Goal: Task Accomplishment & Management: Manage account settings

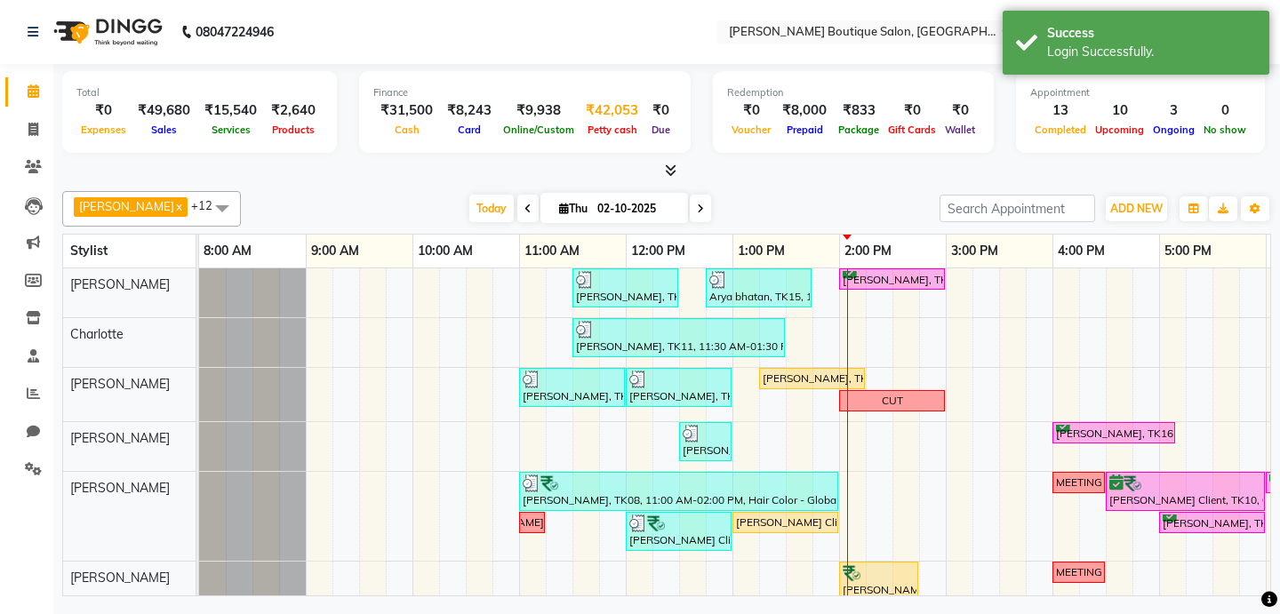
click at [601, 111] on div "₹42,053" at bounding box center [611, 110] width 67 height 20
select select "4277"
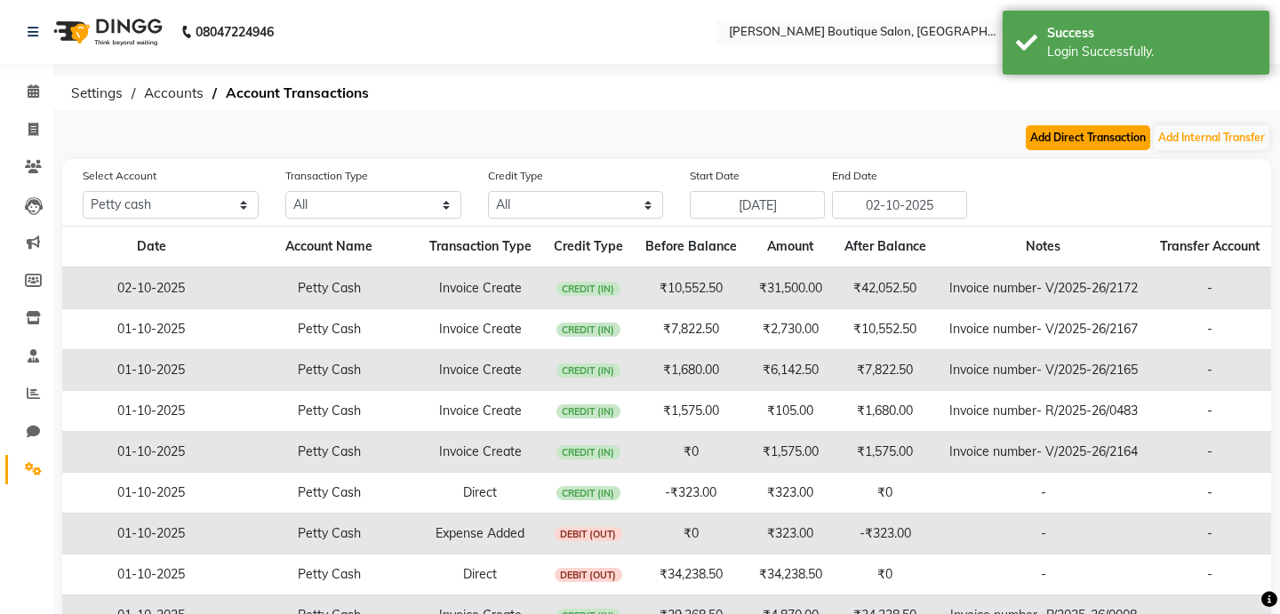
click at [1056, 147] on button "Add Direct Transaction" at bounding box center [1087, 137] width 124 height 25
select select "direct"
select select "4277"
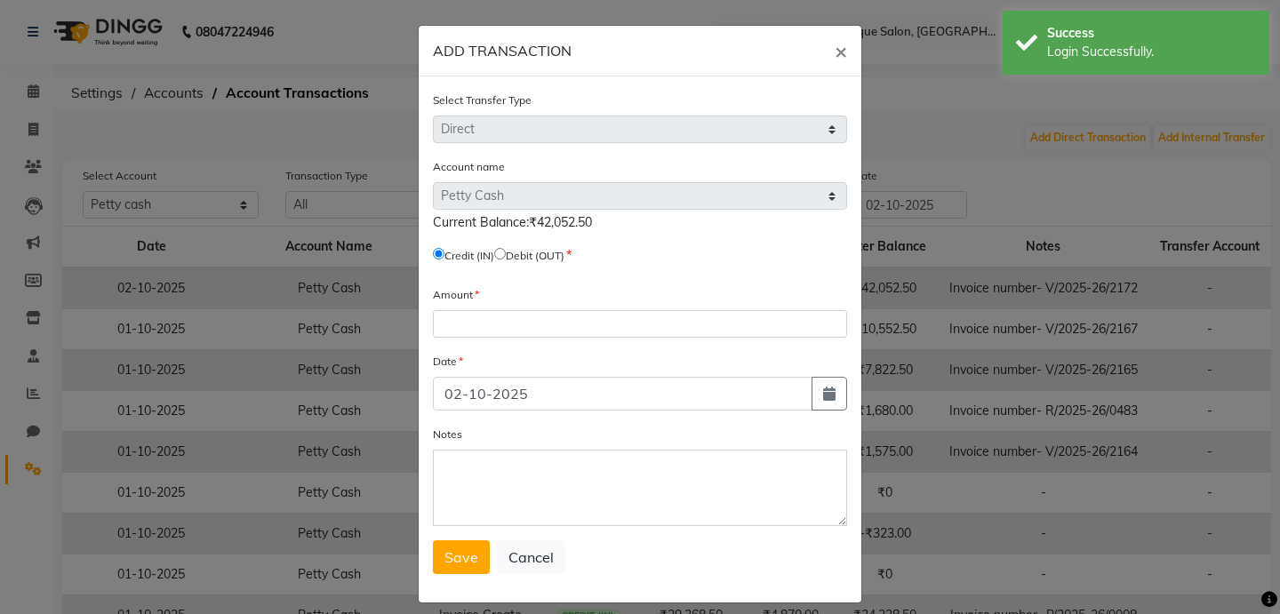
click at [506, 258] on input "radio" at bounding box center [500, 254] width 12 height 12
radio input "true"
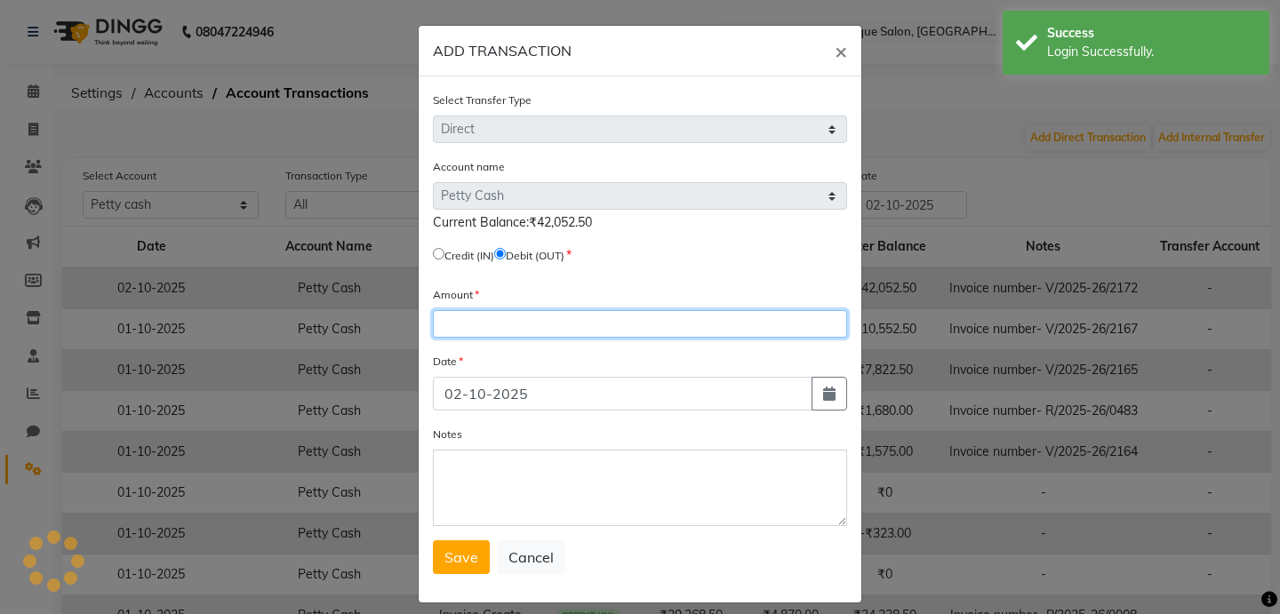
click at [482, 318] on input "number" at bounding box center [640, 324] width 414 height 28
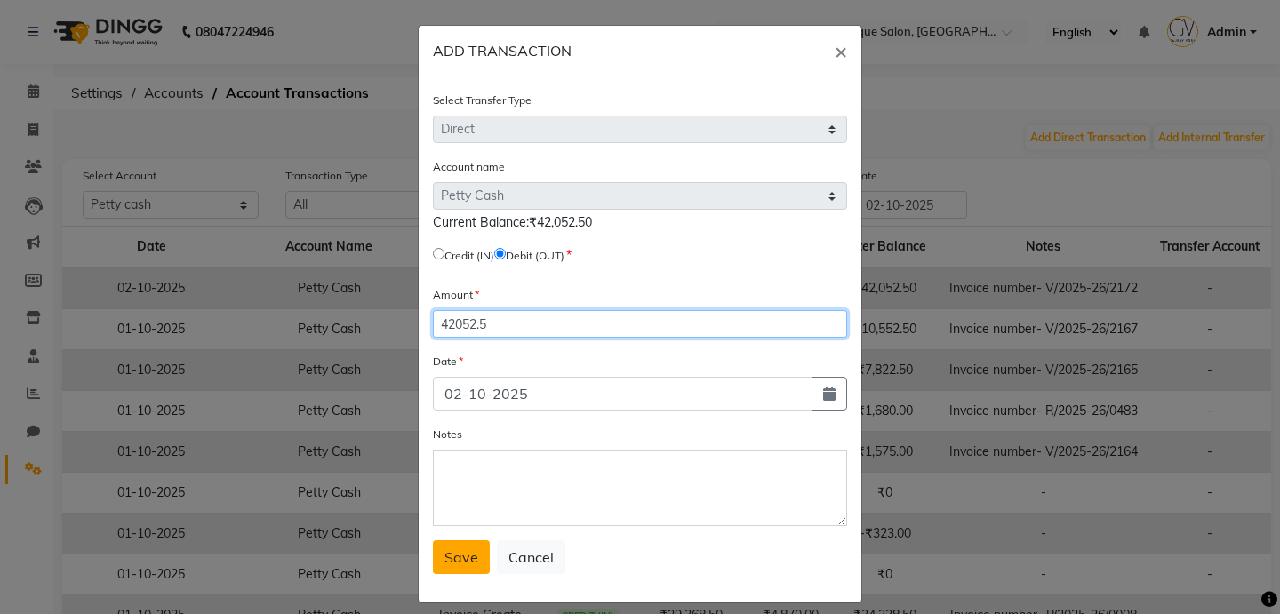
type input "42052.5"
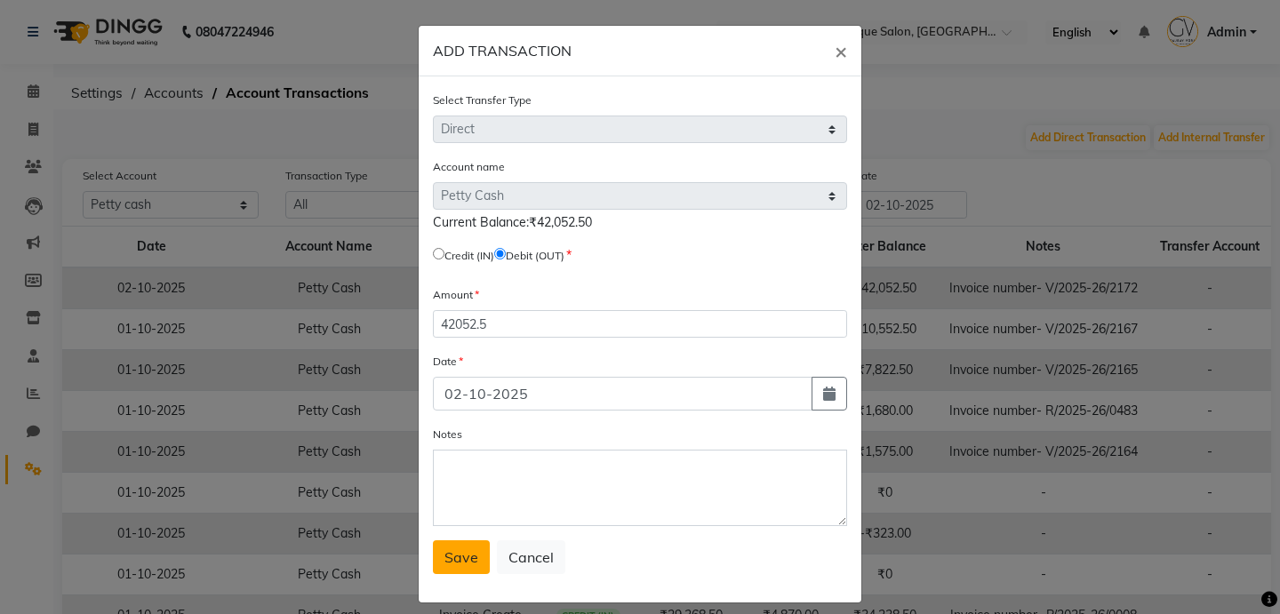
click at [473, 554] on span "Save" at bounding box center [461, 557] width 34 height 18
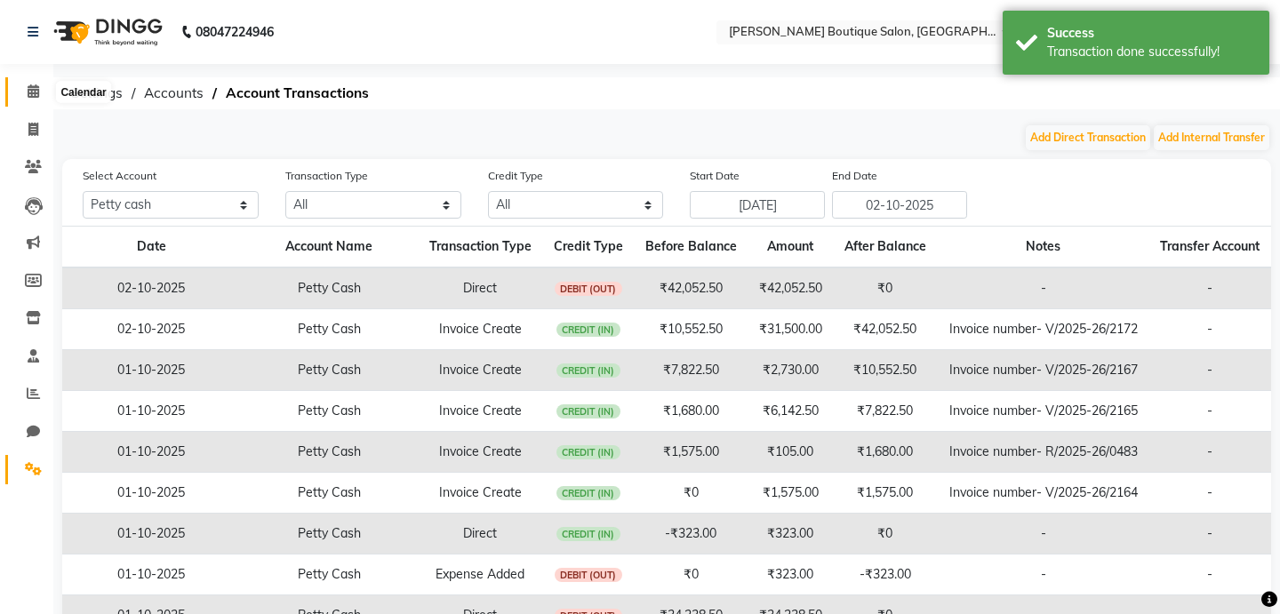
click at [36, 90] on icon at bounding box center [34, 90] width 12 height 13
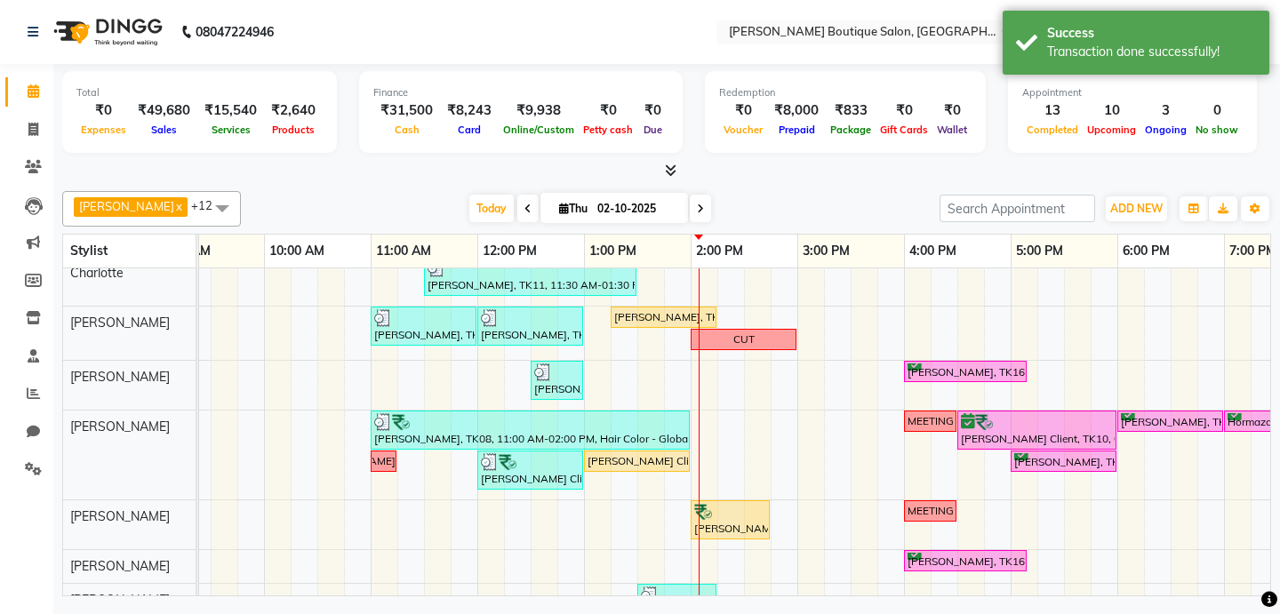
scroll to position [64, 0]
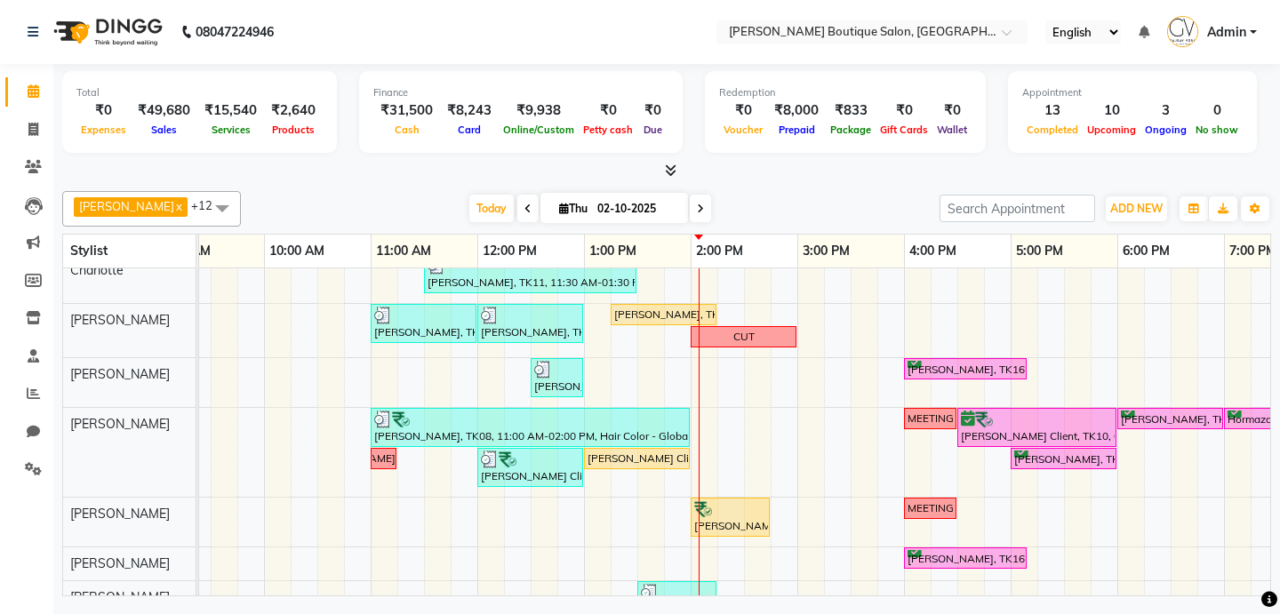
click at [1234, 32] on span "Admin" at bounding box center [1226, 32] width 39 height 19
click at [619, 49] on nav "08047224946 Select Location × [PERSON_NAME] Boutique Salon, Dadar East English …" at bounding box center [640, 32] width 1280 height 64
click at [36, 316] on icon at bounding box center [33, 317] width 15 height 13
select select
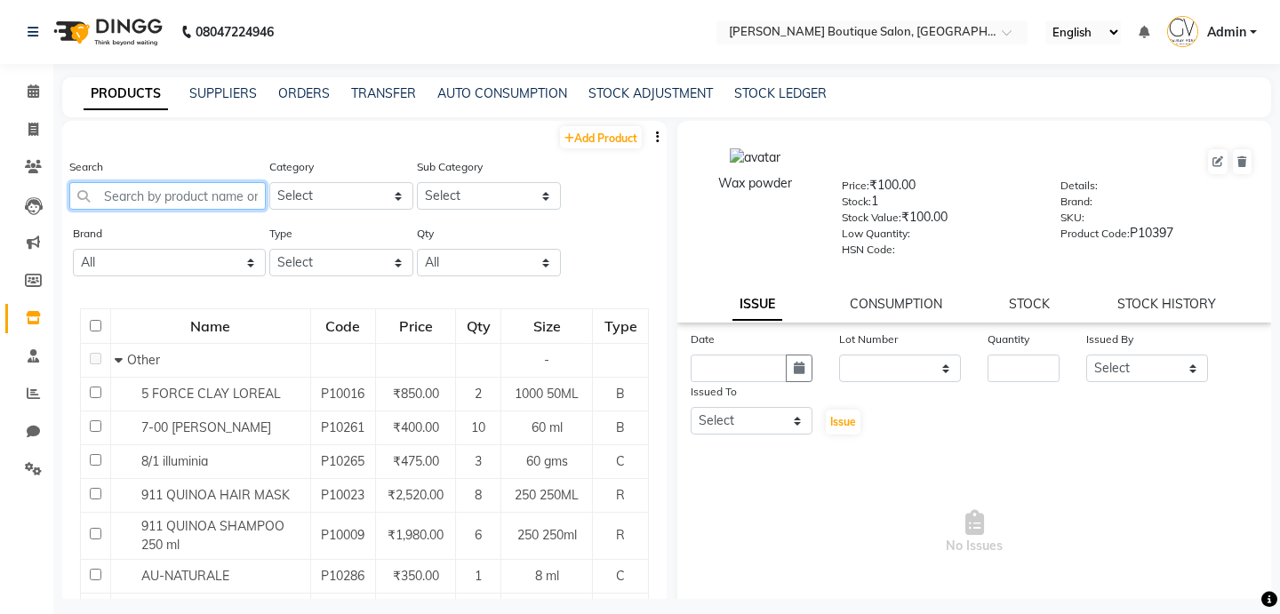
click at [155, 192] on input "text" at bounding box center [167, 196] width 196 height 28
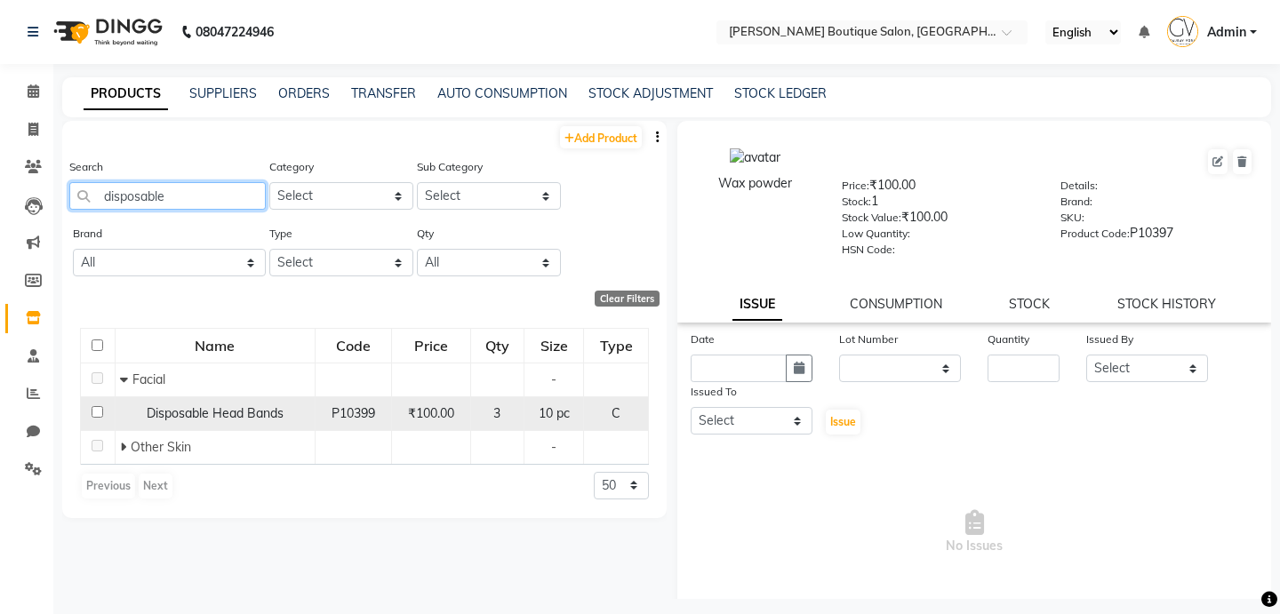
type input "disposable"
click at [189, 416] on span "Disposable Head Bands" at bounding box center [215, 413] width 137 height 16
select select
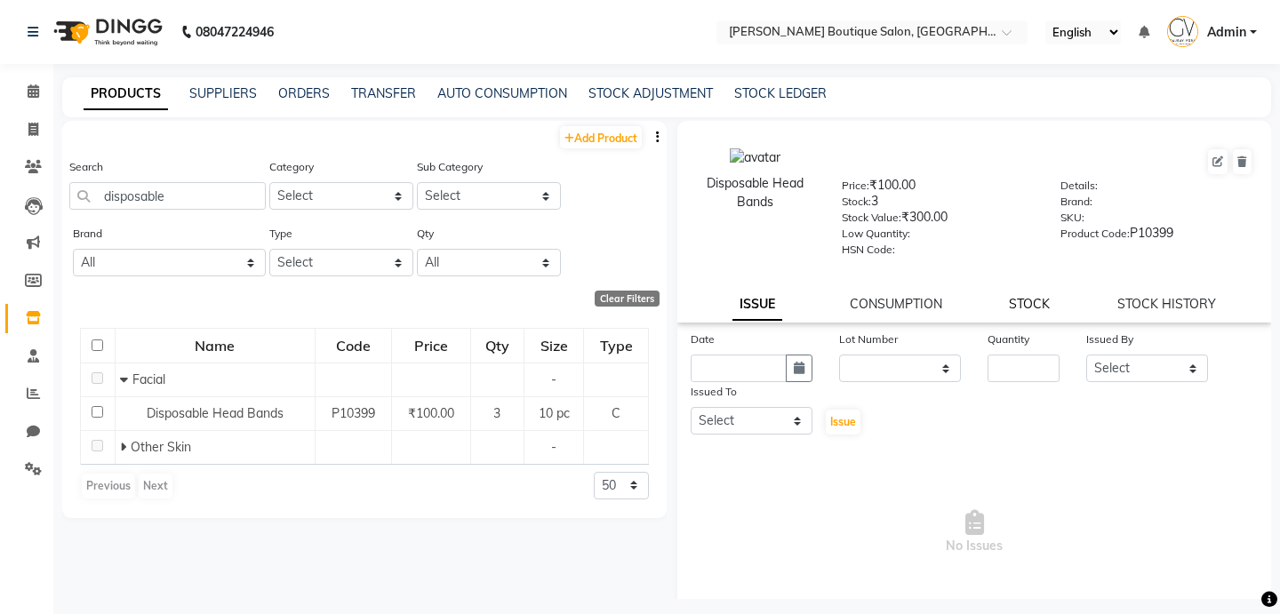
click at [1012, 304] on link "STOCK" at bounding box center [1029, 304] width 41 height 16
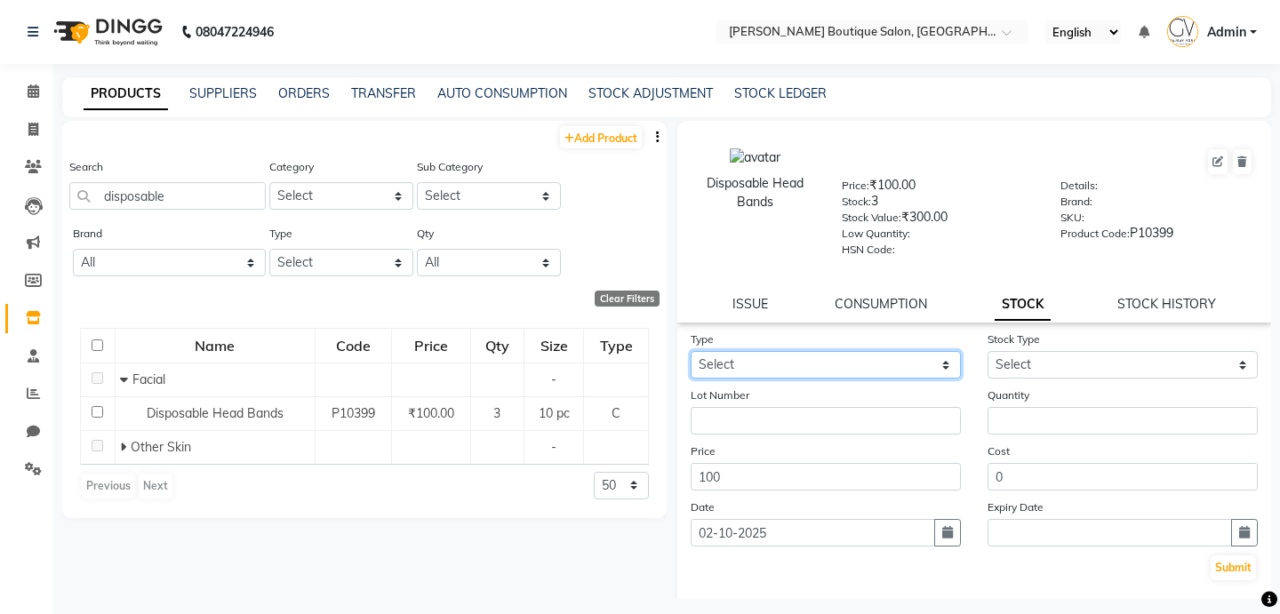
click at [877, 355] on select "Select In Out" at bounding box center [825, 365] width 270 height 28
select select "in"
click at [690, 351] on select "Select In Out" at bounding box center [825, 365] width 270 height 28
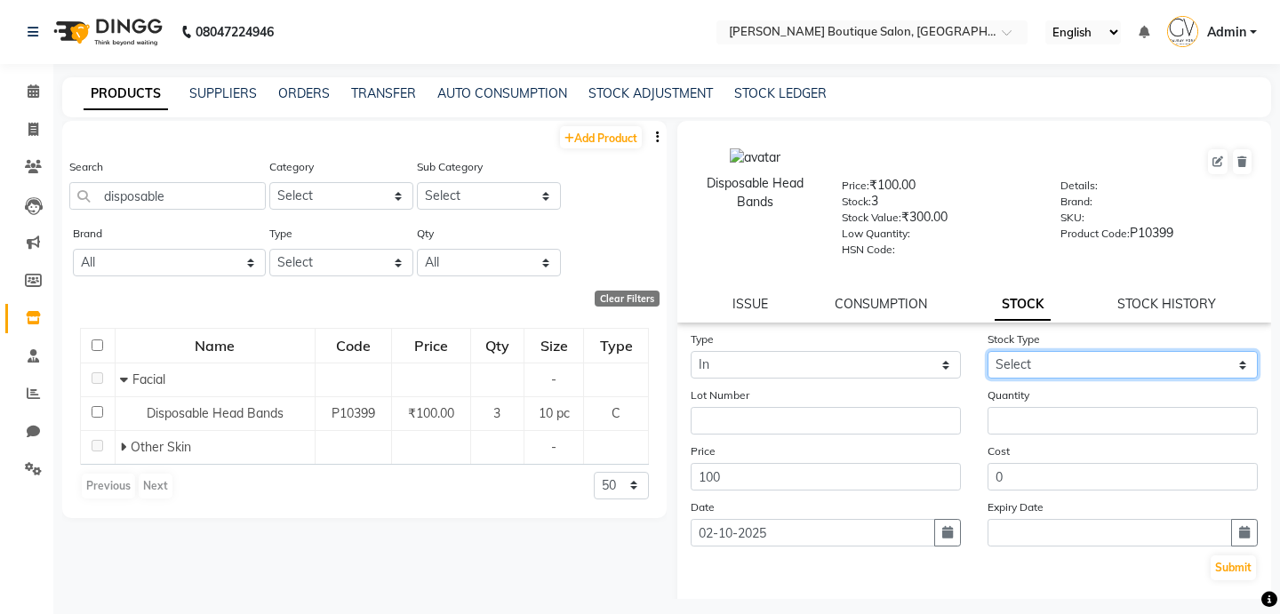
click at [1059, 361] on select "Select New Stock Adjustment Return Other" at bounding box center [1122, 365] width 270 height 28
select select "adjustment"
click at [987, 351] on select "Select New Stock Adjustment Return Other" at bounding box center [1122, 365] width 270 height 28
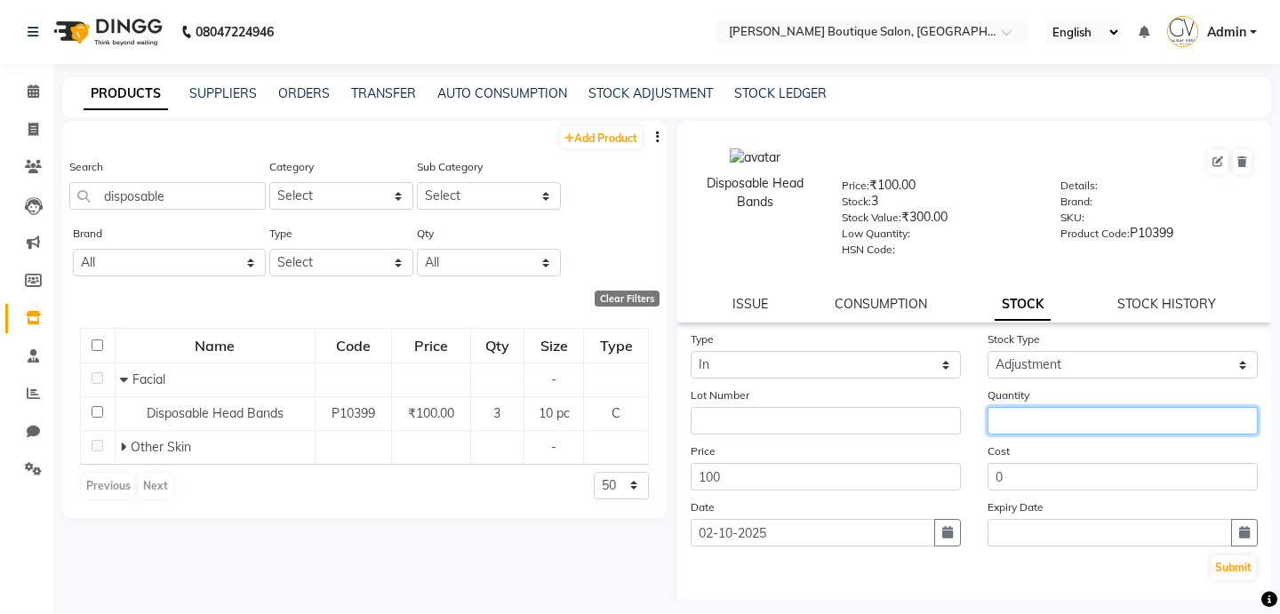
click at [1039, 427] on input "number" at bounding box center [1122, 421] width 270 height 28
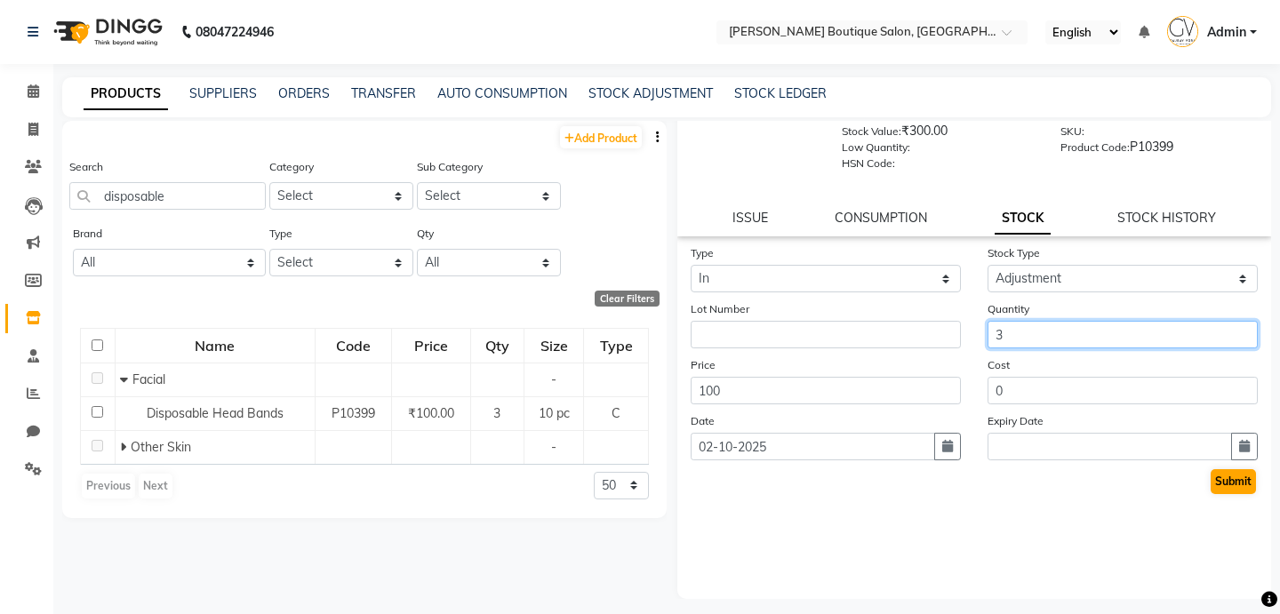
type input "3"
click at [1217, 486] on button "Submit" at bounding box center [1232, 481] width 45 height 25
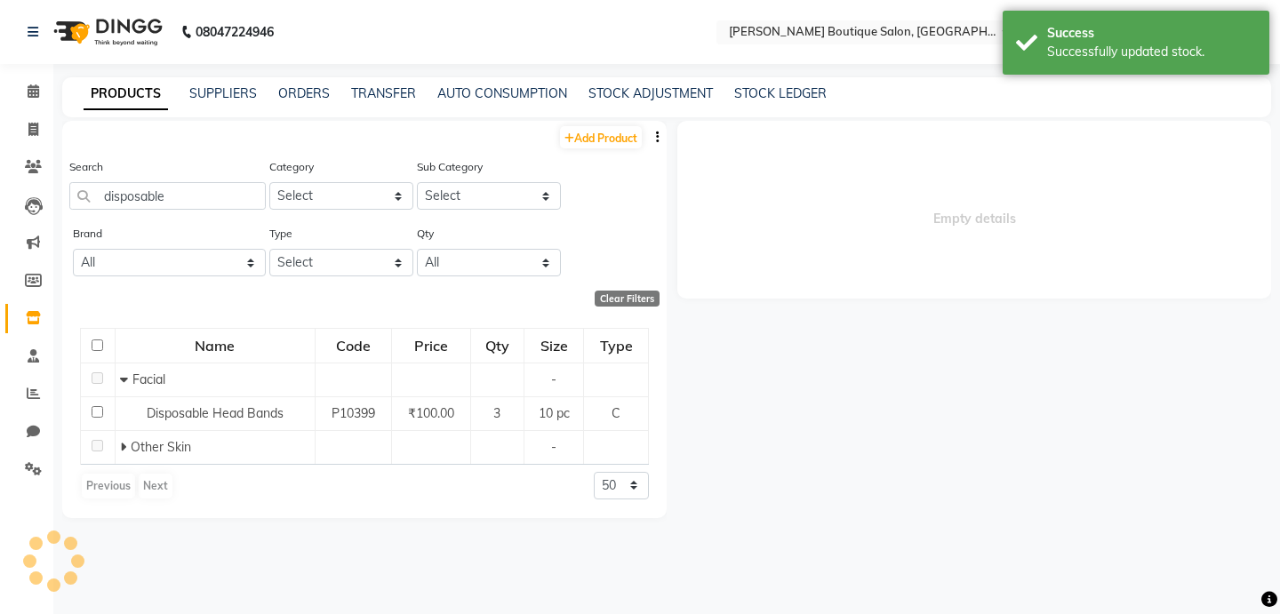
scroll to position [0, 0]
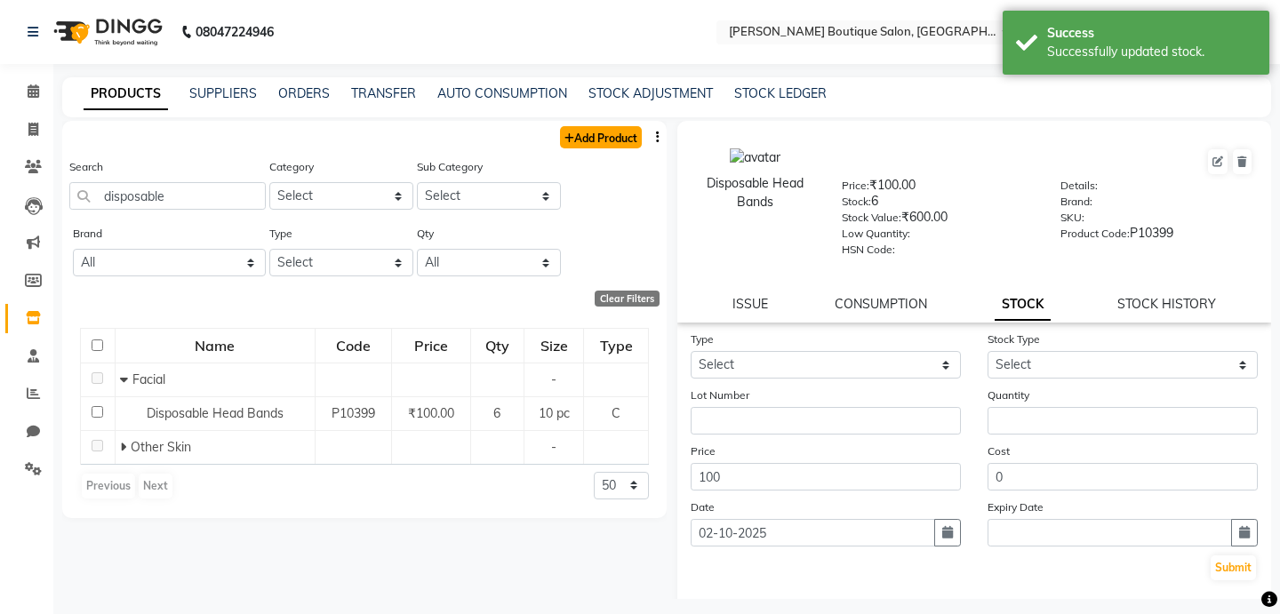
click at [594, 143] on link "Add Product" at bounding box center [601, 137] width 82 height 22
select select "true"
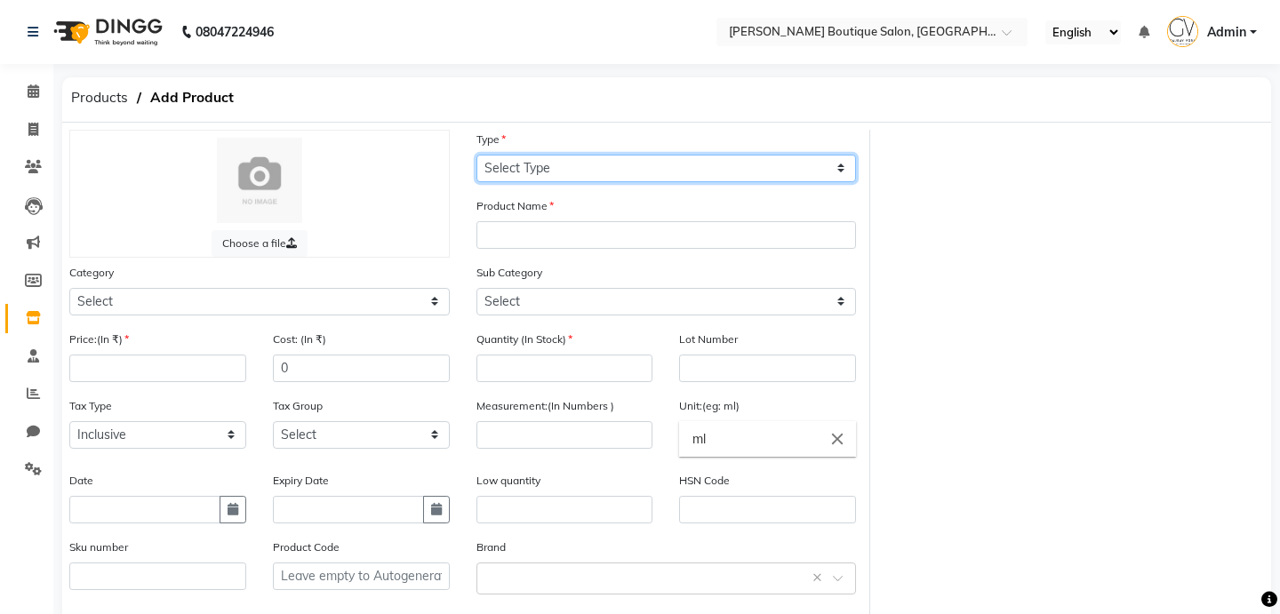
click at [551, 172] on select "Select Type Both Retail Consumable" at bounding box center [666, 169] width 380 height 28
select select "C"
click at [476, 155] on select "Select Type Both Retail Consumable" at bounding box center [666, 169] width 380 height 28
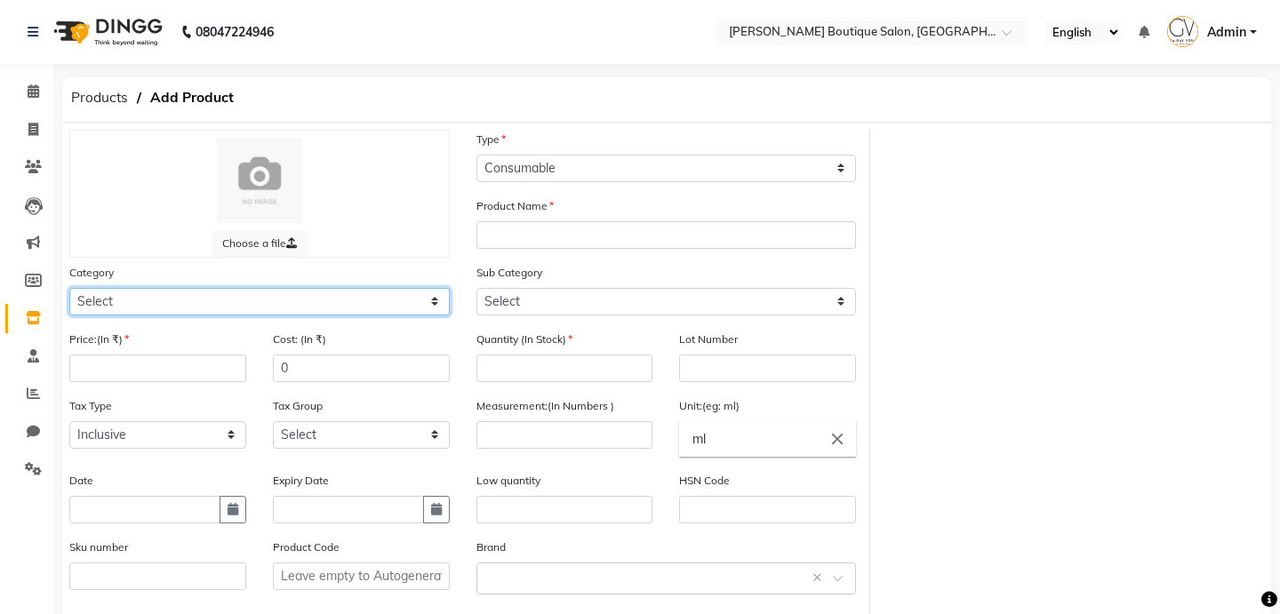
click at [248, 300] on select "Select Hair Skin Makeup Personal Care Appliances [PERSON_NAME] Waxing Disposabl…" at bounding box center [259, 302] width 380 height 28
select select "799601150"
click at [69, 288] on select "Select Hair Skin Makeup Personal Care Appliances [PERSON_NAME] Waxing Disposabl…" at bounding box center [259, 302] width 380 height 28
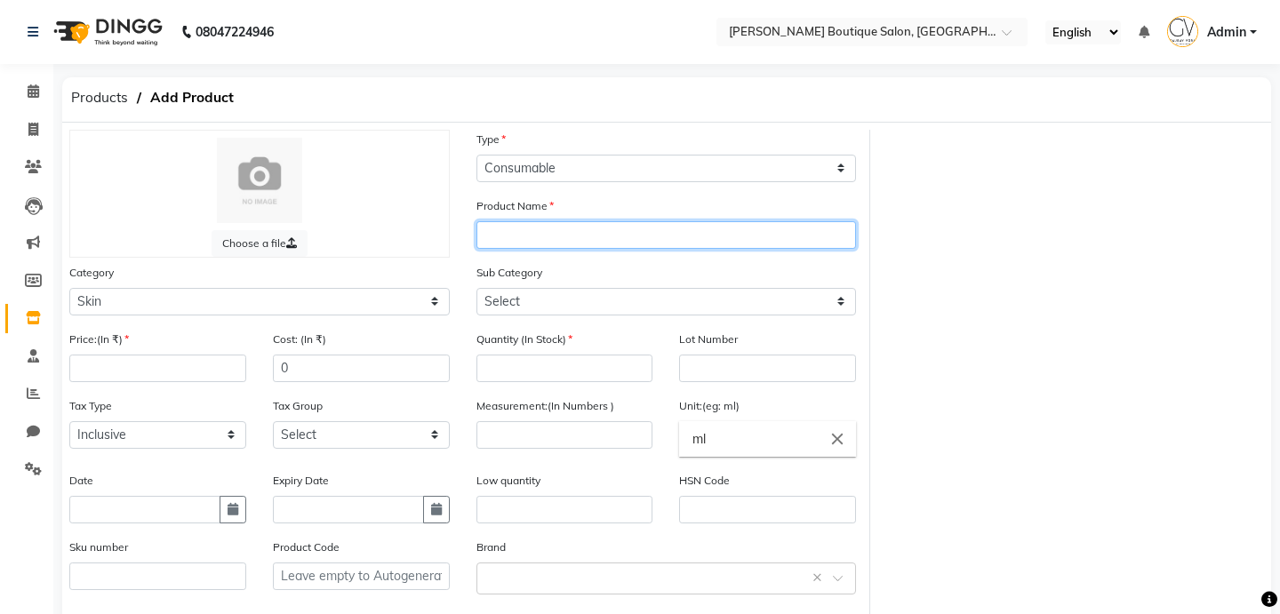
click at [550, 236] on input "text" at bounding box center [666, 235] width 380 height 28
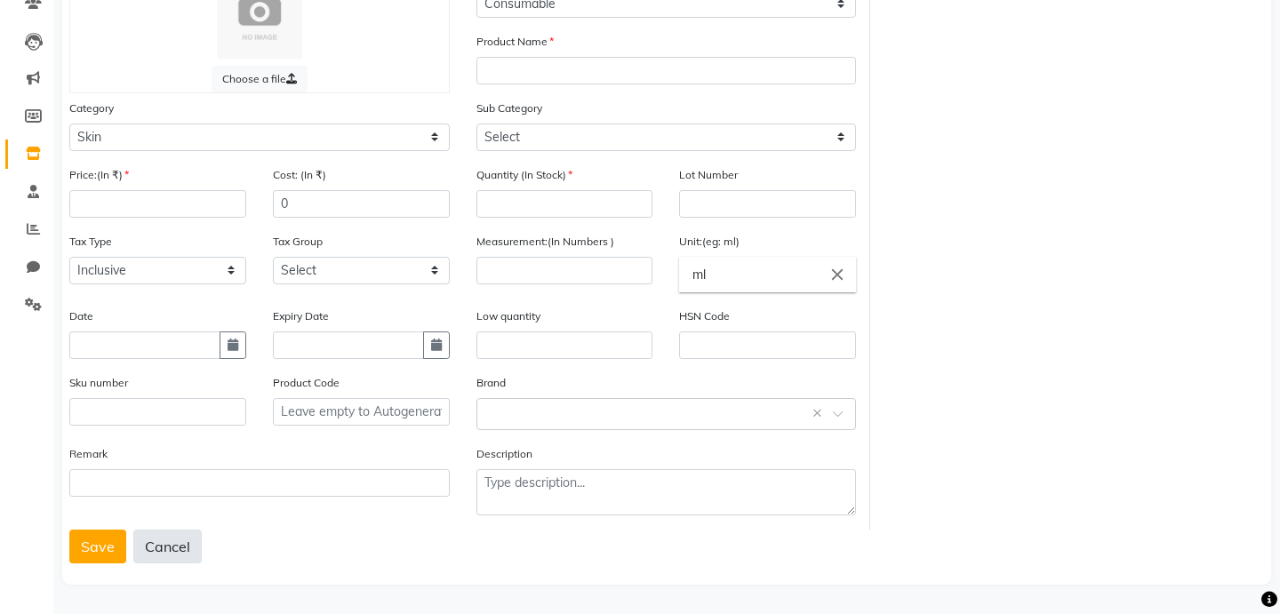
click at [177, 546] on button "Cancel" at bounding box center [167, 547] width 68 height 34
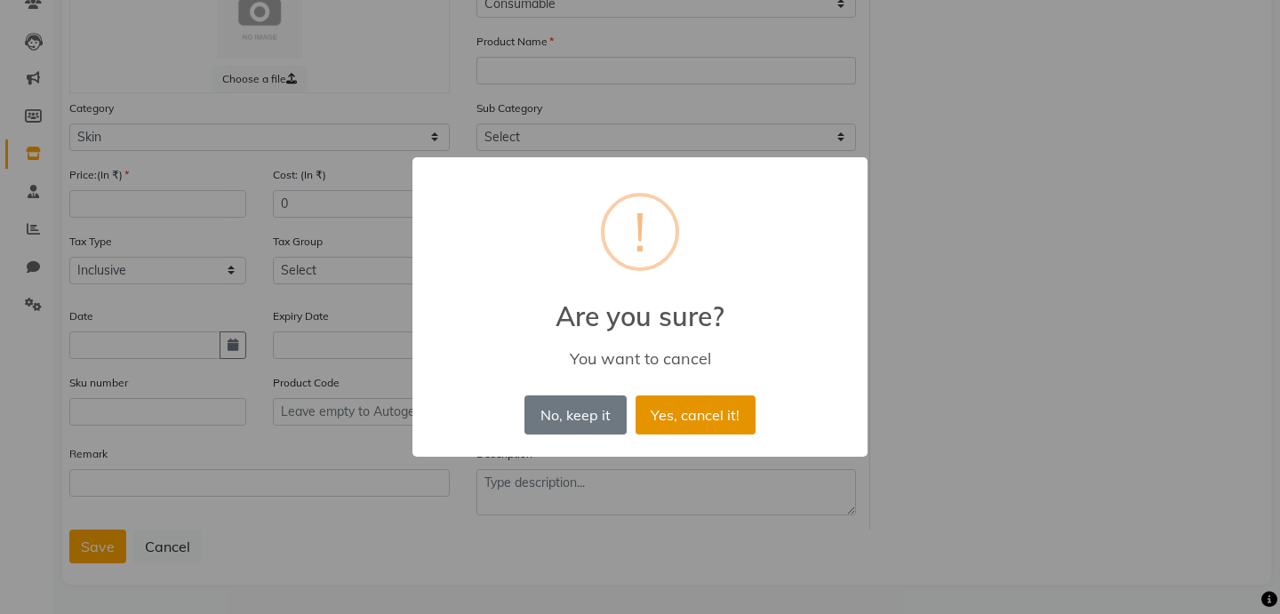
click at [683, 419] on button "Yes, cancel it!" at bounding box center [695, 414] width 120 height 39
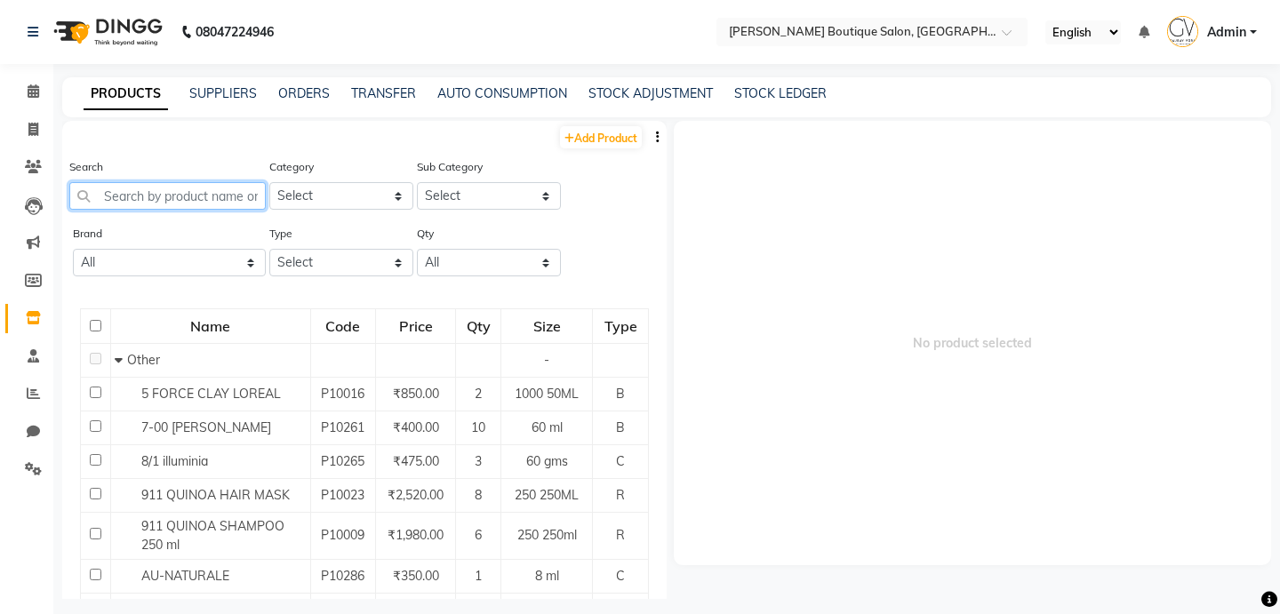
click at [203, 197] on input "text" at bounding box center [167, 196] width 196 height 28
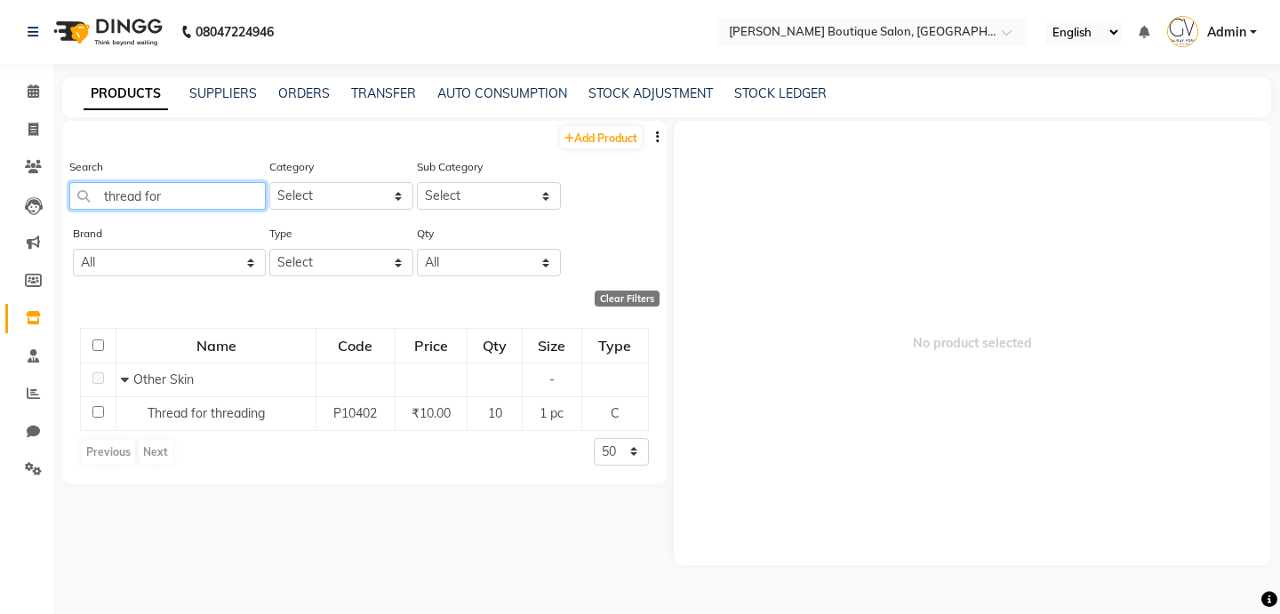
click at [231, 192] on input "thread for" at bounding box center [167, 196] width 196 height 28
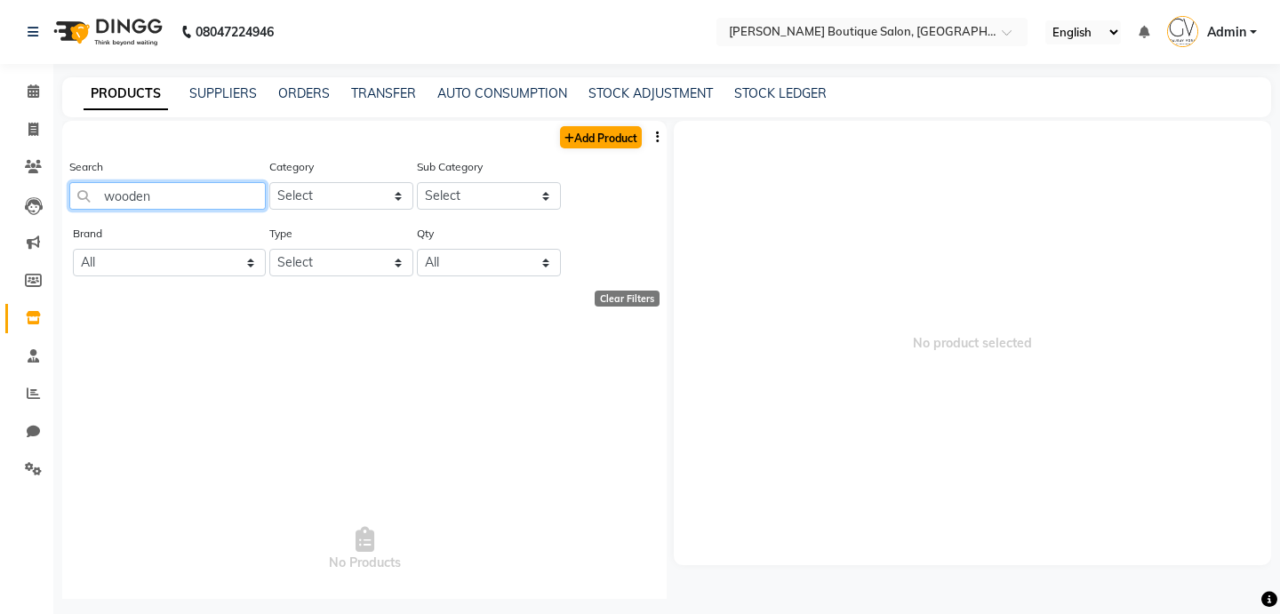
type input "wooden"
click at [605, 127] on link "Add Product" at bounding box center [601, 137] width 82 height 22
select select "true"
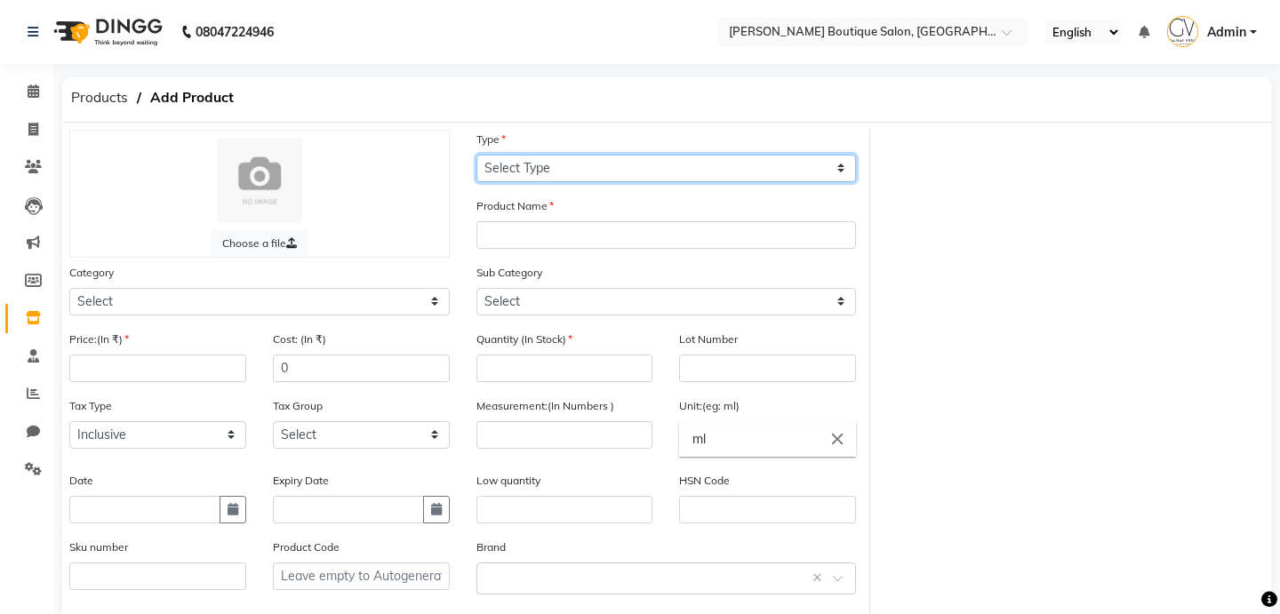
click at [549, 165] on select "Select Type Both Retail Consumable" at bounding box center [666, 169] width 380 height 28
select select "C"
click at [476, 155] on select "Select Type Both Retail Consumable" at bounding box center [666, 169] width 380 height 28
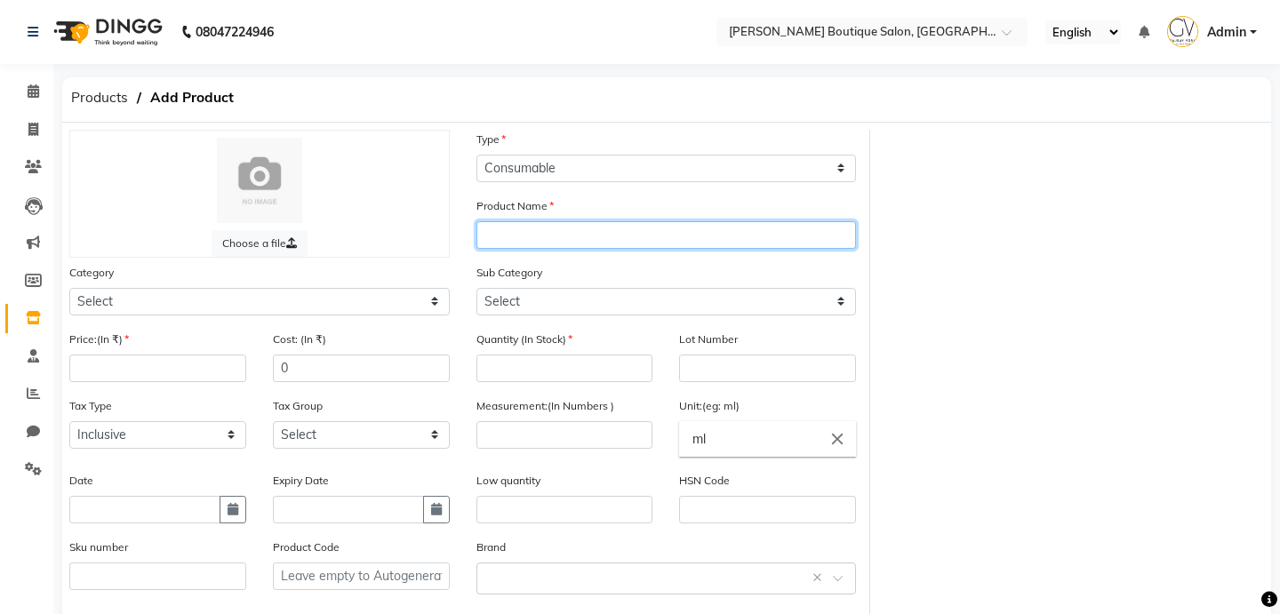
click at [530, 235] on input "text" at bounding box center [666, 235] width 380 height 28
type input "Wooden Spatula"
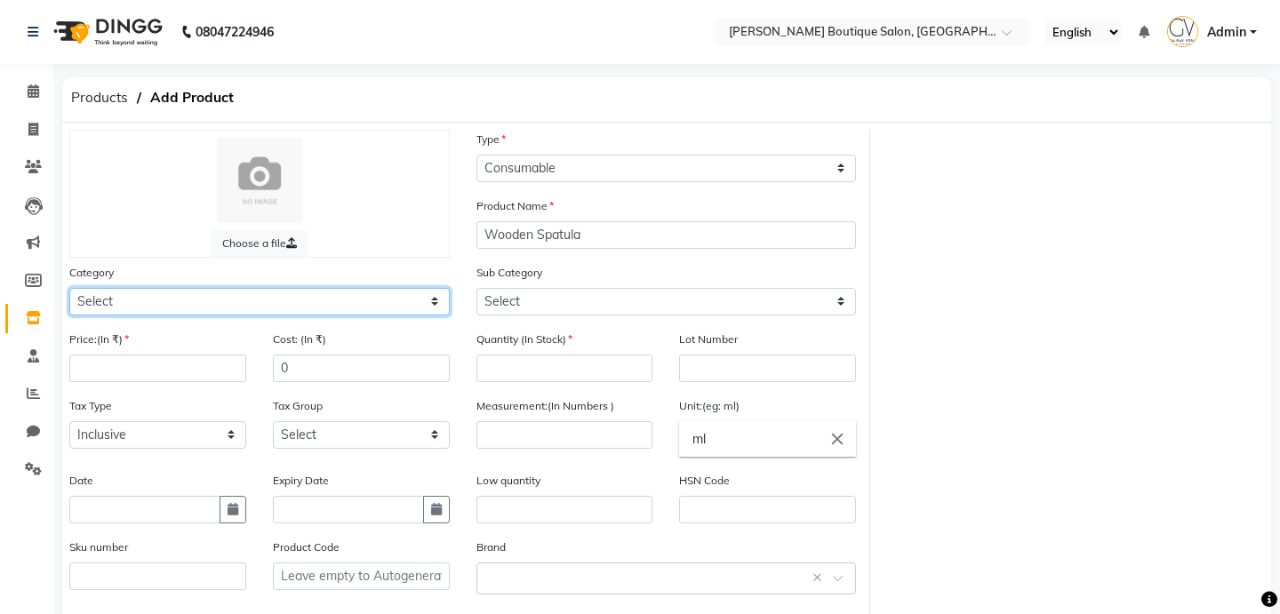
click at [281, 299] on select "Select Hair Skin Makeup Personal Care Appliances [PERSON_NAME] Waxing Disposabl…" at bounding box center [259, 302] width 380 height 28
select select "799601150"
click at [69, 288] on select "Select Hair Skin Makeup Personal Care Appliances [PERSON_NAME] Waxing Disposabl…" at bounding box center [259, 302] width 380 height 28
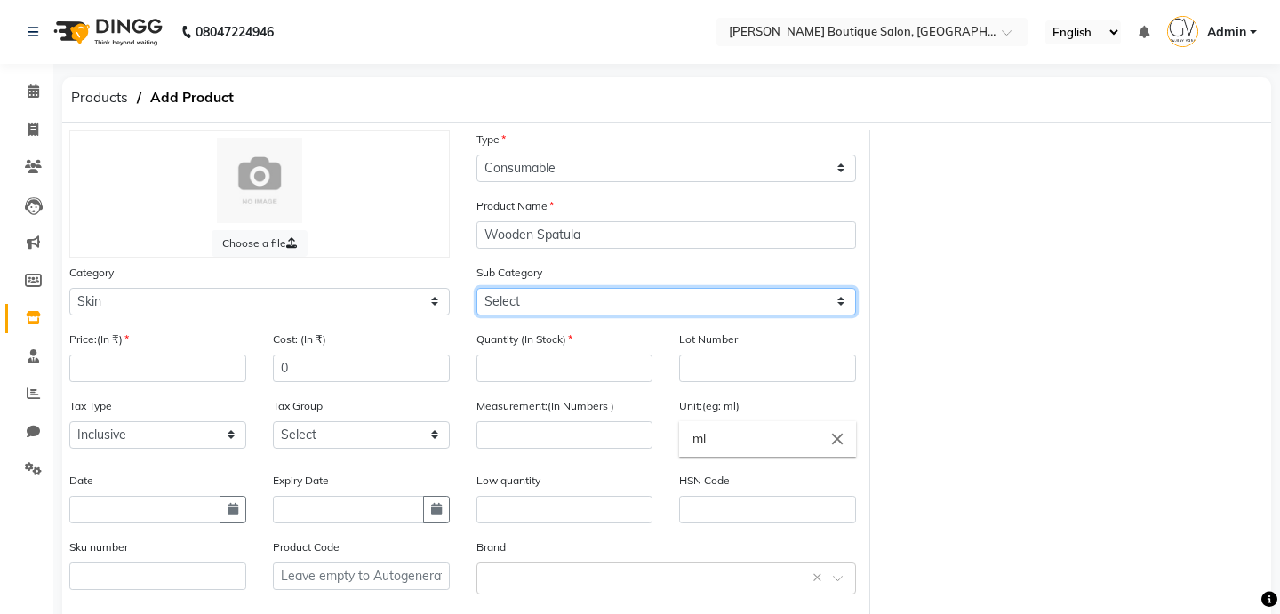
click at [551, 298] on select "Select Cleanser Facial Moisturiser Serum Toner Sun Care Masks Lip Care Eye Care…" at bounding box center [666, 302] width 380 height 28
select select "799601152"
click at [476, 288] on select "Select Cleanser Facial Moisturiser Serum Toner Sun Care Masks Lip Care Eye Care…" at bounding box center [666, 302] width 380 height 28
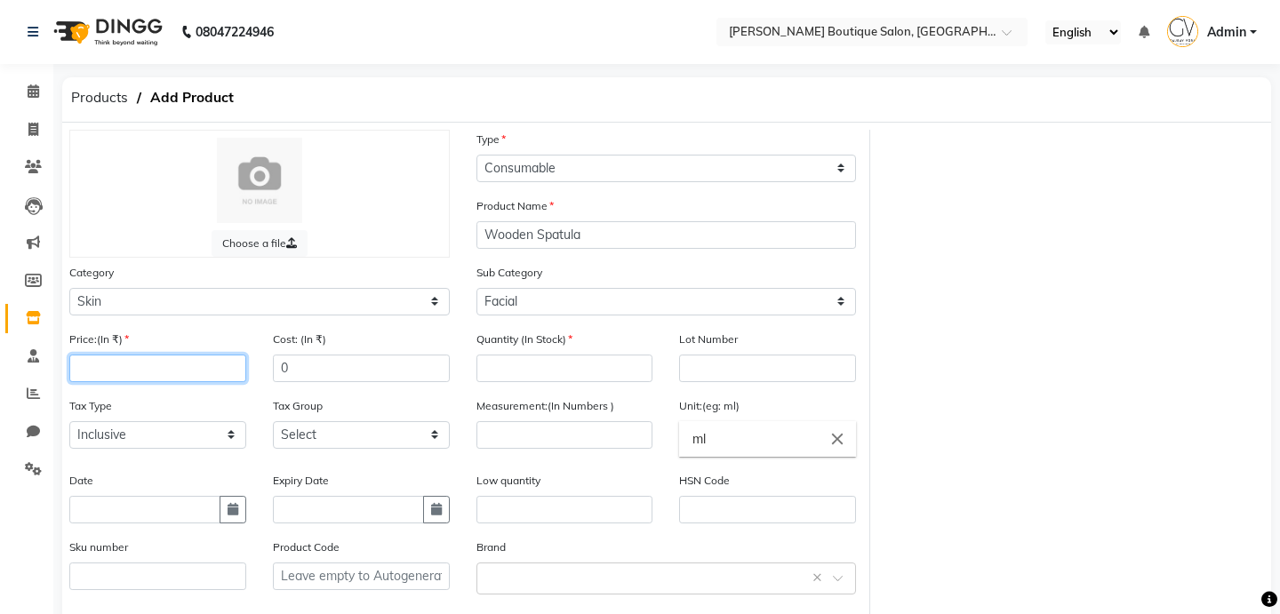
click at [187, 375] on input "number" at bounding box center [157, 369] width 177 height 28
type input "100"
click at [516, 377] on input "number" at bounding box center [564, 369] width 177 height 28
type input "2"
click at [607, 431] on input "number" at bounding box center [564, 435] width 177 height 28
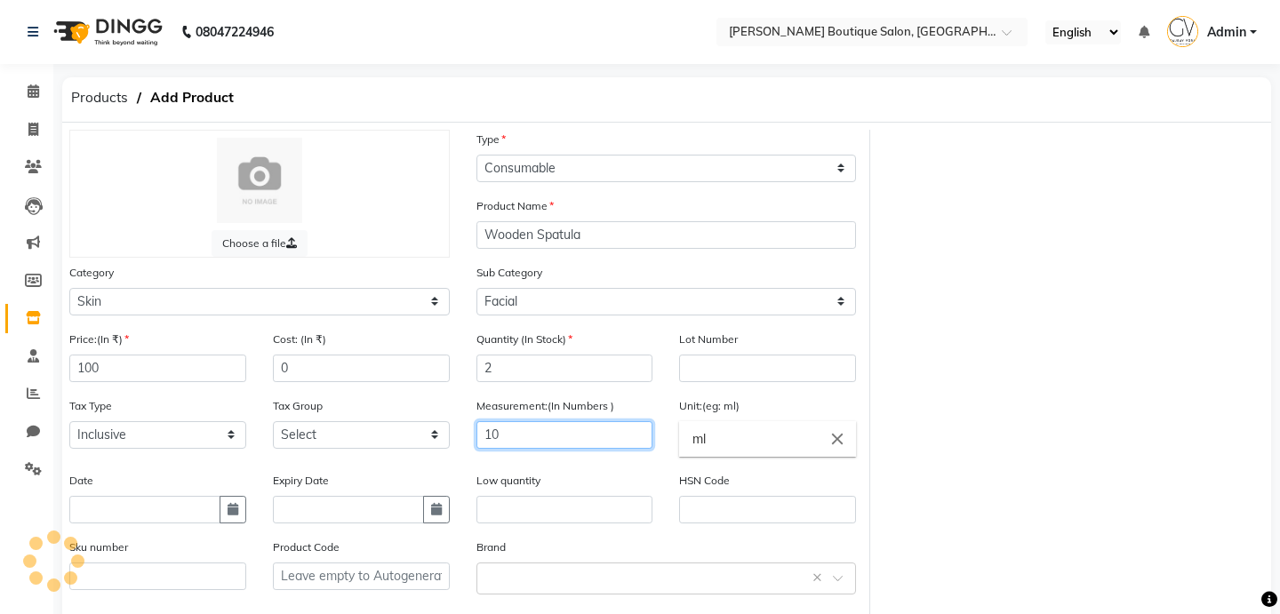
type input "10"
click at [785, 443] on input "ml" at bounding box center [767, 439] width 177 height 36
click at [834, 447] on icon "close" at bounding box center [837, 439] width 20 height 20
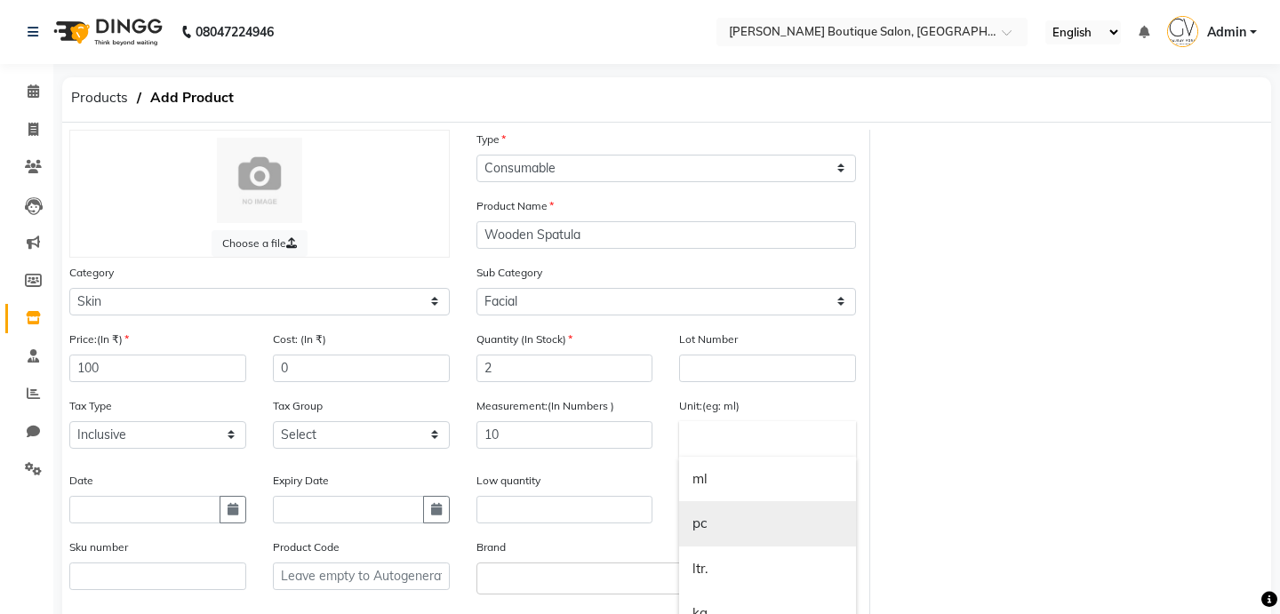
click at [745, 516] on link "pc" at bounding box center [767, 523] width 177 height 45
type input "pc"
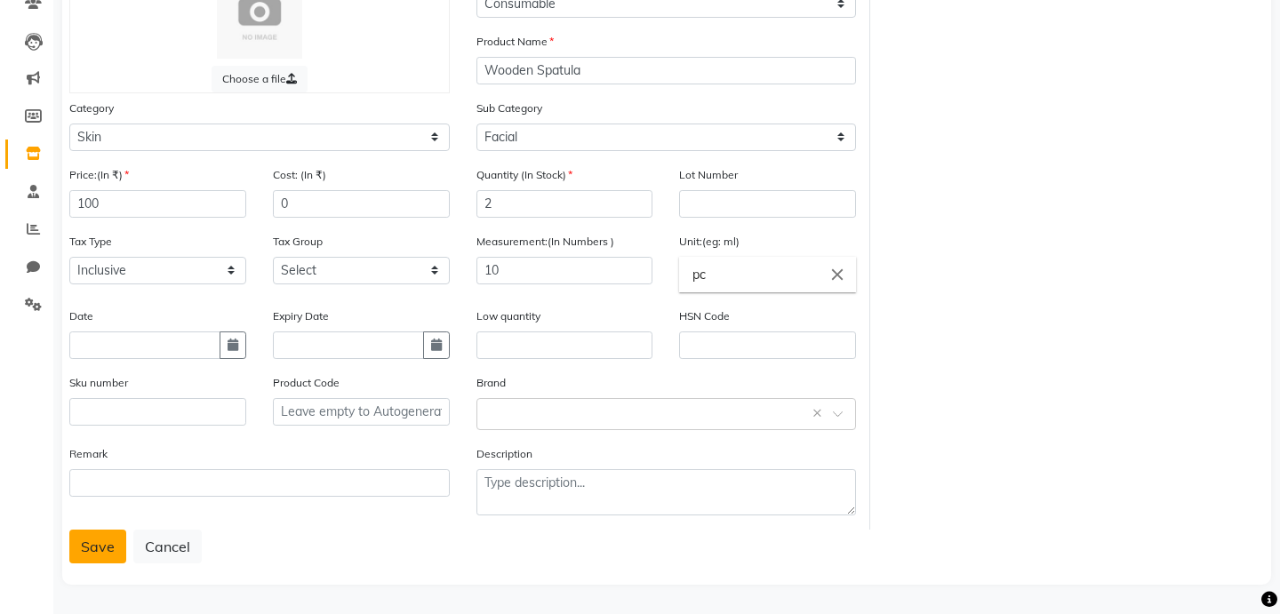
click at [83, 538] on button "Save" at bounding box center [97, 547] width 57 height 34
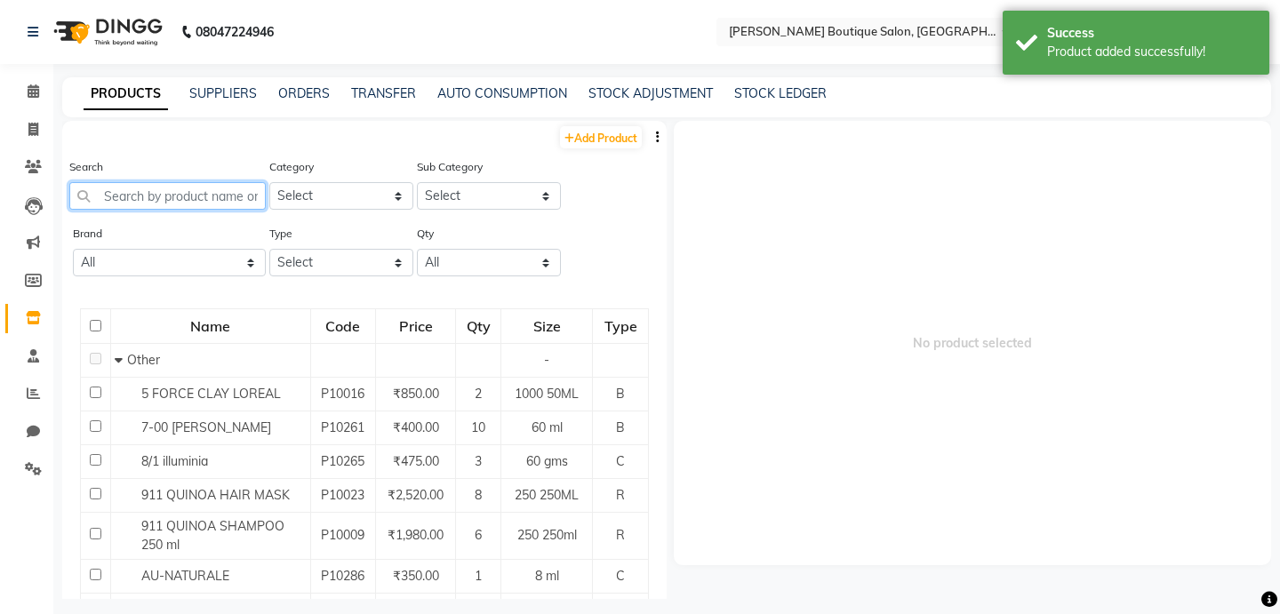
click at [198, 193] on input "text" at bounding box center [167, 196] width 196 height 28
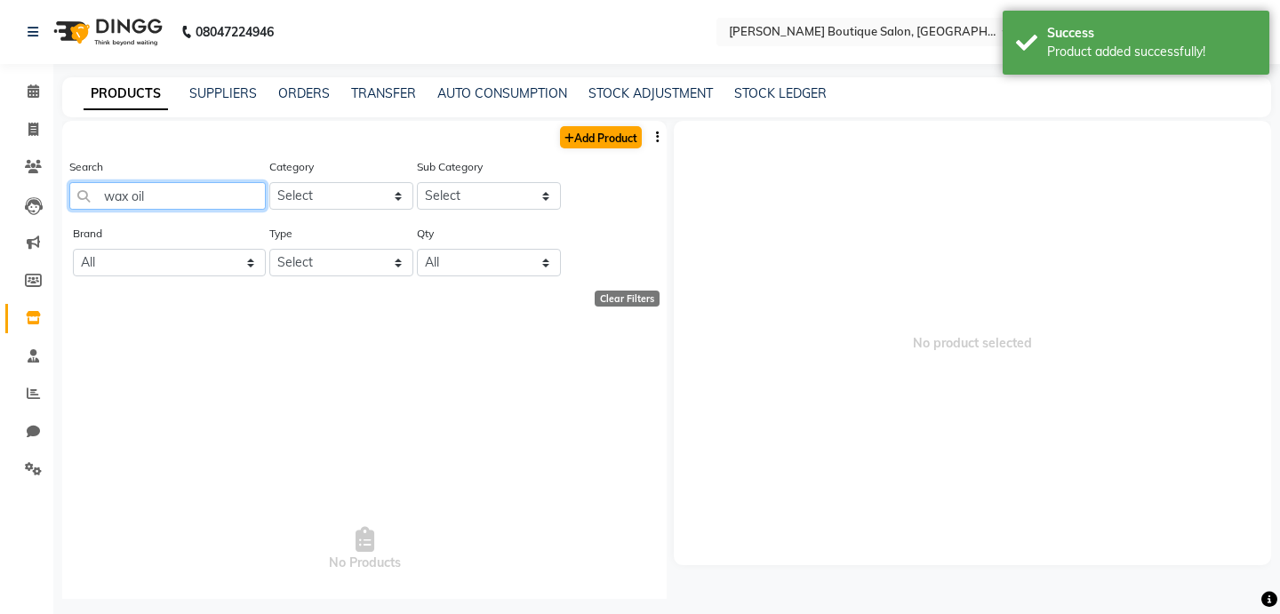
type input "wax oil"
click at [593, 147] on link "Add Product" at bounding box center [601, 137] width 82 height 22
select select "true"
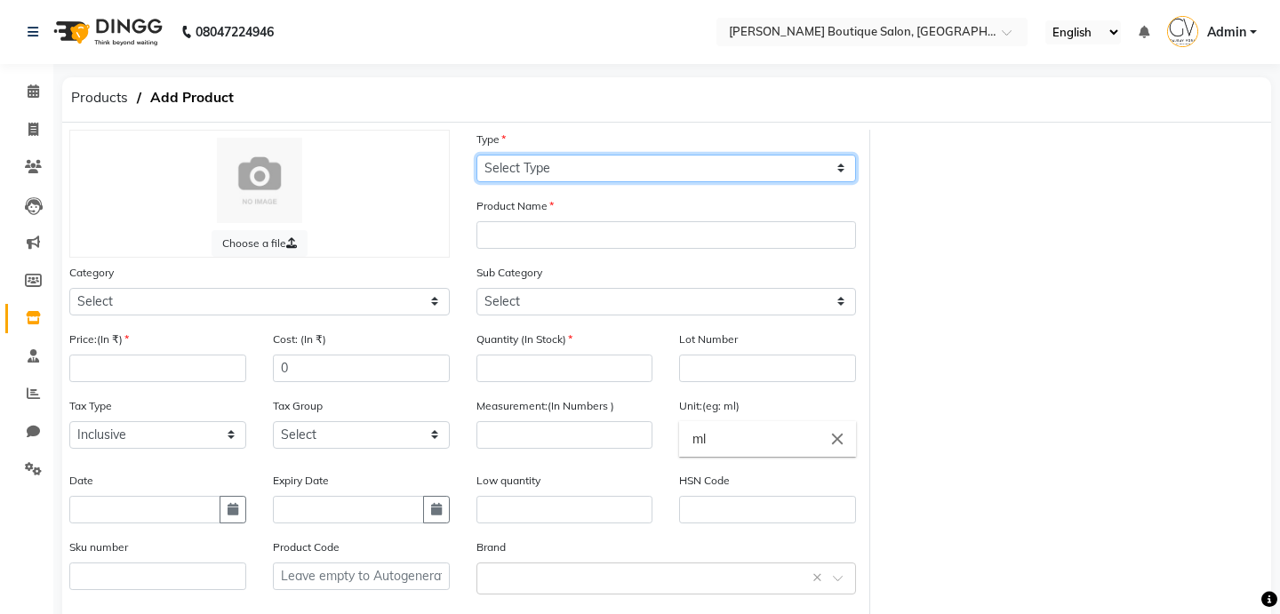
click at [584, 166] on select "Select Type Both Retail Consumable" at bounding box center [666, 169] width 380 height 28
select select "C"
click at [476, 155] on select "Select Type Both Retail Consumable" at bounding box center [666, 169] width 380 height 28
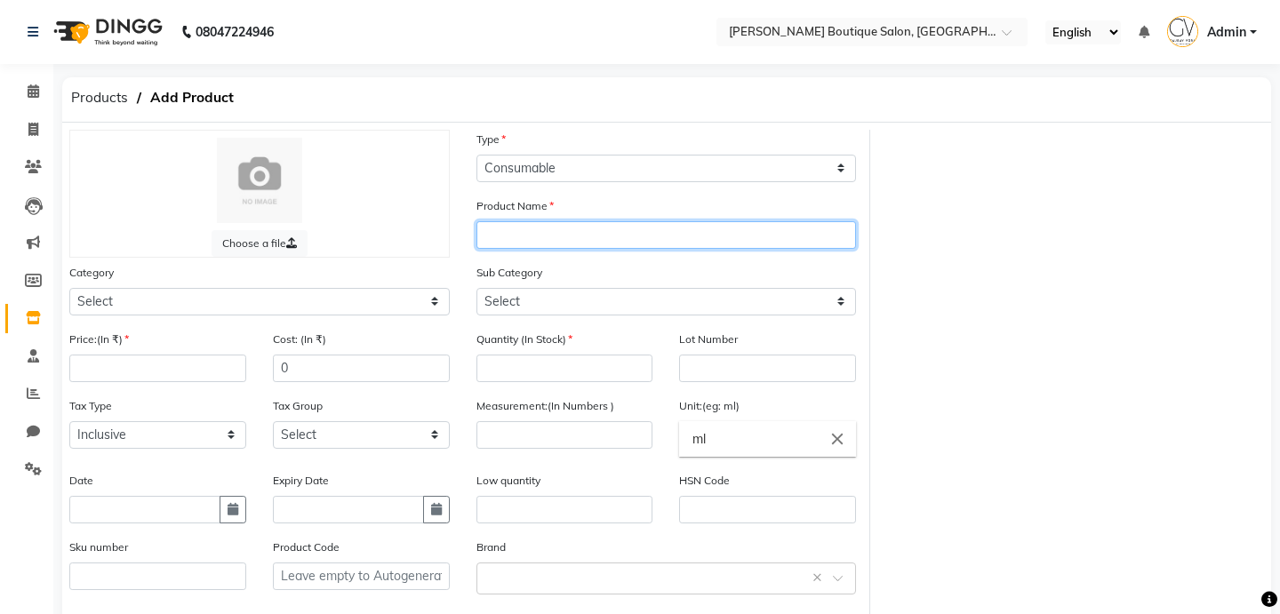
click at [536, 230] on input "text" at bounding box center [666, 235] width 380 height 28
type input "Wax Oil"
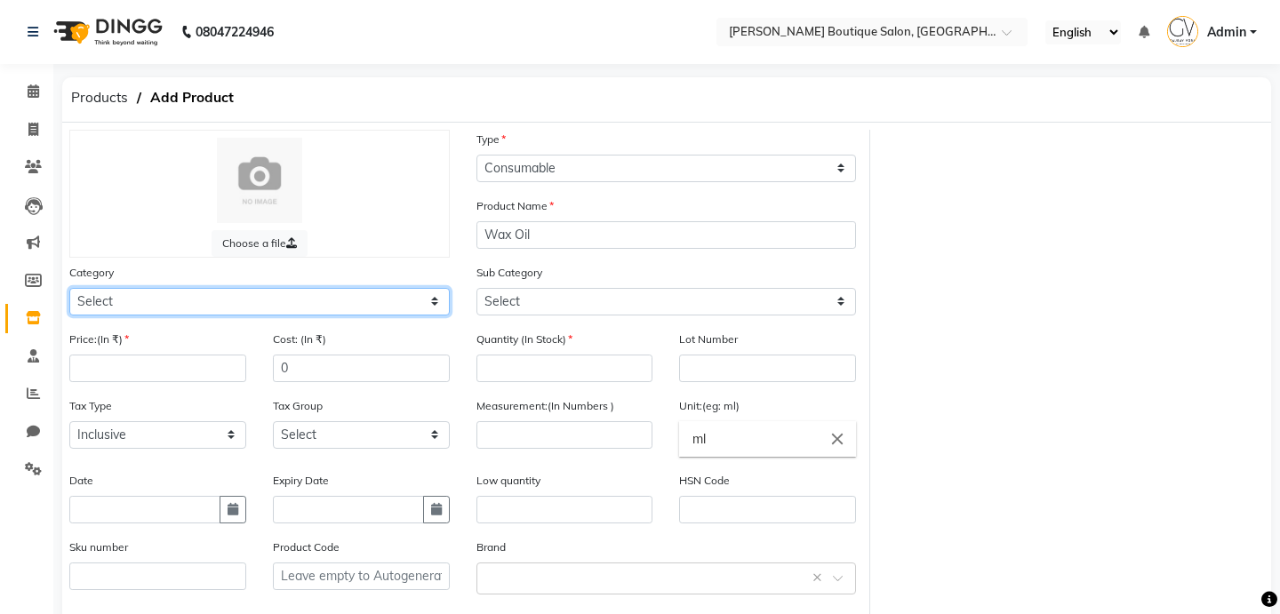
click at [235, 310] on select "Select Hair Skin Makeup Personal Care Appliances [PERSON_NAME] Waxing Disposabl…" at bounding box center [259, 302] width 380 height 28
select select "799601150"
click at [69, 288] on select "Select Hair Skin Makeup Personal Care Appliances [PERSON_NAME] Waxing Disposabl…" at bounding box center [259, 302] width 380 height 28
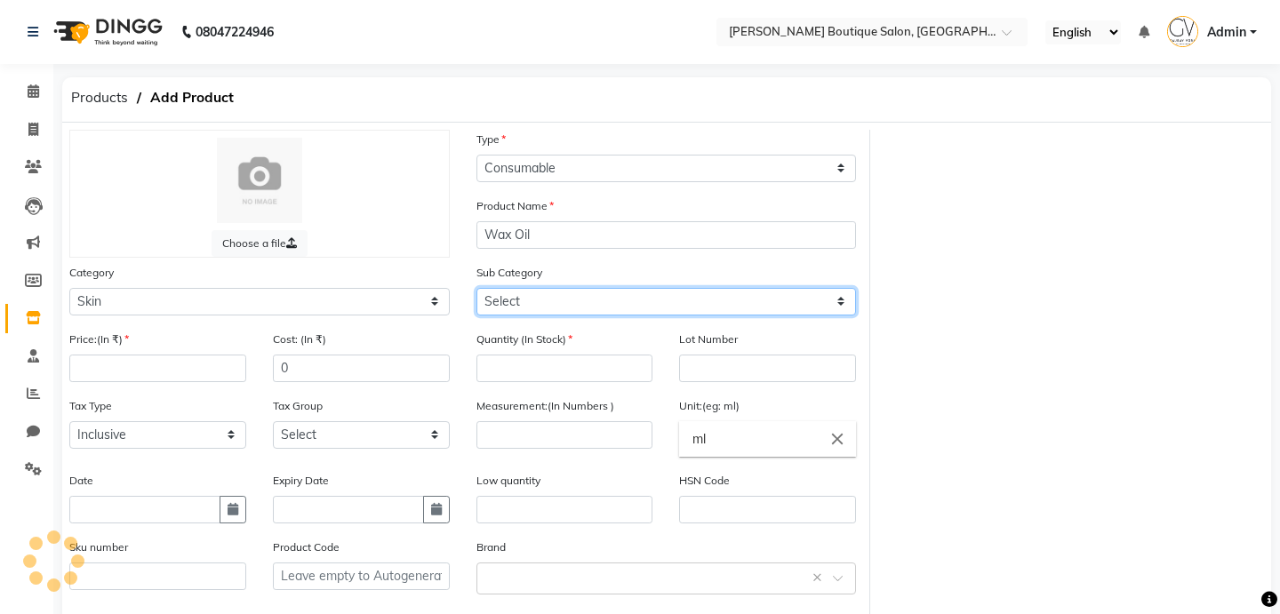
click at [534, 307] on select "Select Cleanser Facial Moisturiser Serum Toner Sun Care Masks Lip Care Eye Care…" at bounding box center [666, 302] width 380 height 28
select select "799601165"
click at [476, 288] on select "Select Cleanser Facial Moisturiser Serum Toner Sun Care Masks Lip Care Eye Care…" at bounding box center [666, 302] width 380 height 28
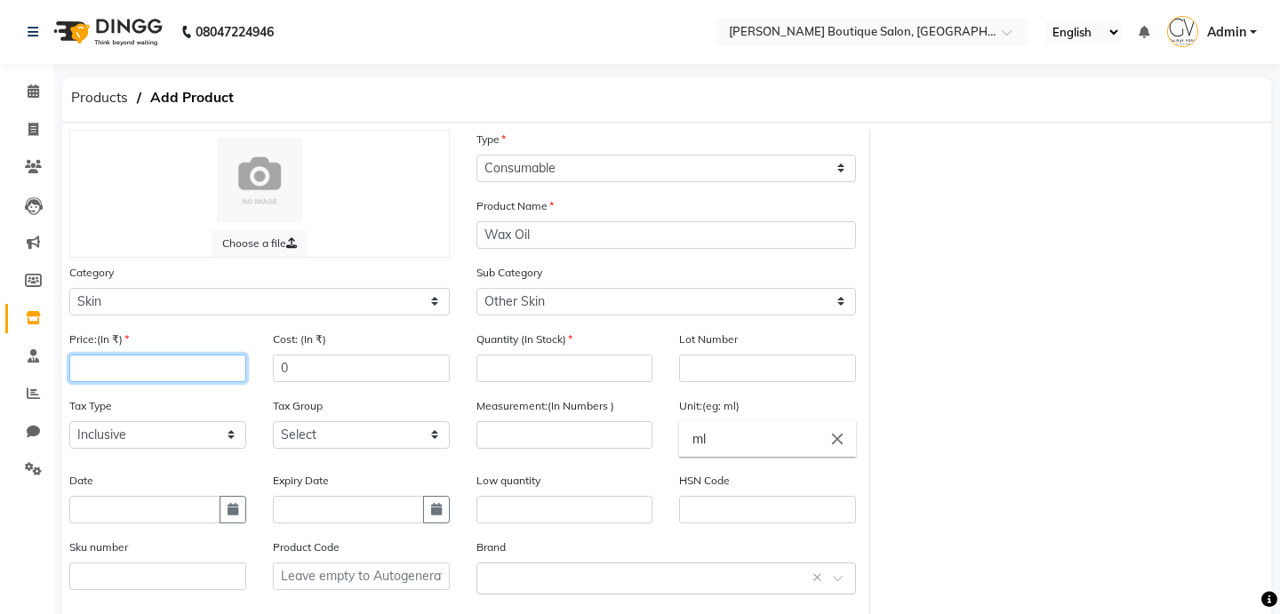
click at [107, 368] on input "number" at bounding box center [157, 369] width 177 height 28
type input "100"
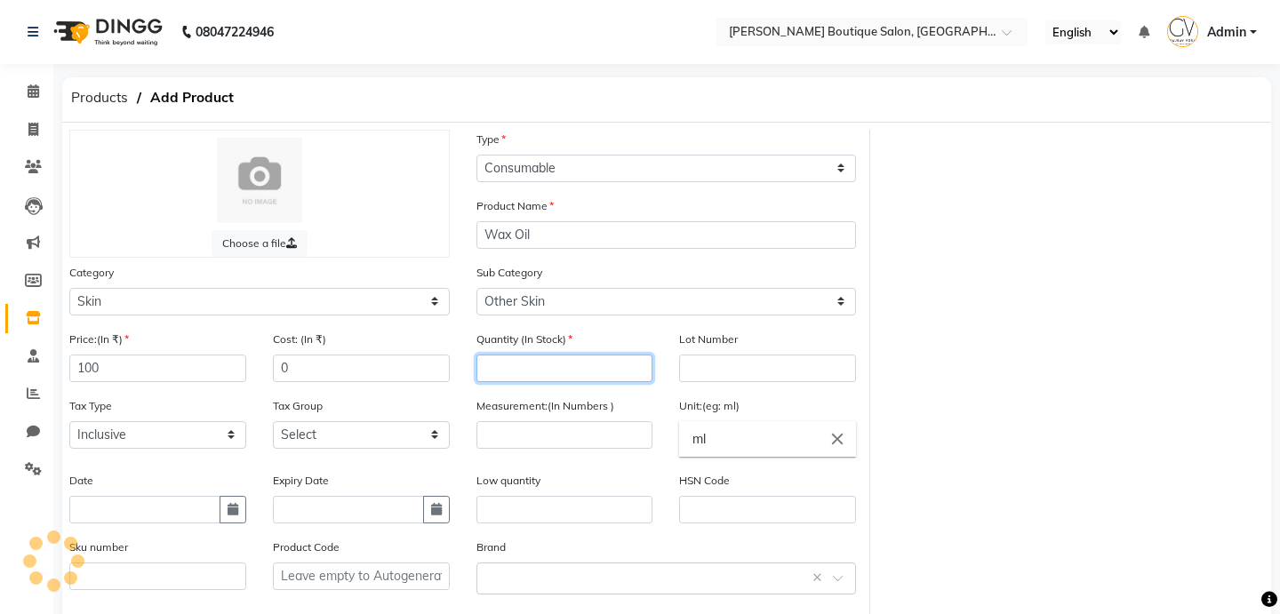
click at [580, 369] on input "number" at bounding box center [564, 369] width 177 height 28
type input "1"
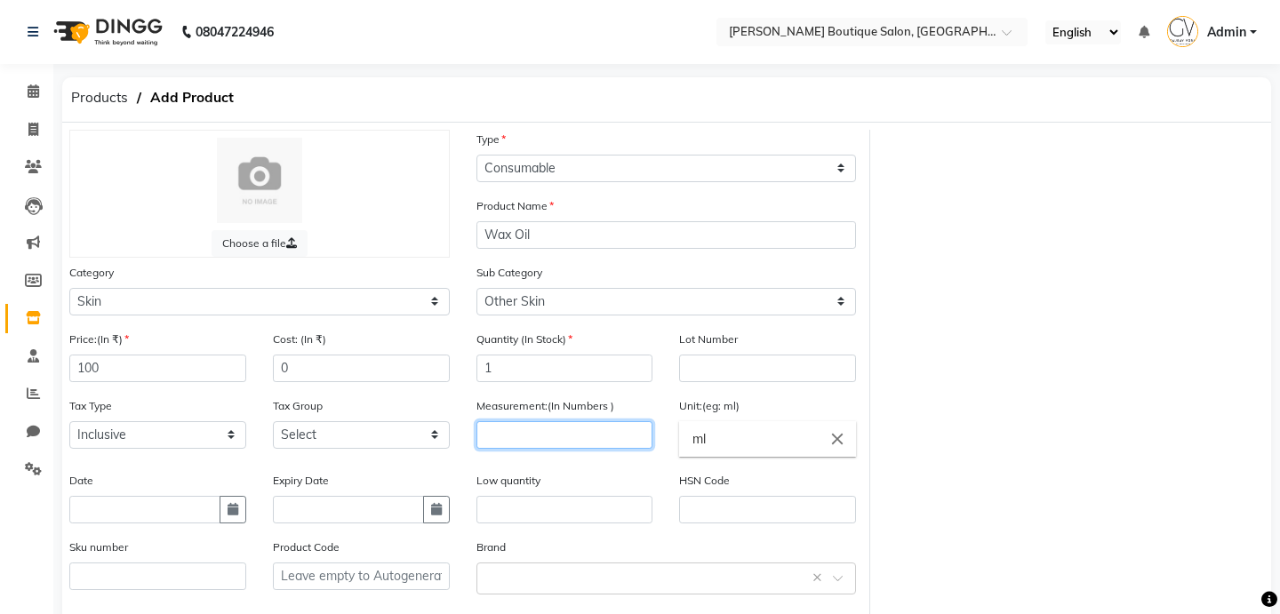
click at [601, 434] on input "number" at bounding box center [564, 435] width 177 height 28
type input "2"
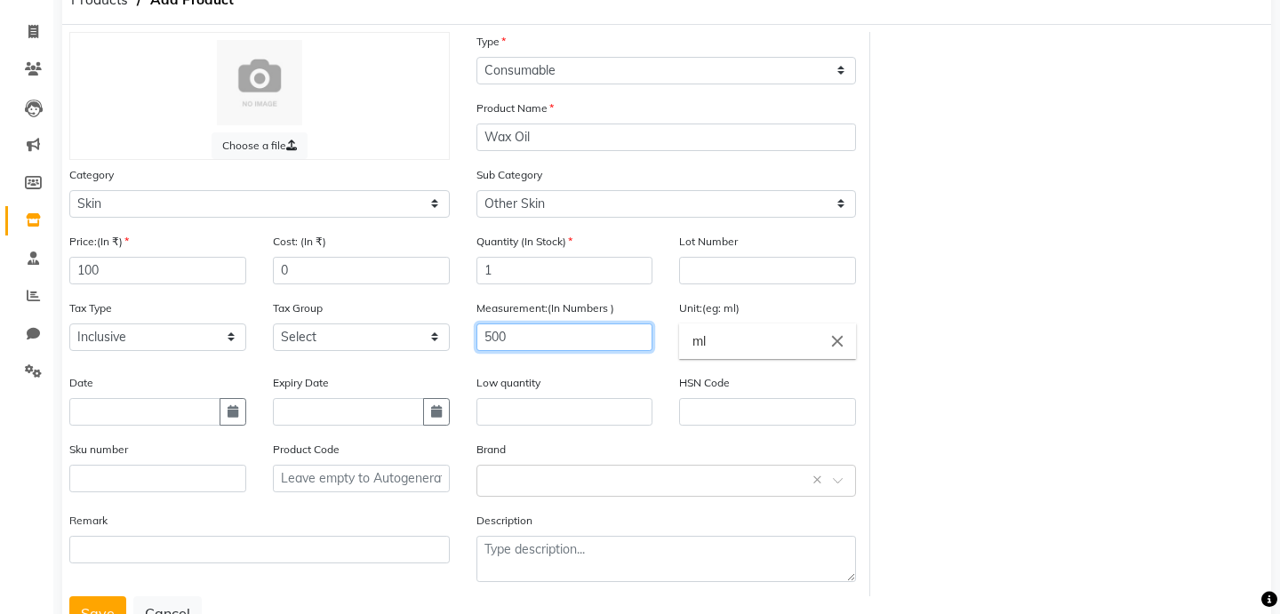
scroll to position [164, 0]
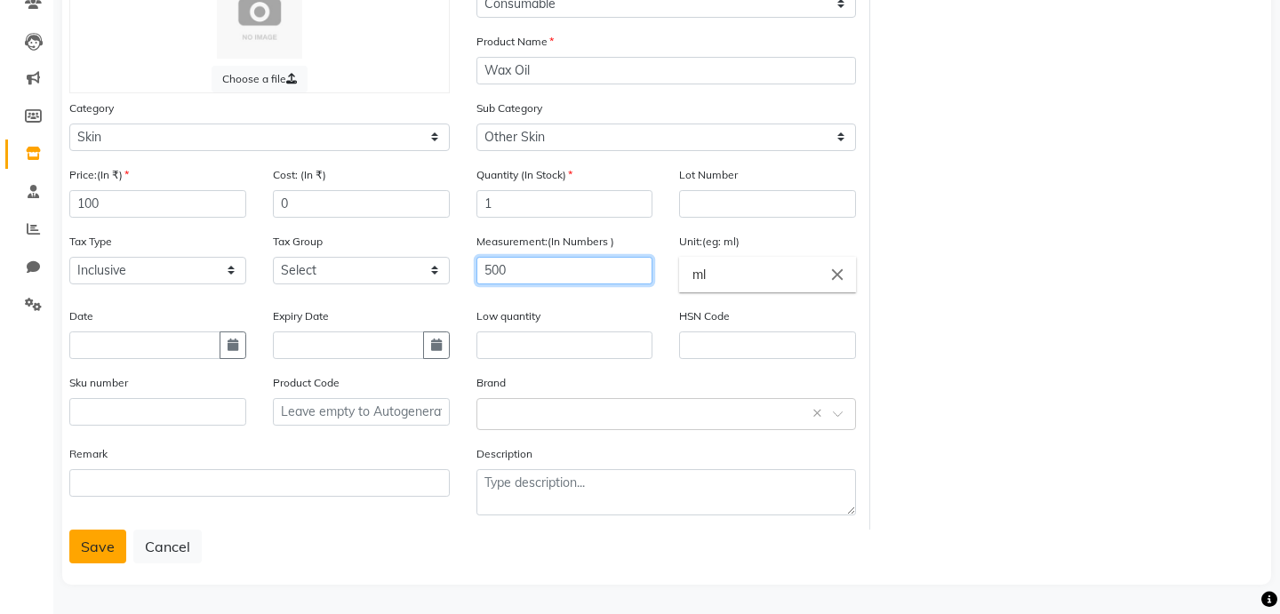
type input "500"
click at [99, 562] on button "Save" at bounding box center [97, 547] width 57 height 34
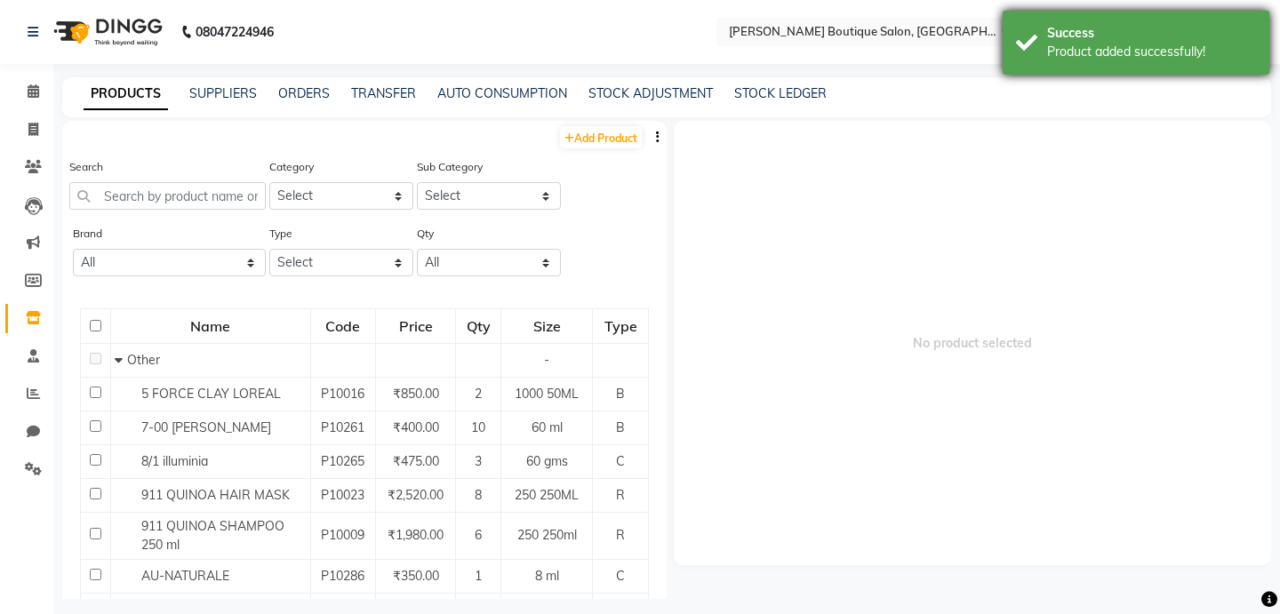
click at [1096, 43] on div "Product added successfully!" at bounding box center [1151, 52] width 209 height 19
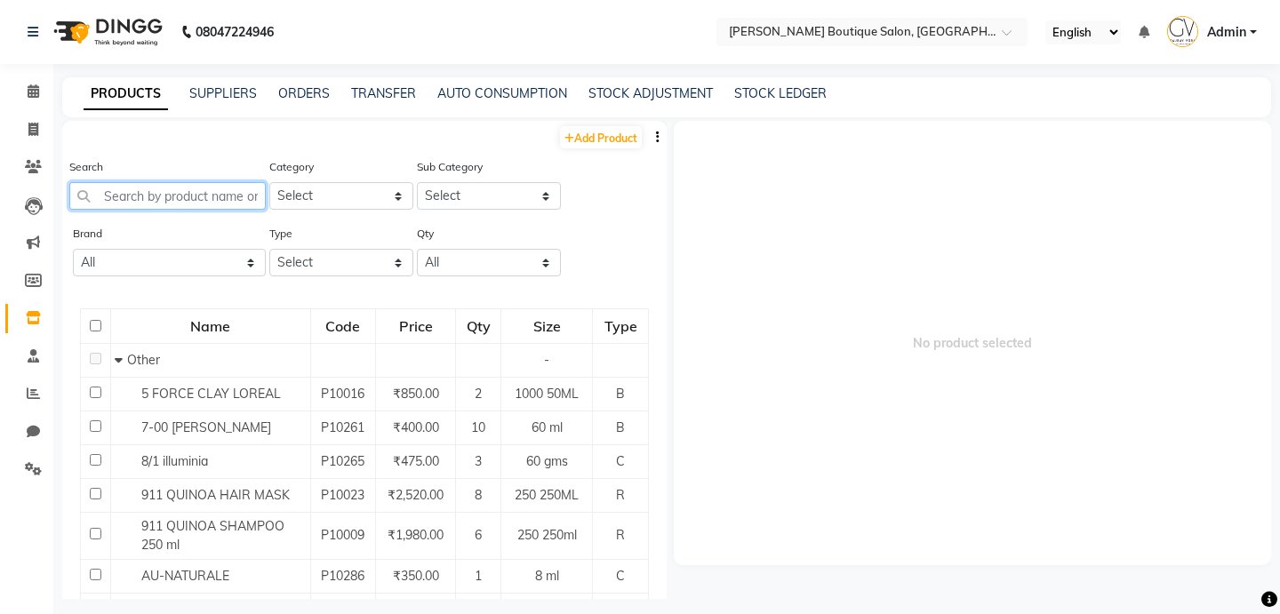
click at [168, 192] on input "text" at bounding box center [167, 196] width 196 height 28
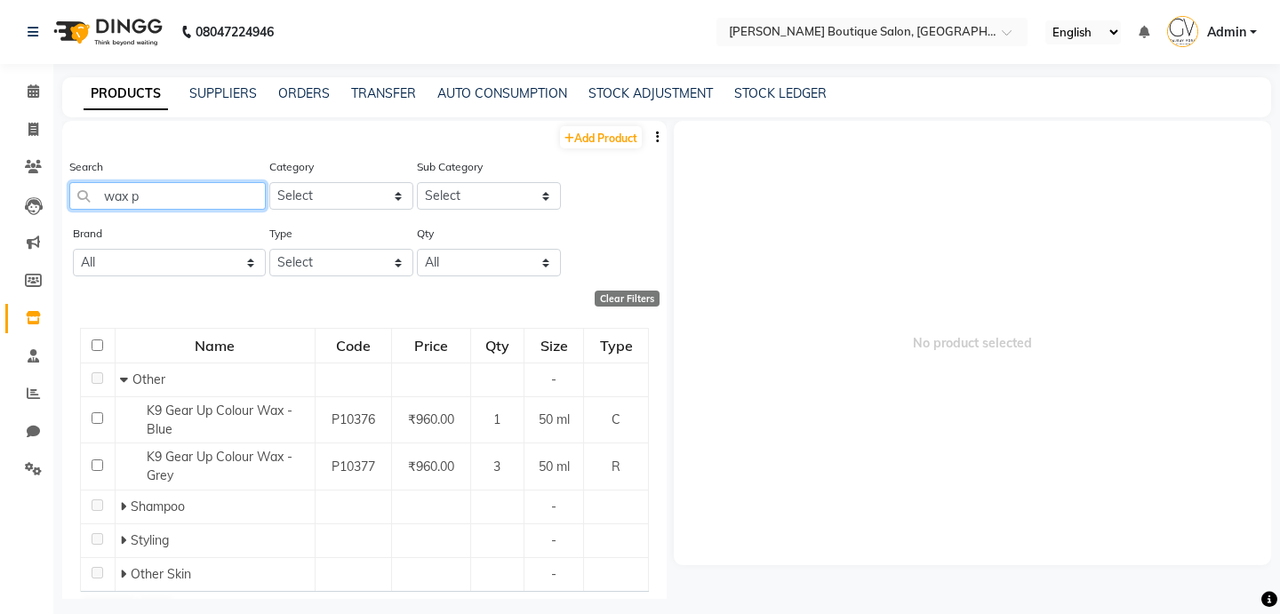
type input "wax po"
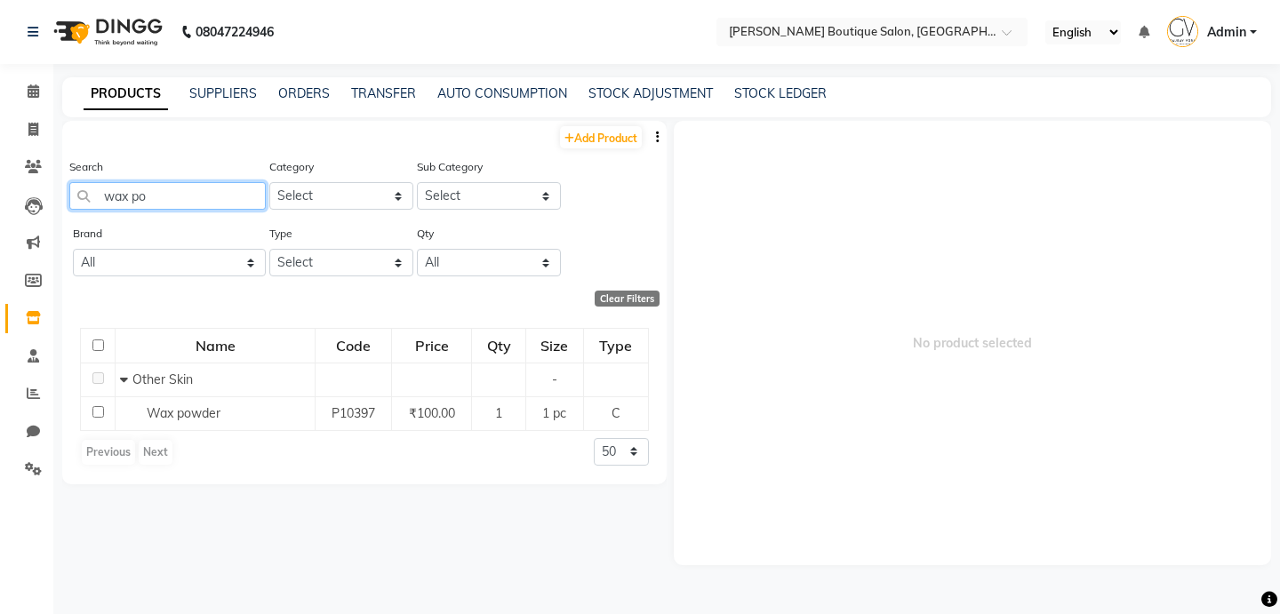
click at [216, 196] on input "wax po" at bounding box center [167, 196] width 196 height 28
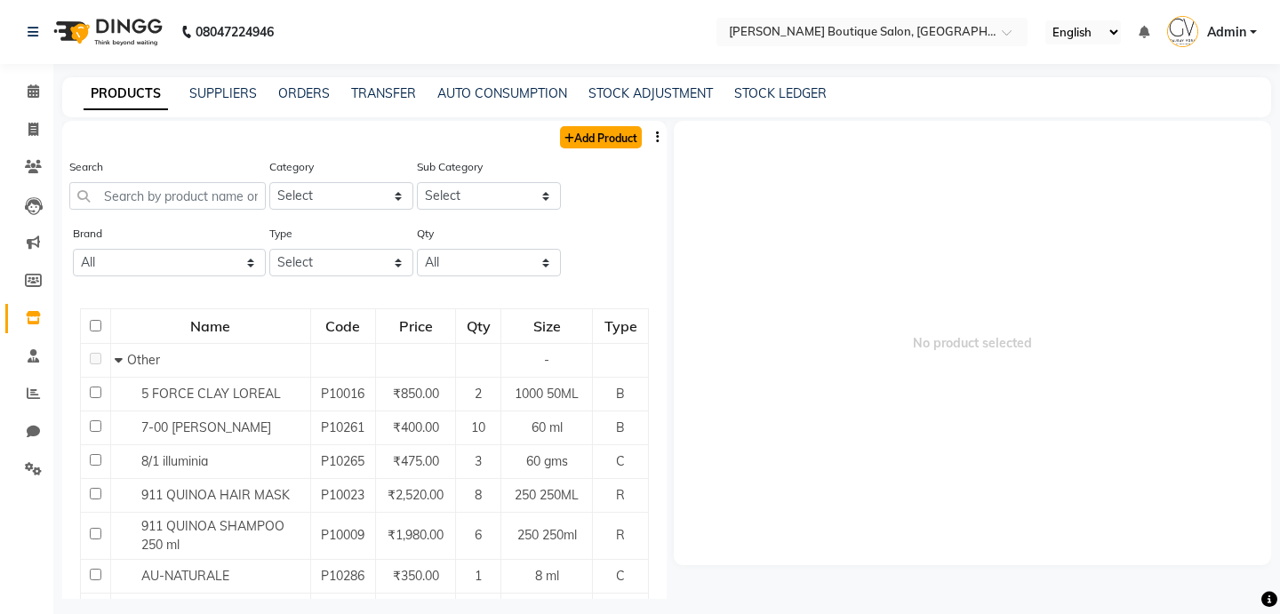
click at [568, 135] on icon at bounding box center [569, 138] width 10 height 11
select select "true"
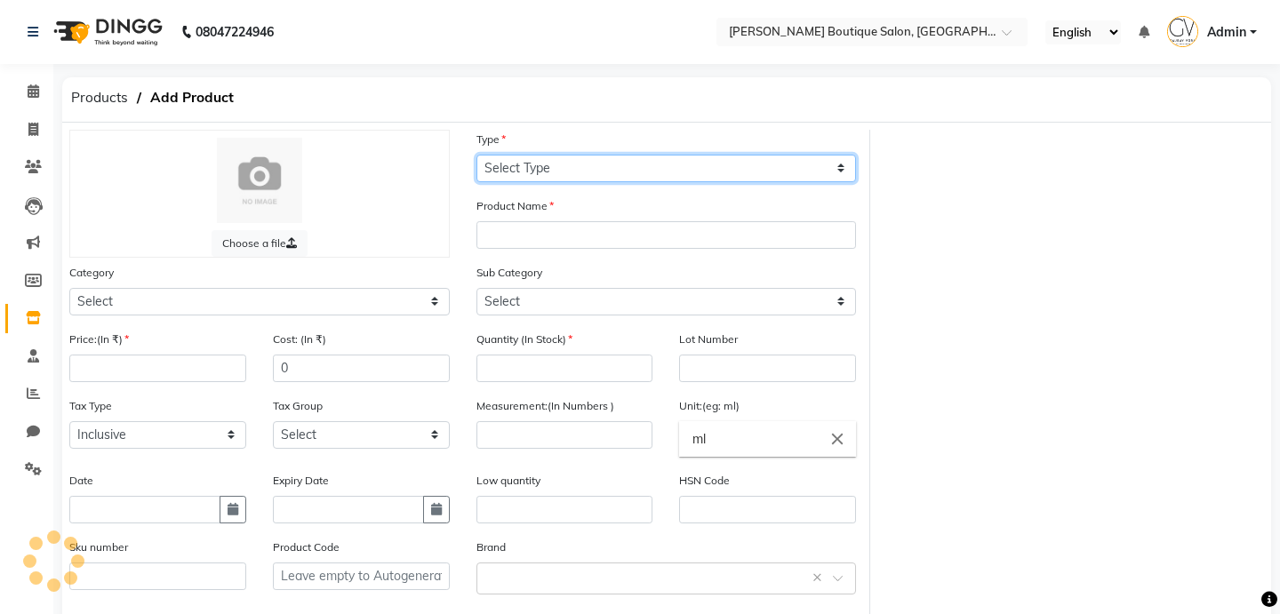
click at [551, 174] on select "Select Type Both Retail Consumable" at bounding box center [666, 169] width 380 height 28
select select "C"
click at [476, 155] on select "Select Type Both Retail Consumable" at bounding box center [666, 169] width 380 height 28
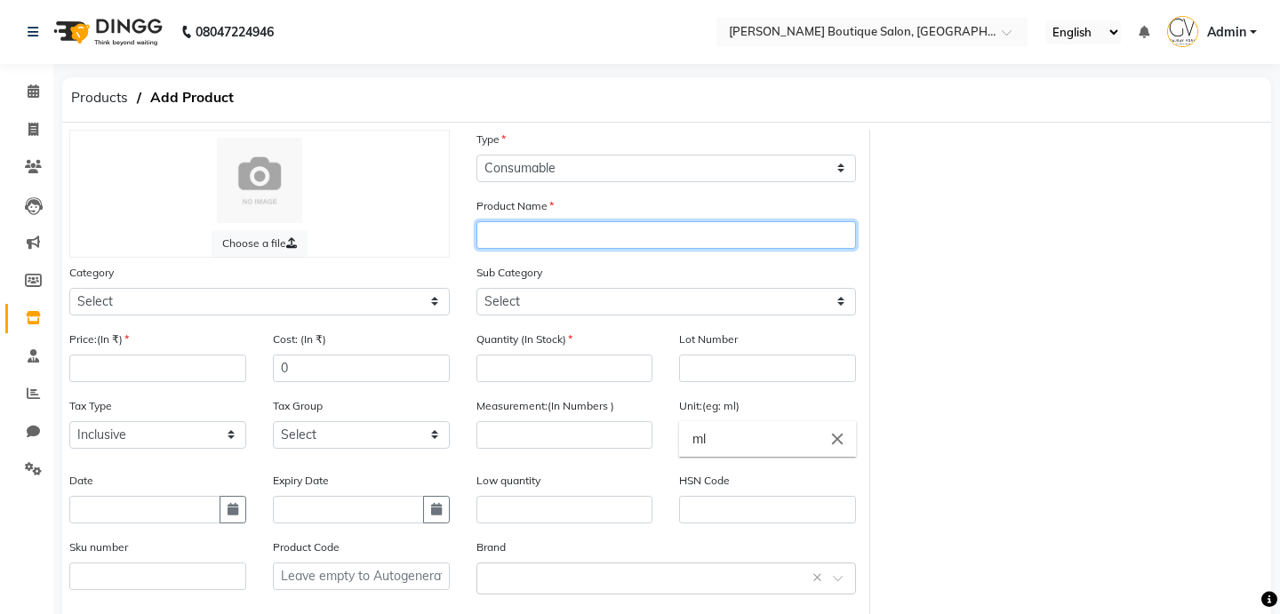
click at [520, 239] on input "text" at bounding box center [666, 235] width 380 height 28
click at [693, 232] on input "Facial Cream Moisturizing - 1" at bounding box center [666, 235] width 380 height 28
type input "Facial Cream Moisturizing - 1"
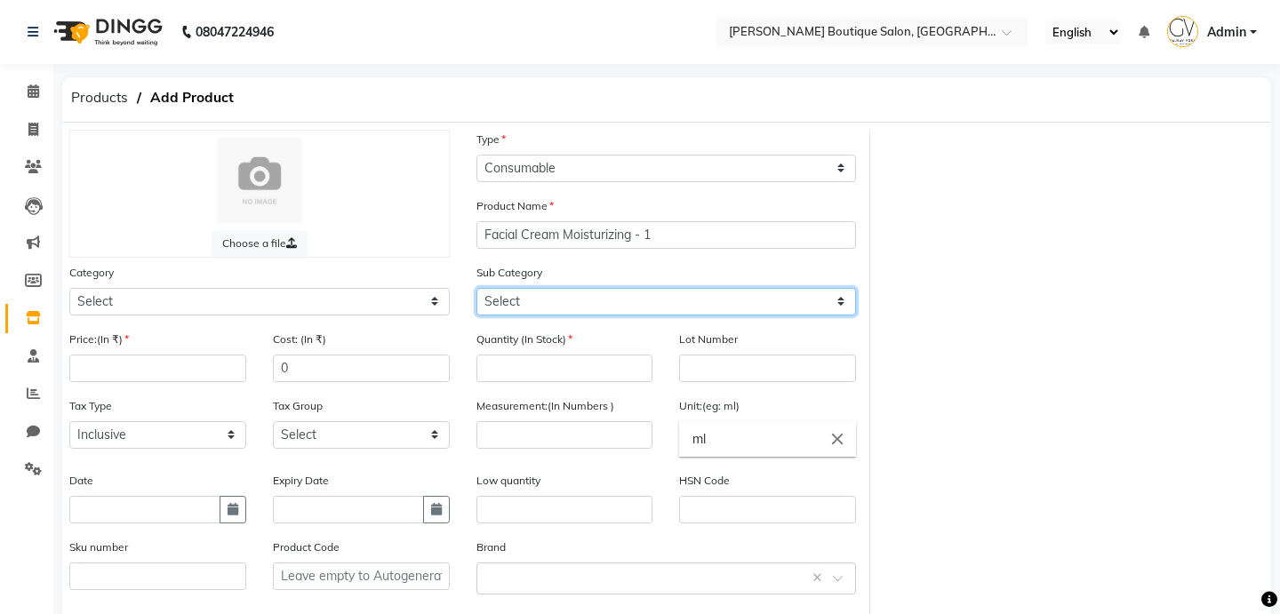
click at [570, 298] on select "Select" at bounding box center [666, 302] width 380 height 28
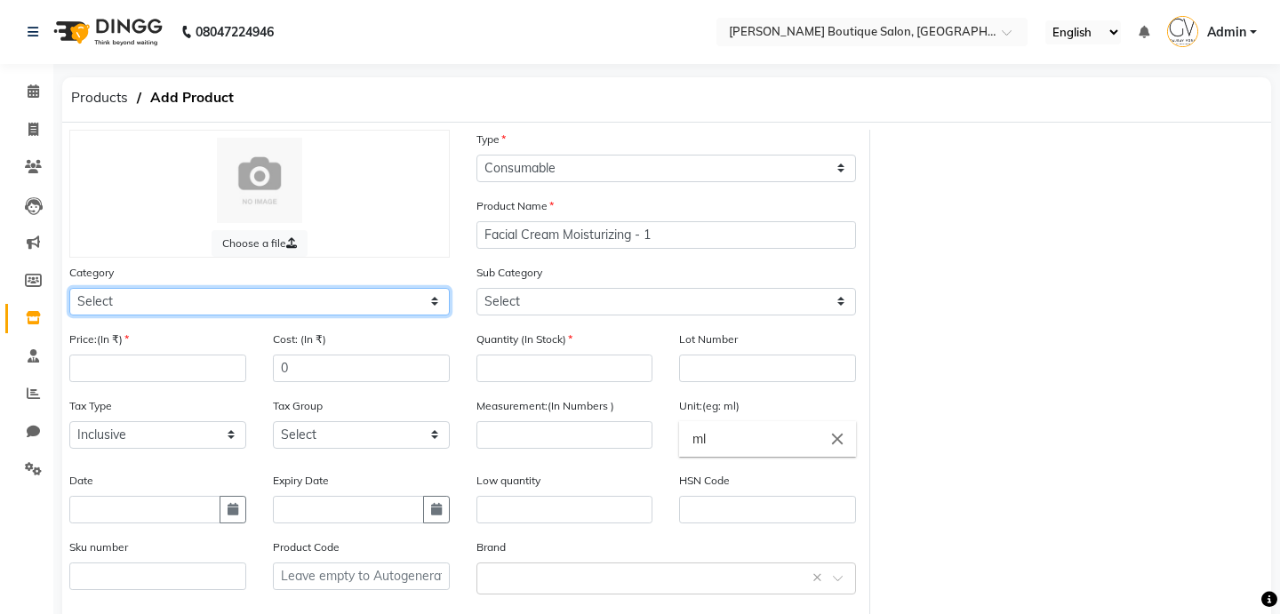
click at [392, 294] on select "Select Hair Skin Makeup Personal Care Appliances [PERSON_NAME] Waxing Disposabl…" at bounding box center [259, 302] width 380 height 28
select select "799601150"
click at [69, 288] on select "Select Hair Skin Makeup Personal Care Appliances [PERSON_NAME] Waxing Disposabl…" at bounding box center [259, 302] width 380 height 28
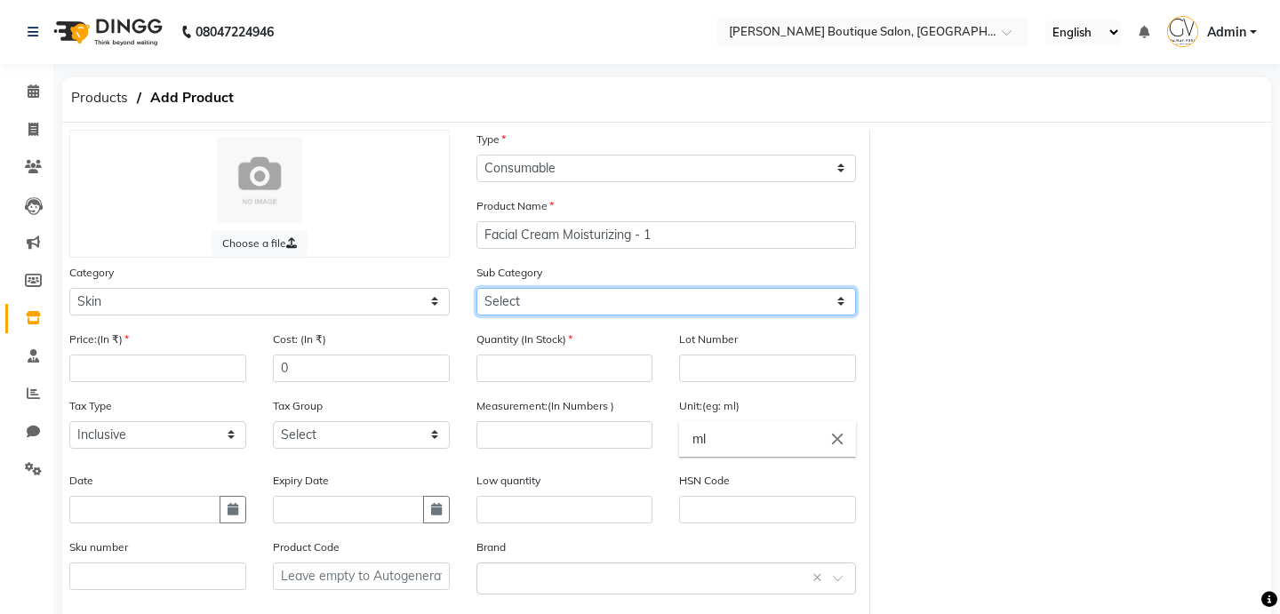
click at [635, 302] on select "Select Cleanser Facial Moisturiser Serum Toner Sun Care Masks Lip Care Eye Care…" at bounding box center [666, 302] width 380 height 28
select select "799601165"
click at [476, 288] on select "Select Cleanser Facial Moisturiser Serum Toner Sun Care Masks Lip Care Eye Care…" at bounding box center [666, 302] width 380 height 28
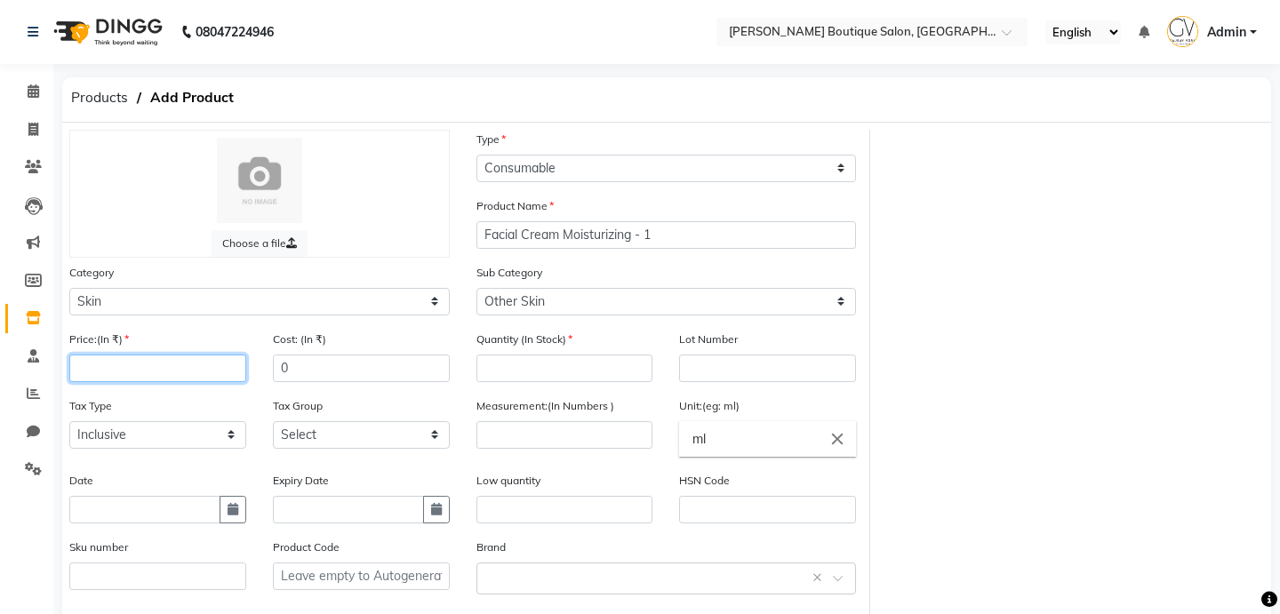
click at [187, 366] on input "number" at bounding box center [157, 369] width 177 height 28
type input "500"
click at [500, 369] on input "number" at bounding box center [564, 369] width 177 height 28
type input "1"
click at [529, 435] on input "number" at bounding box center [564, 435] width 177 height 28
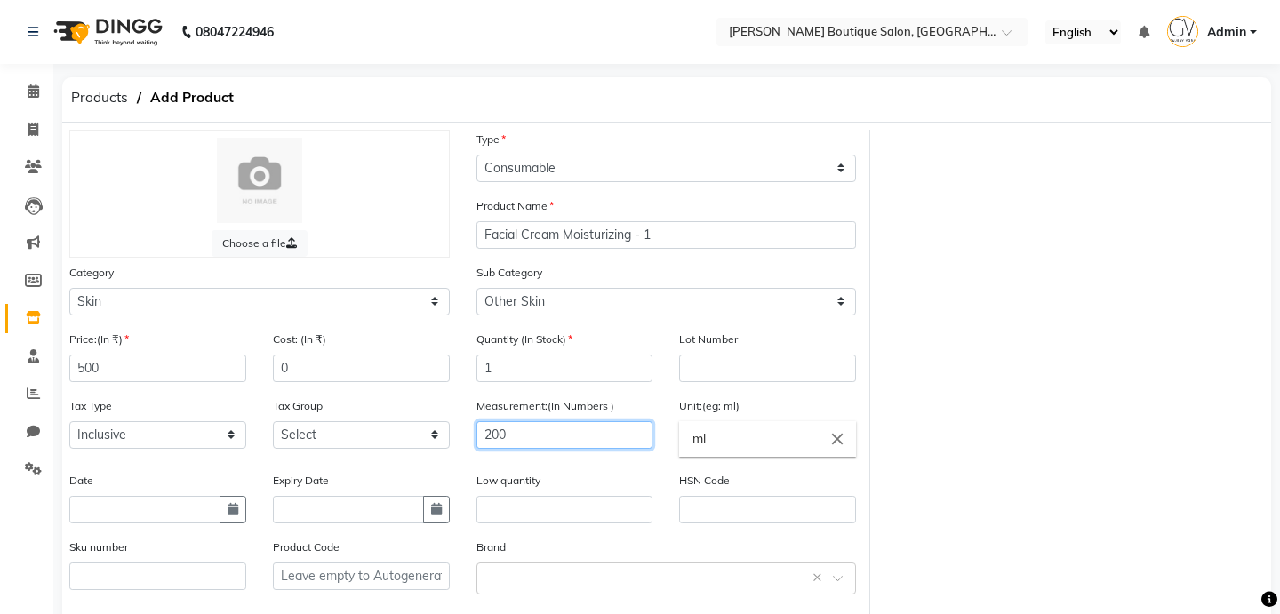
scroll to position [164, 0]
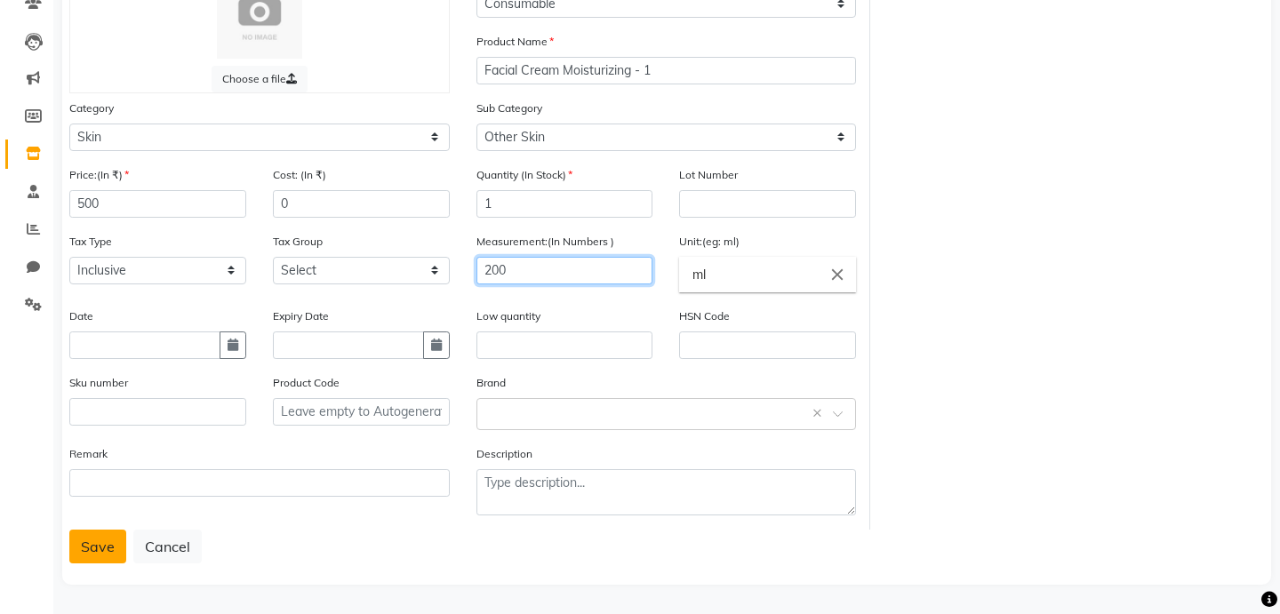
type input "200"
click at [88, 535] on button "Save" at bounding box center [97, 547] width 57 height 34
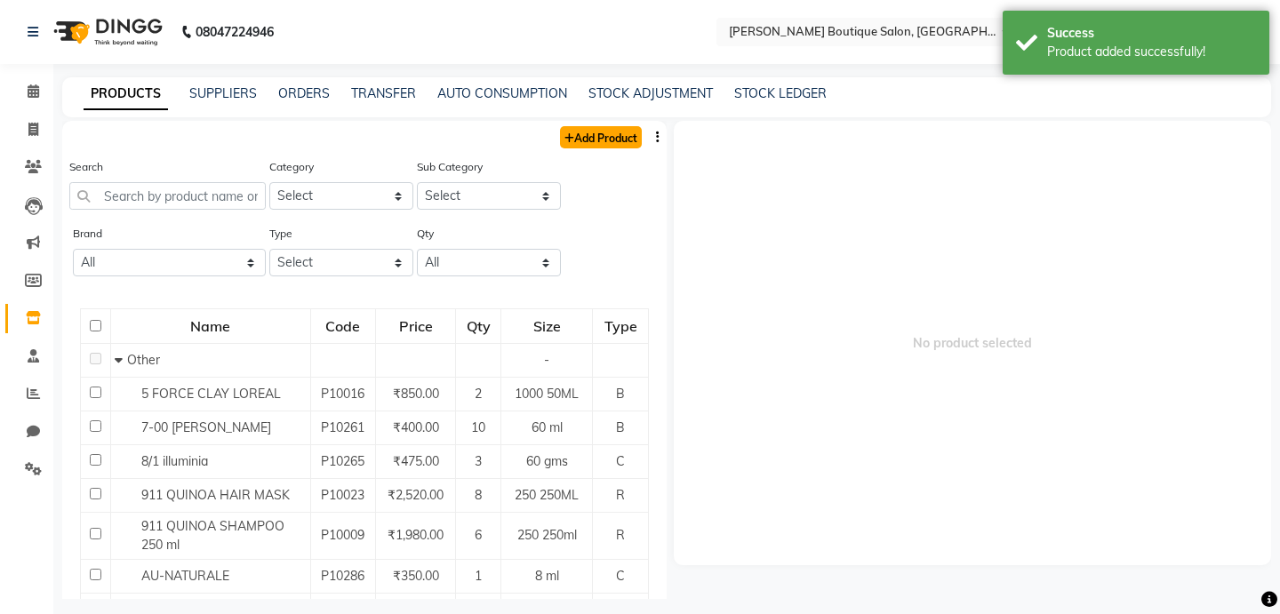
click at [586, 131] on link "Add Product" at bounding box center [601, 137] width 82 height 22
select select "true"
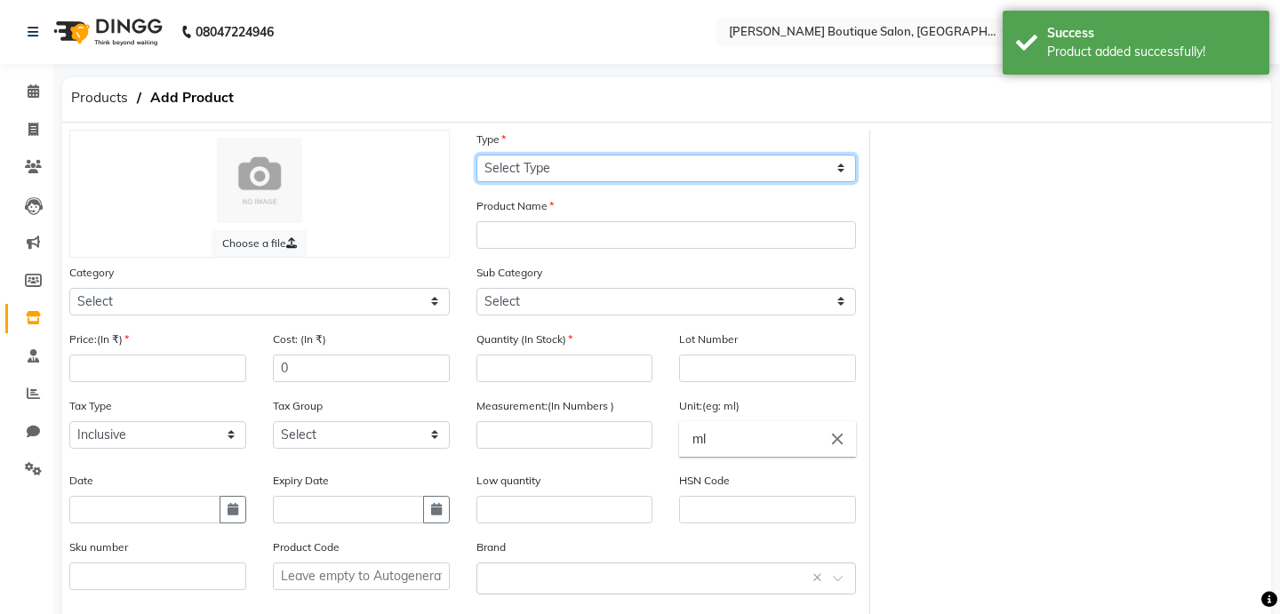
click at [570, 163] on select "Select Type Both Retail Consumable" at bounding box center [666, 169] width 380 height 28
select select "C"
click at [476, 155] on select "Select Type Both Retail Consumable" at bounding box center [666, 169] width 380 height 28
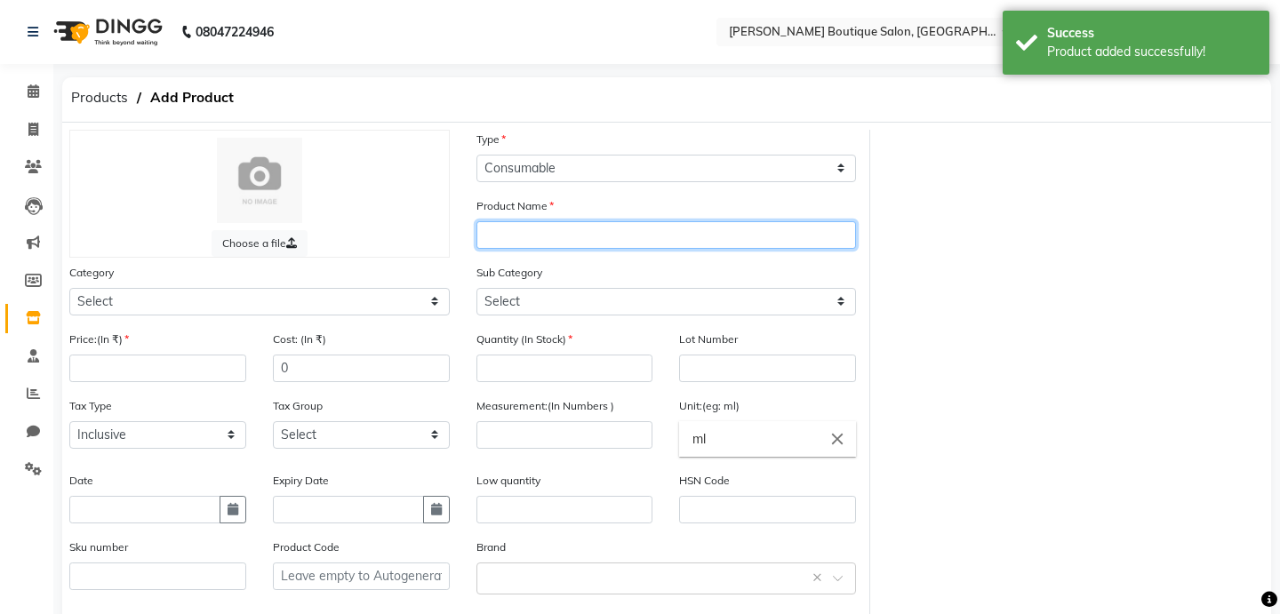
click at [570, 242] on input "text" at bounding box center [666, 235] width 380 height 28
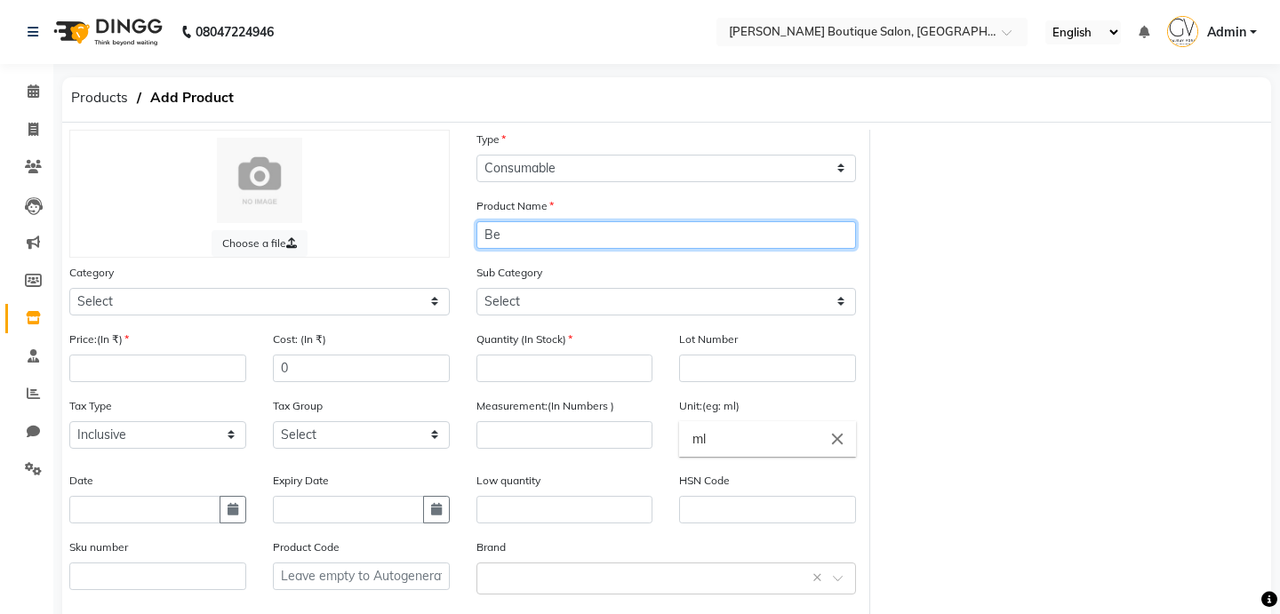
type input "B"
type input "Wax Cartridge"
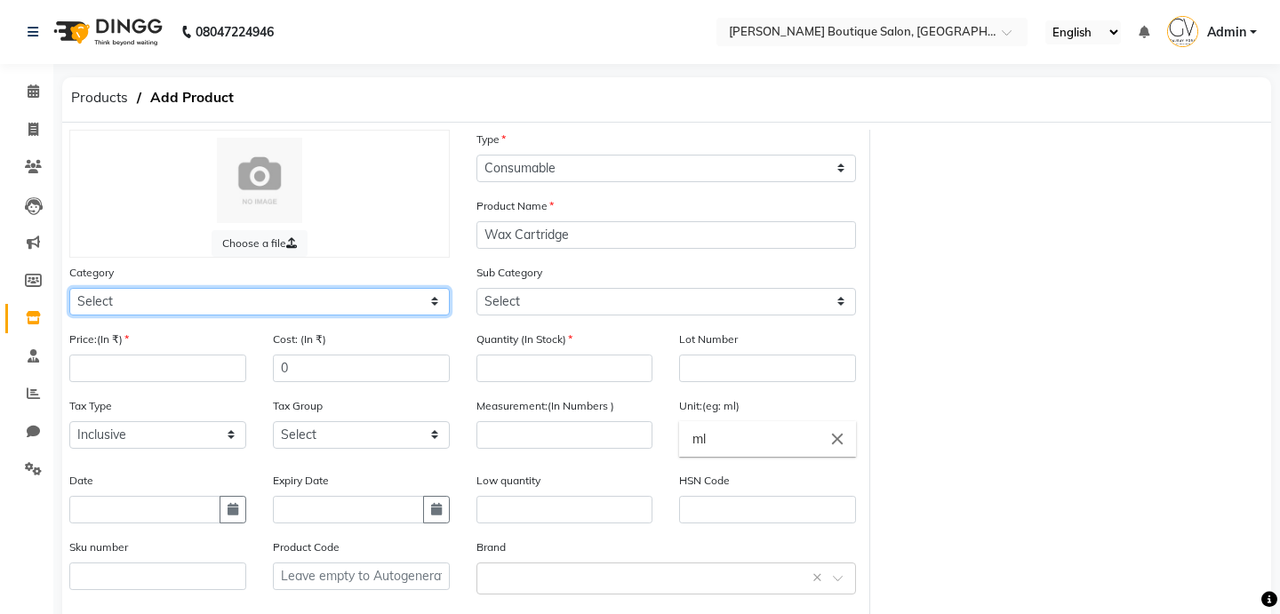
click at [281, 298] on select "Select Hair Skin Makeup Personal Care Appliances [PERSON_NAME] Waxing Disposabl…" at bounding box center [259, 302] width 380 height 28
select select "799601150"
click at [69, 288] on select "Select Hair Skin Makeup Personal Care Appliances [PERSON_NAME] Waxing Disposabl…" at bounding box center [259, 302] width 380 height 28
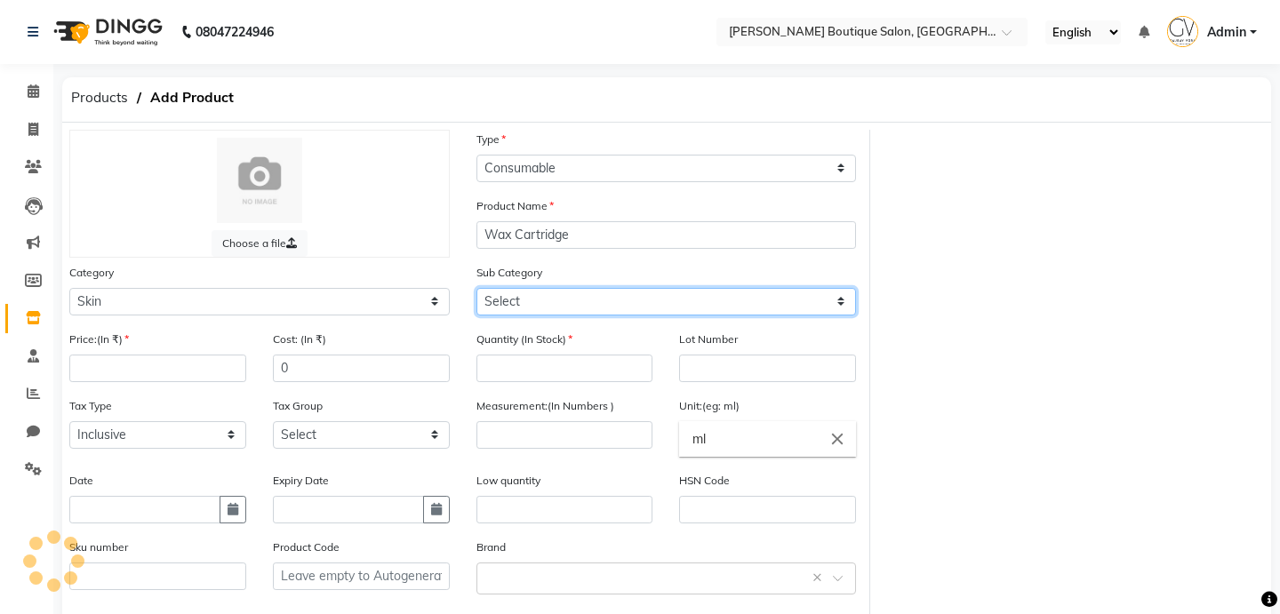
click at [546, 297] on select "Select Cleanser Facial Moisturiser Serum Toner Sun Care Masks Lip Care Eye Care…" at bounding box center [666, 302] width 380 height 28
select select "799601165"
click at [476, 288] on select "Select Cleanser Facial Moisturiser Serum Toner Sun Care Masks Lip Care Eye Care…" at bounding box center [666, 302] width 380 height 28
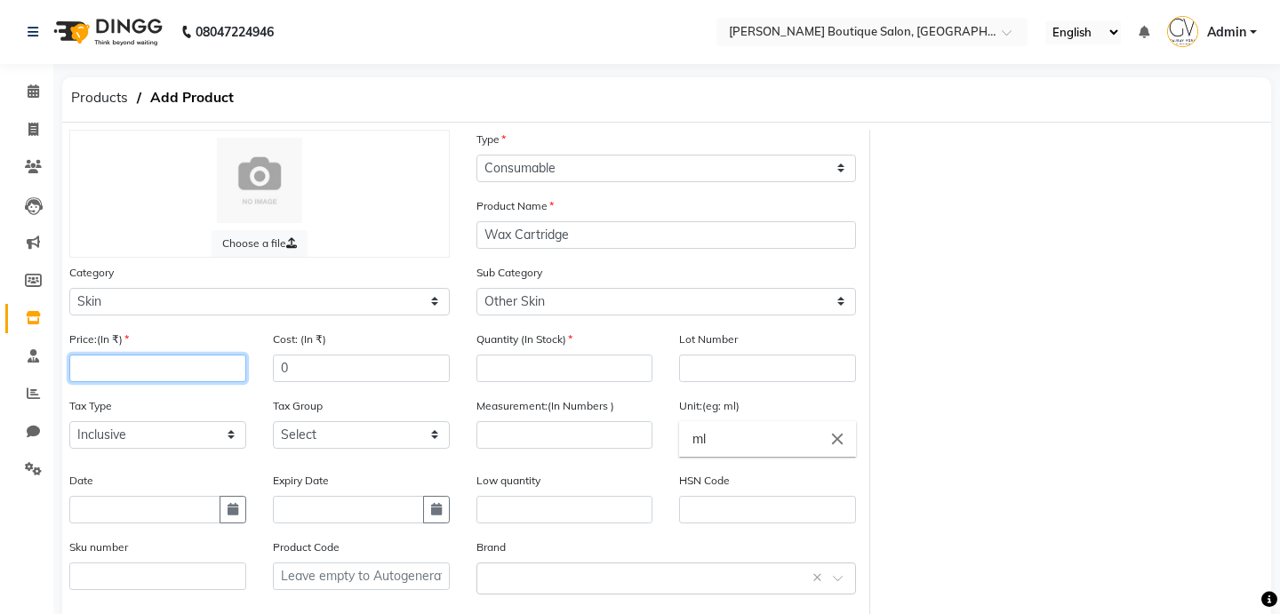
click at [185, 371] on input "number" at bounding box center [157, 369] width 177 height 28
type input "500"
click at [534, 383] on div "Quantity (In Stock)" at bounding box center [564, 363] width 203 height 67
click at [536, 369] on input "number" at bounding box center [564, 369] width 177 height 28
type input "8"
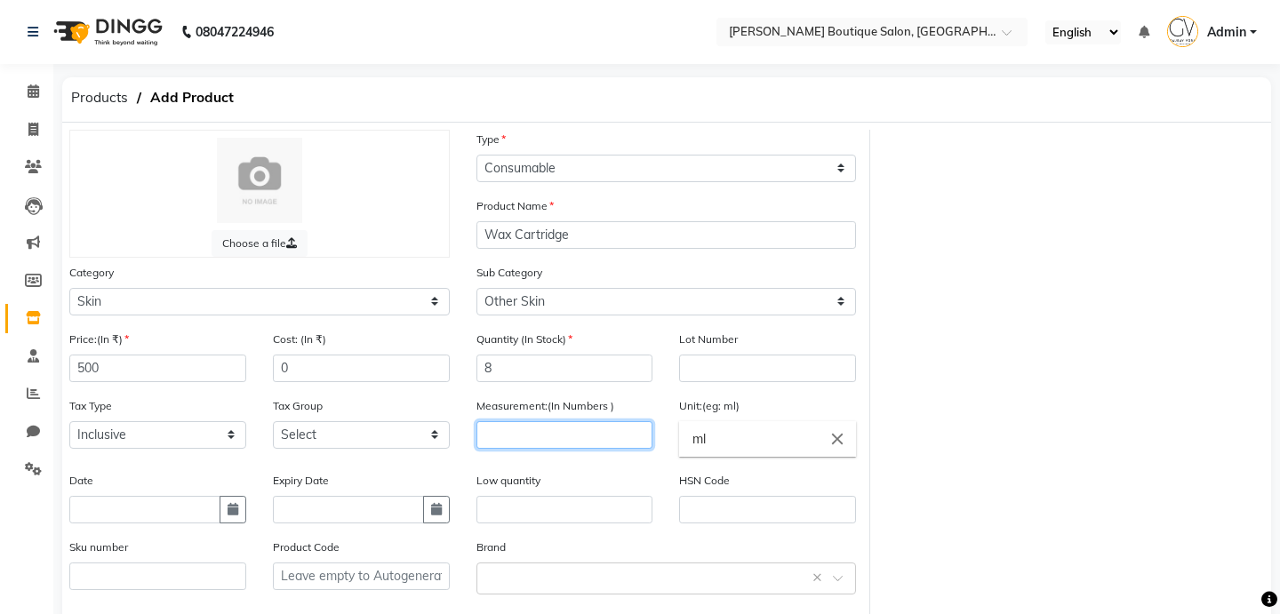
click at [542, 436] on input "number" at bounding box center [564, 435] width 177 height 28
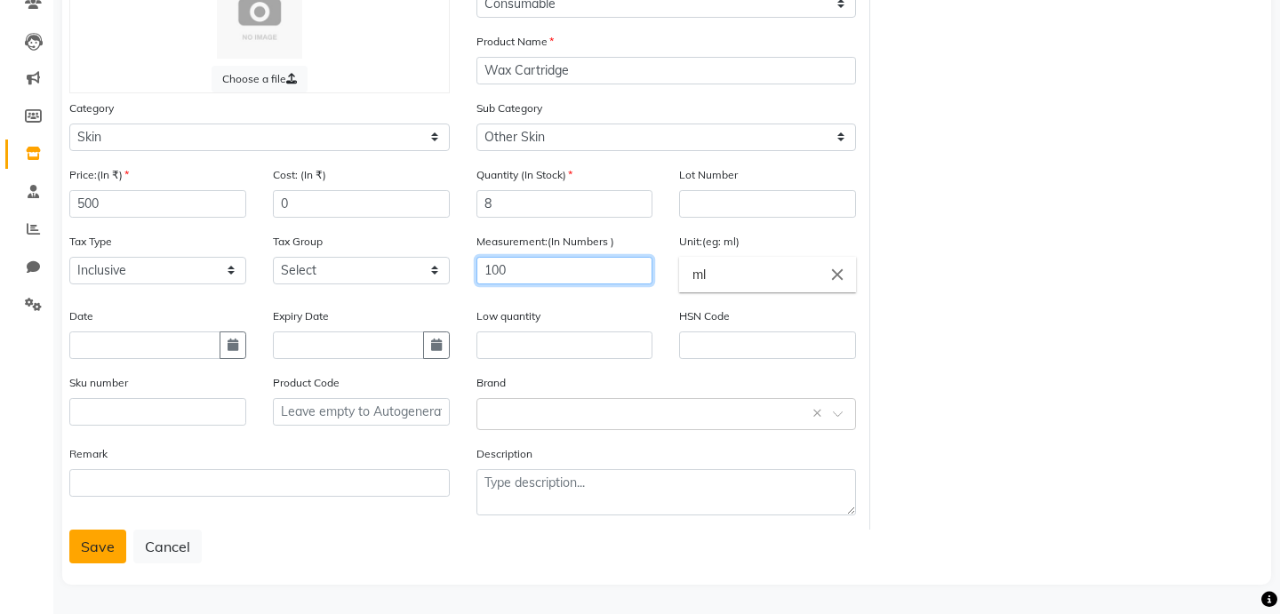
type input "100"
click at [119, 537] on button "Save" at bounding box center [97, 547] width 57 height 34
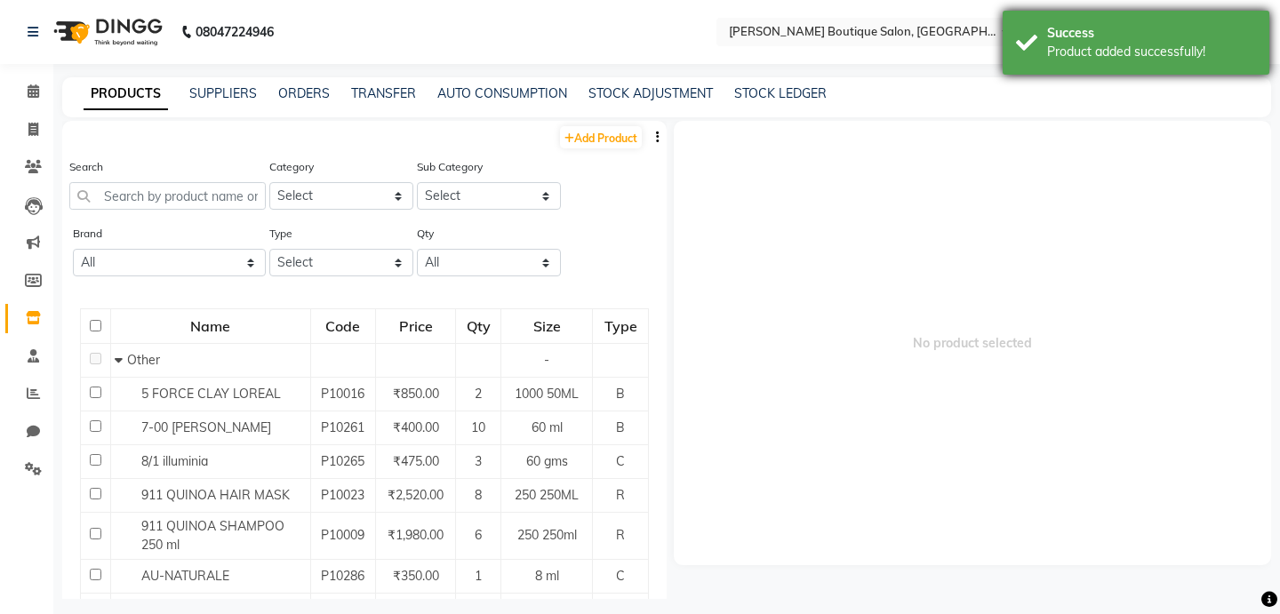
click at [1120, 67] on div "Success Product added successfully!" at bounding box center [1135, 43] width 267 height 64
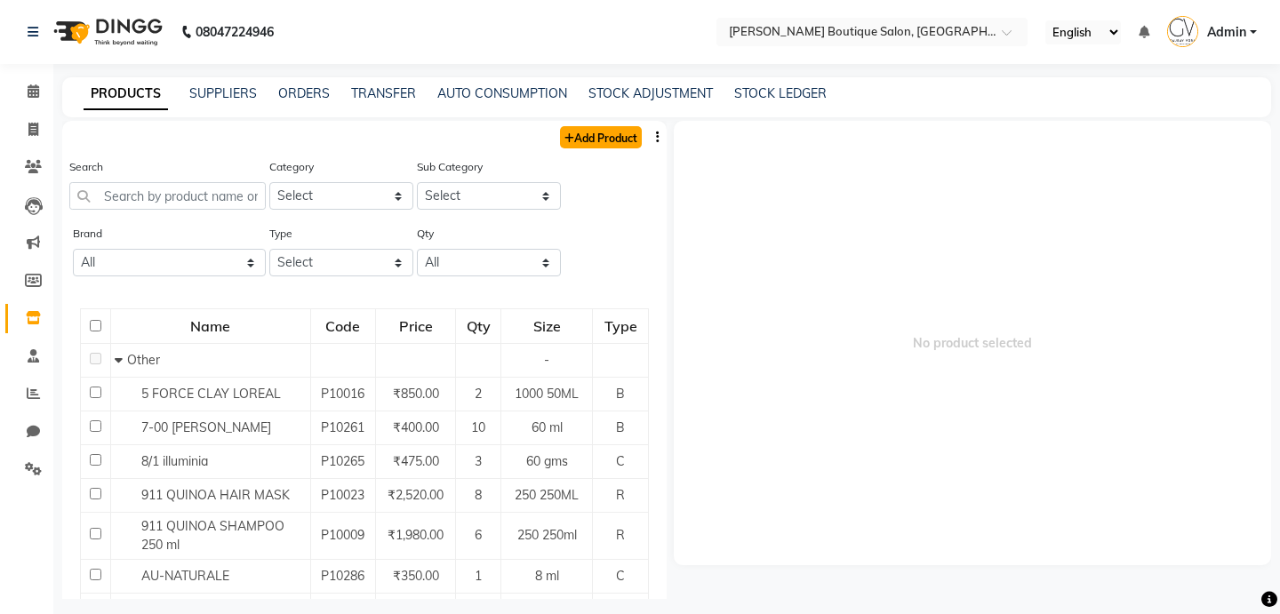
click at [601, 141] on link "Add Product" at bounding box center [601, 137] width 82 height 22
select select "true"
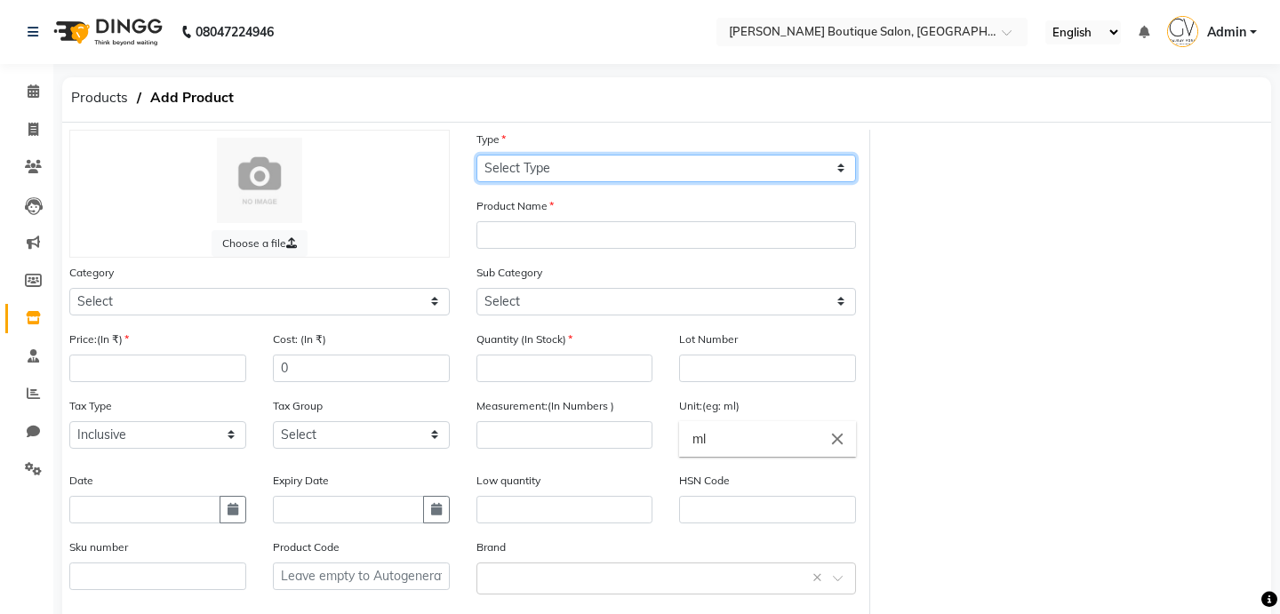
click at [574, 167] on select "Select Type Both Retail Consumable" at bounding box center [666, 169] width 380 height 28
select select "C"
click at [476, 155] on select "Select Type Both Retail Consumable" at bounding box center [666, 169] width 380 height 28
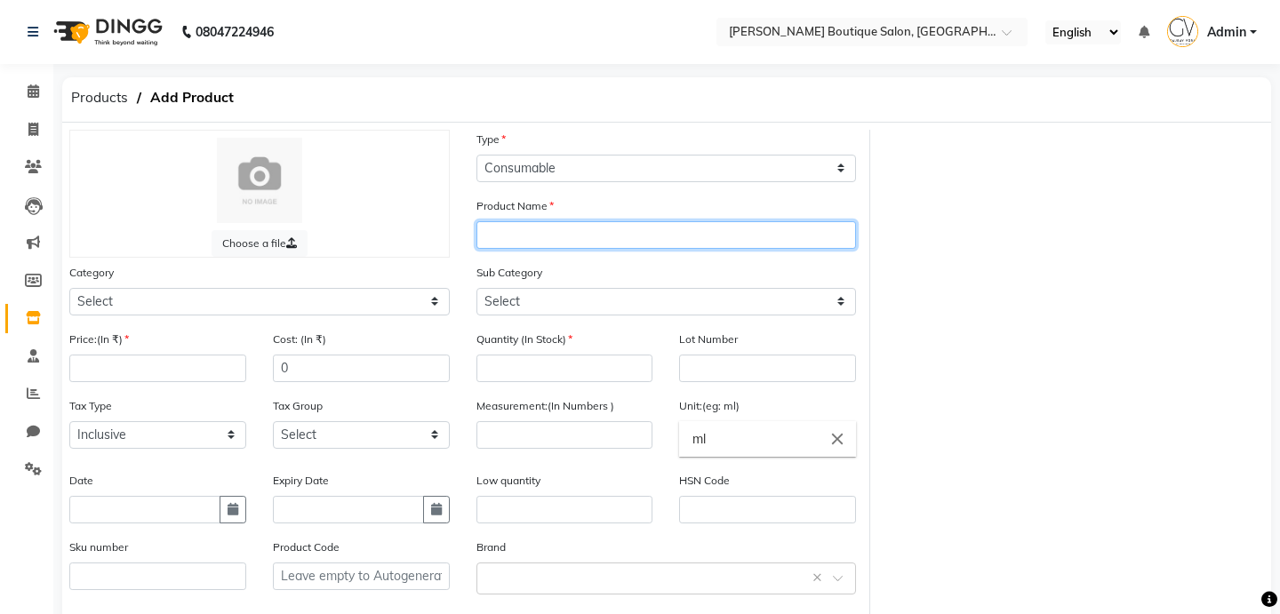
click at [536, 232] on input "text" at bounding box center [666, 235] width 380 height 28
type input "Oxygen Mask"
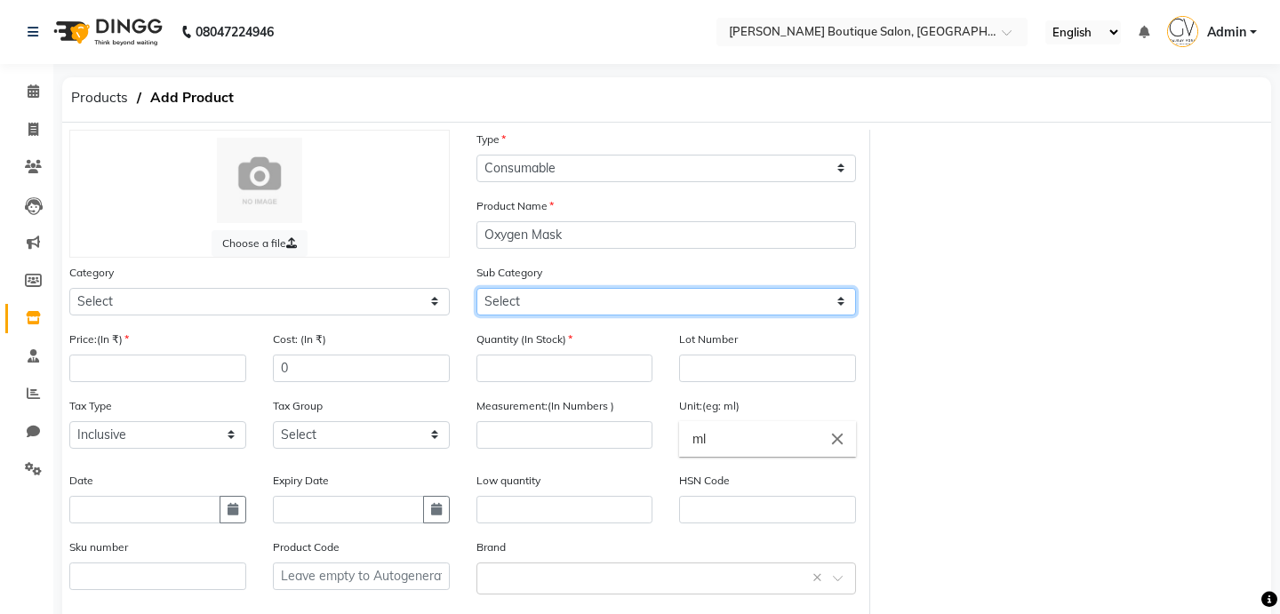
click at [571, 307] on select "Select" at bounding box center [666, 302] width 380 height 28
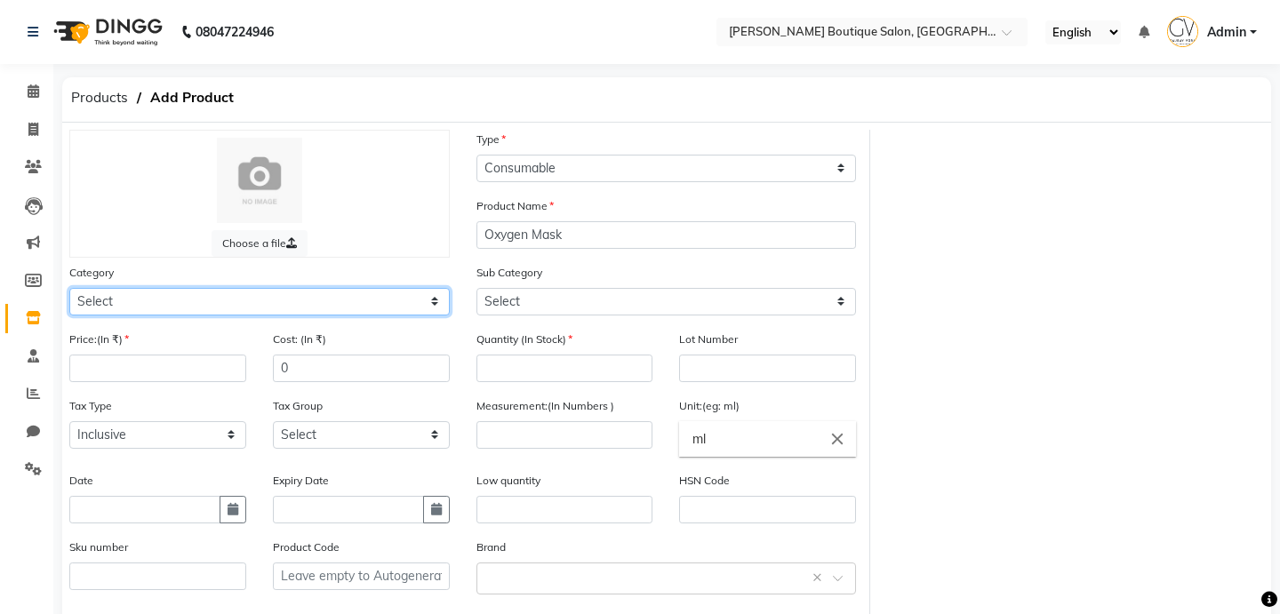
click at [354, 310] on select "Select Hair Skin Makeup Personal Care Appliances [PERSON_NAME] Waxing Disposabl…" at bounding box center [259, 302] width 380 height 28
select select "799601150"
click at [69, 288] on select "Select Hair Skin Makeup Personal Care Appliances [PERSON_NAME] Waxing Disposabl…" at bounding box center [259, 302] width 380 height 28
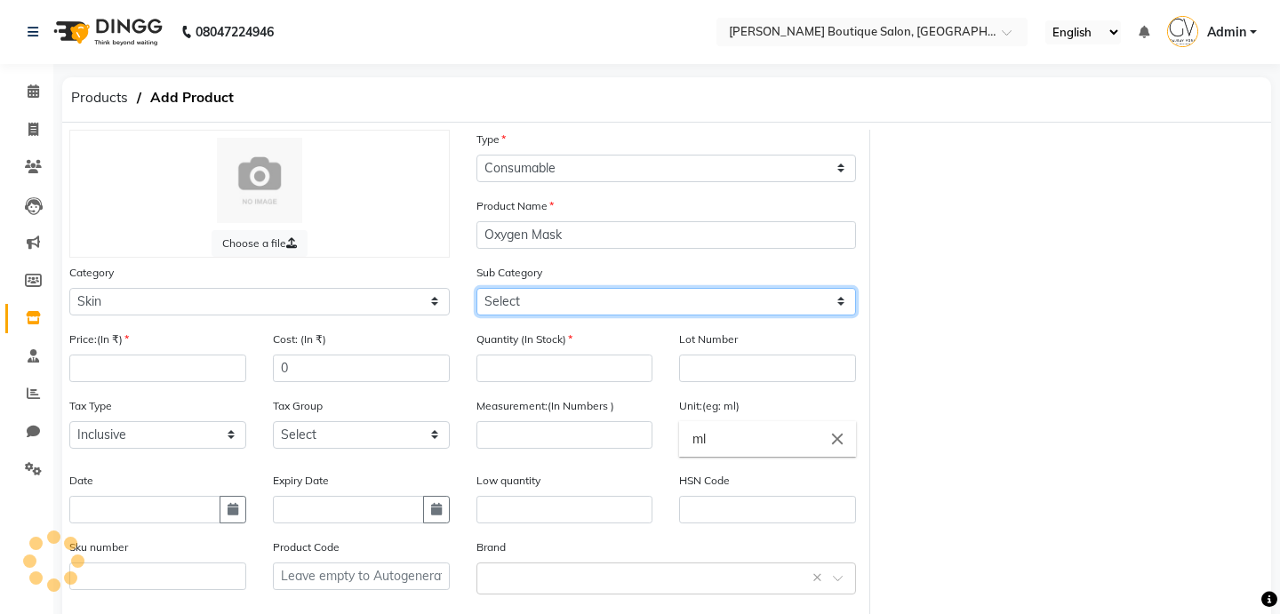
click at [587, 299] on select "Select" at bounding box center [666, 302] width 380 height 28
select select "799601152"
click at [476, 288] on select "Select Cleanser Facial Moisturiser Serum Toner Sun Care Masks Lip Care Eye Care…" at bounding box center [666, 302] width 380 height 28
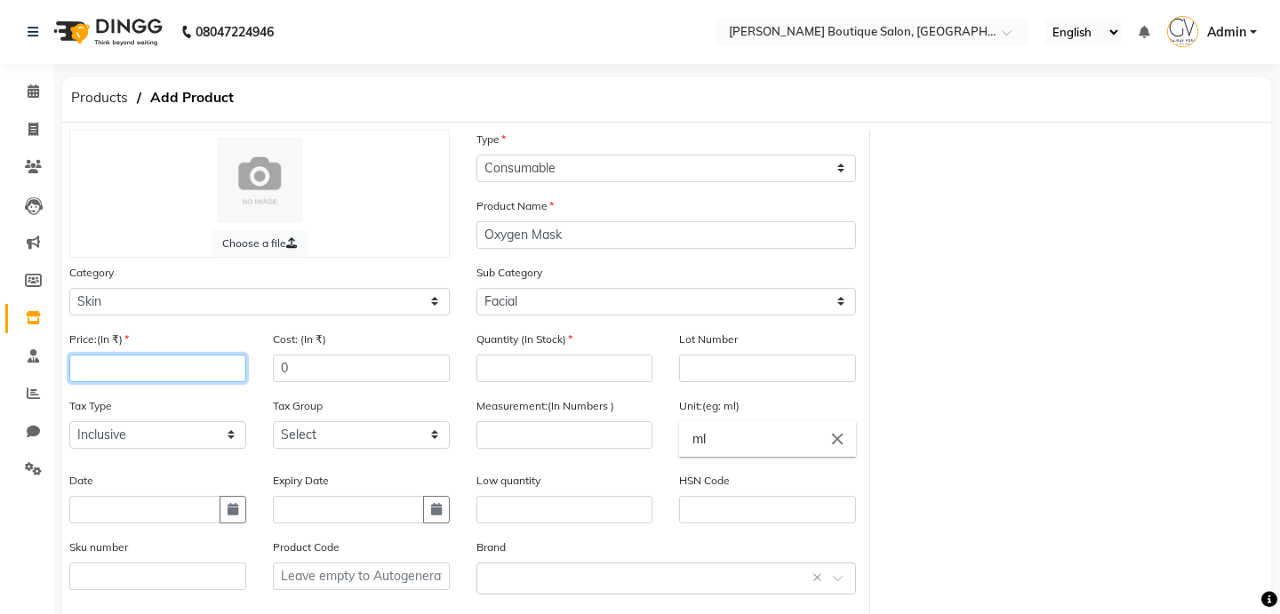
click at [163, 355] on input "number" at bounding box center [157, 369] width 177 height 28
type input "500"
click at [538, 372] on input "number" at bounding box center [564, 369] width 177 height 28
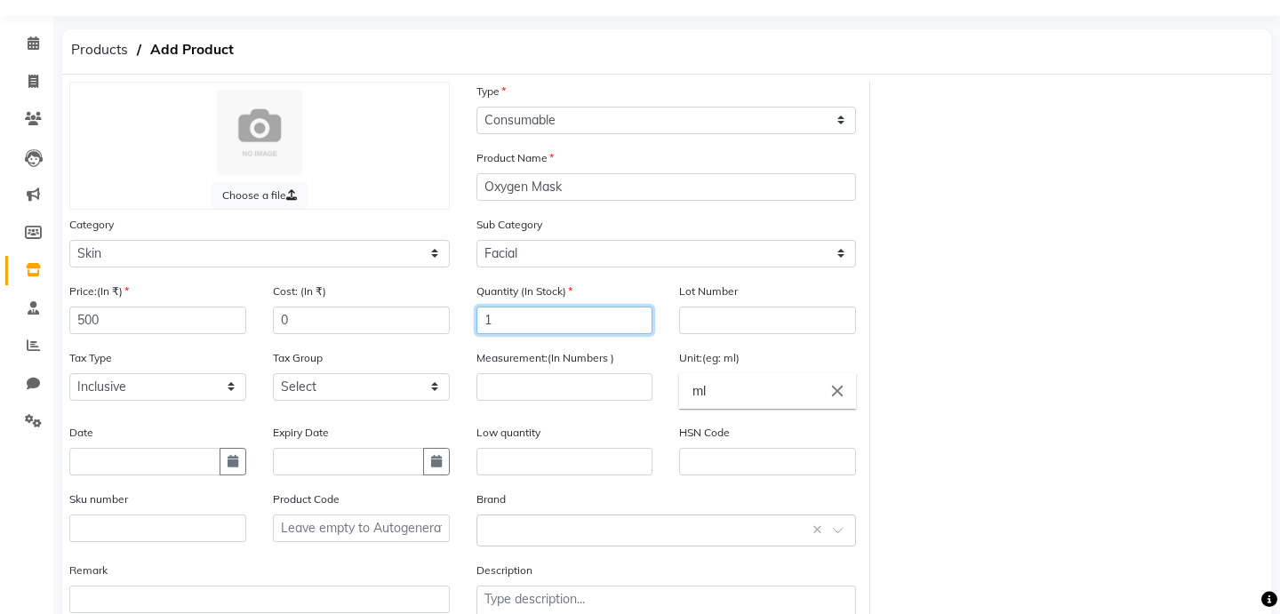
scroll to position [60, 0]
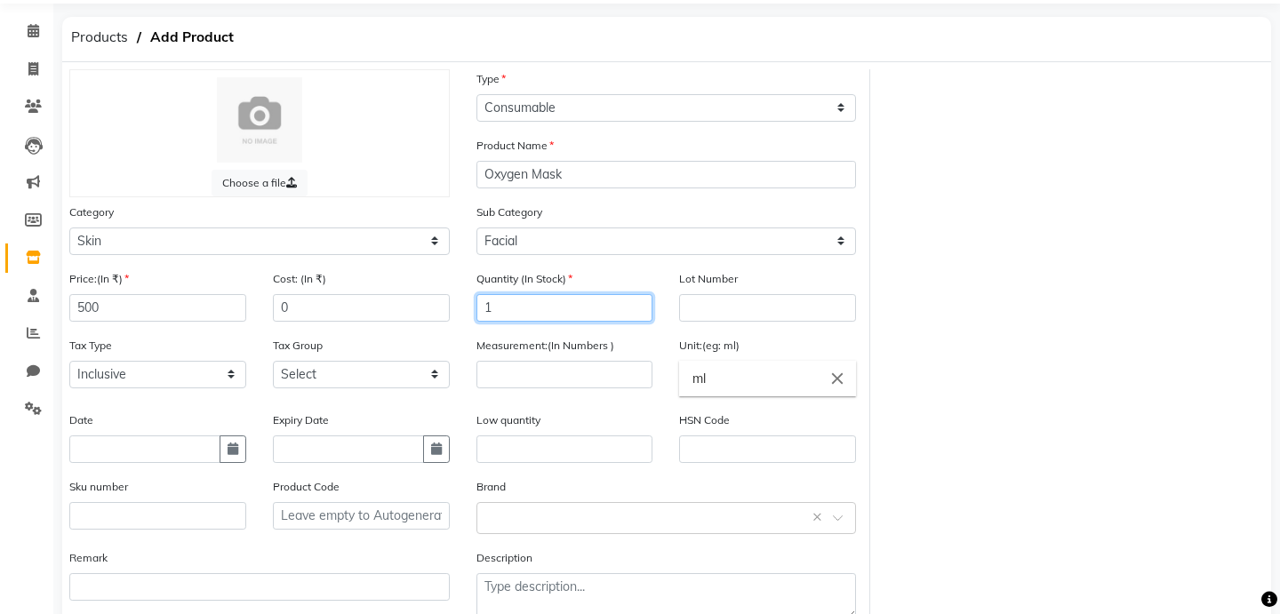
type input "1"
click at [531, 388] on div "Measurement:(In Numbers )" at bounding box center [564, 373] width 203 height 75
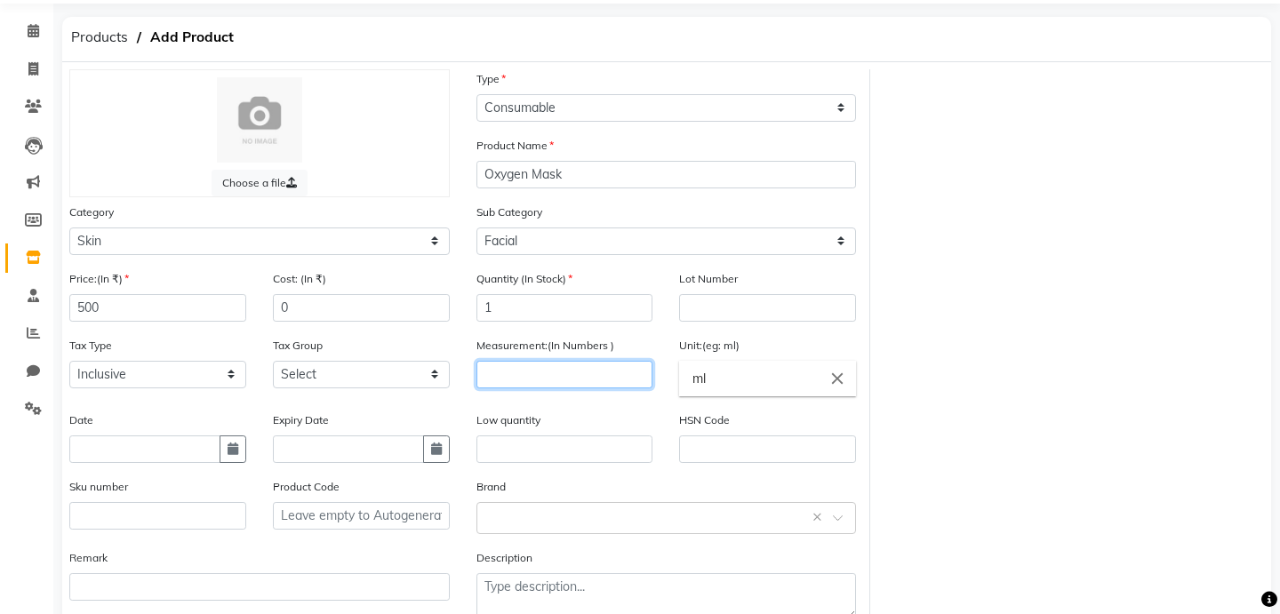
click at [532, 378] on input "number" at bounding box center [564, 375] width 177 height 28
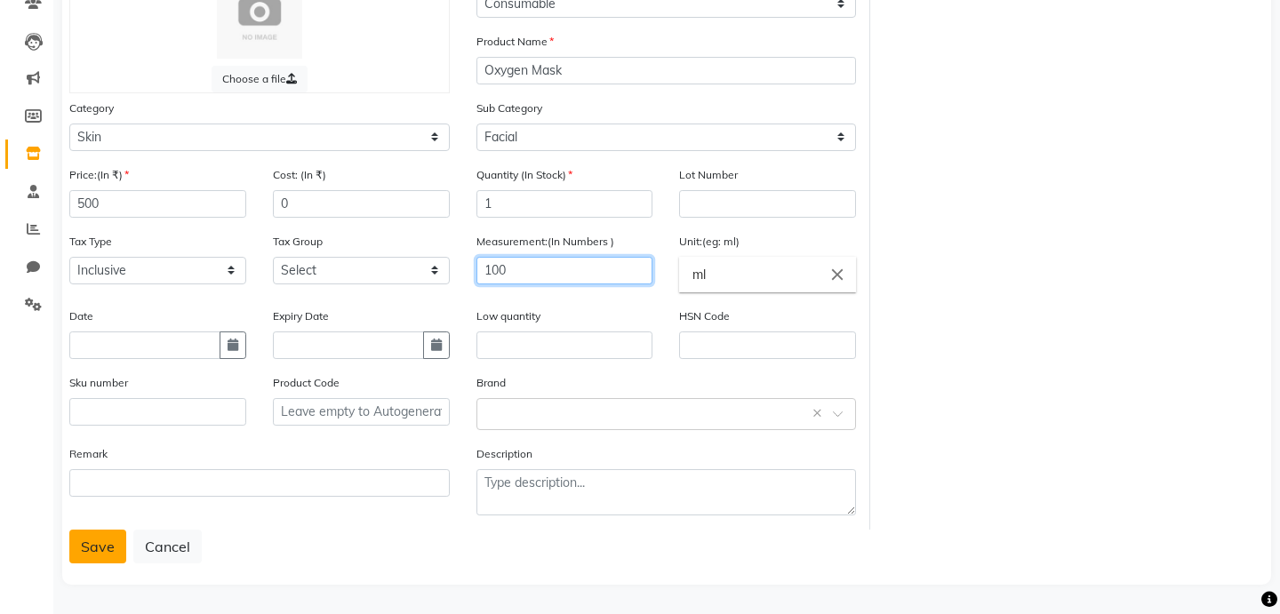
type input "100"
click at [98, 530] on button "Save" at bounding box center [97, 547] width 57 height 34
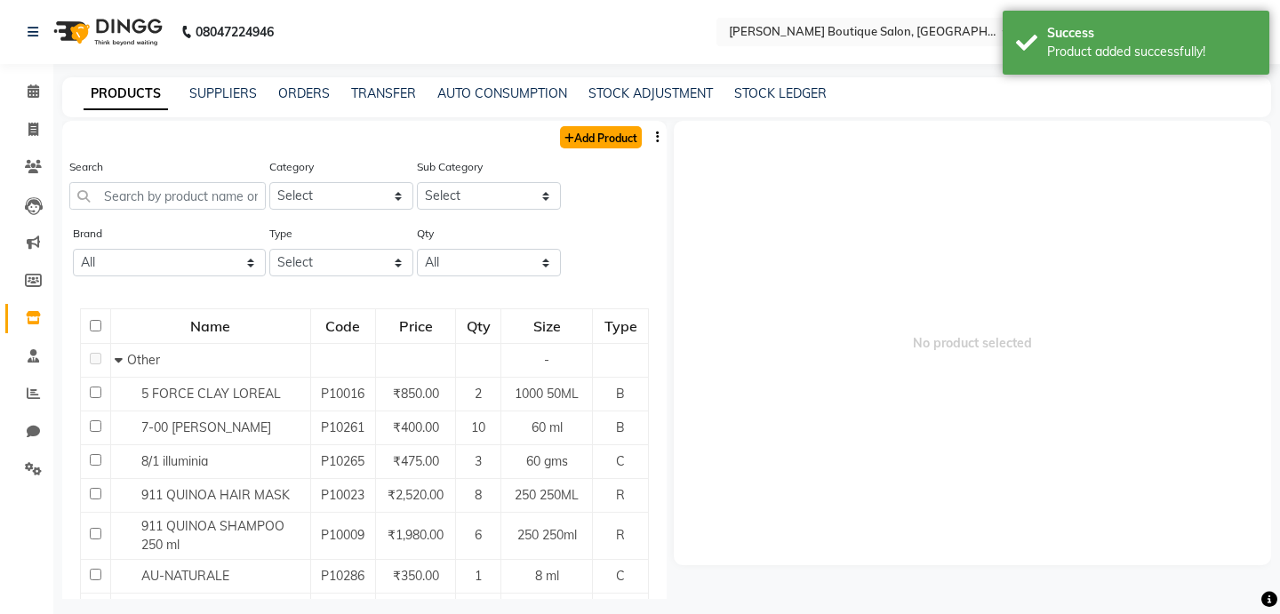
click at [629, 137] on link "Add Product" at bounding box center [601, 137] width 82 height 22
select select "true"
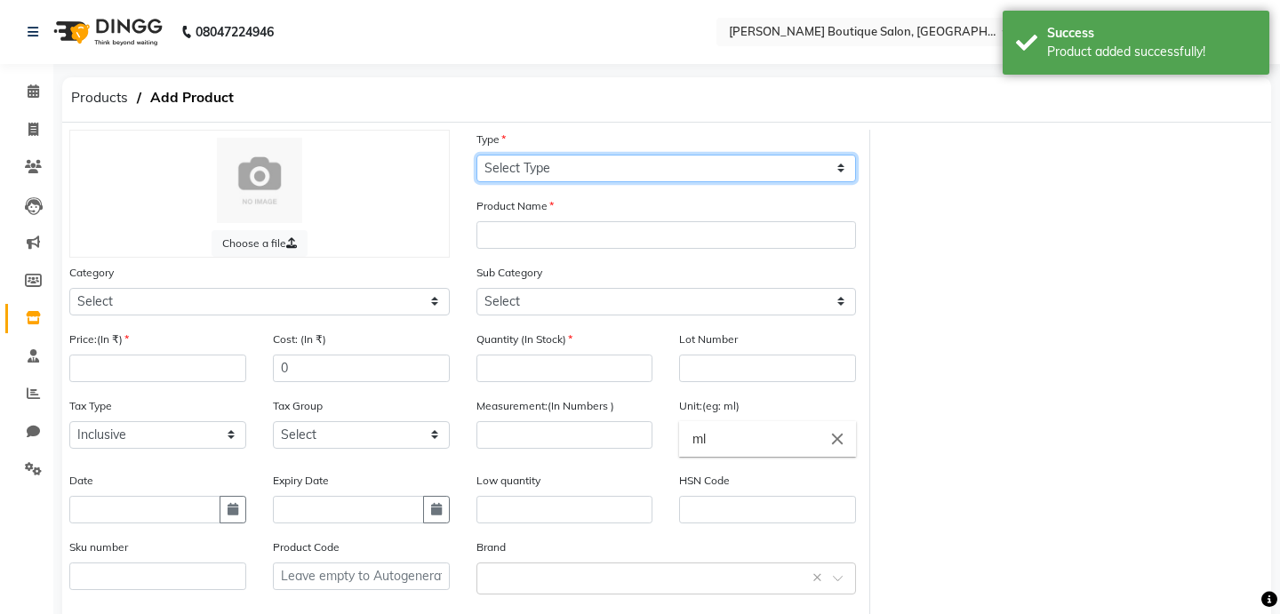
click at [619, 172] on select "Select Type Both Retail Consumable" at bounding box center [666, 169] width 380 height 28
select select "C"
click at [476, 155] on select "Select Type Both Retail Consumable" at bounding box center [666, 169] width 380 height 28
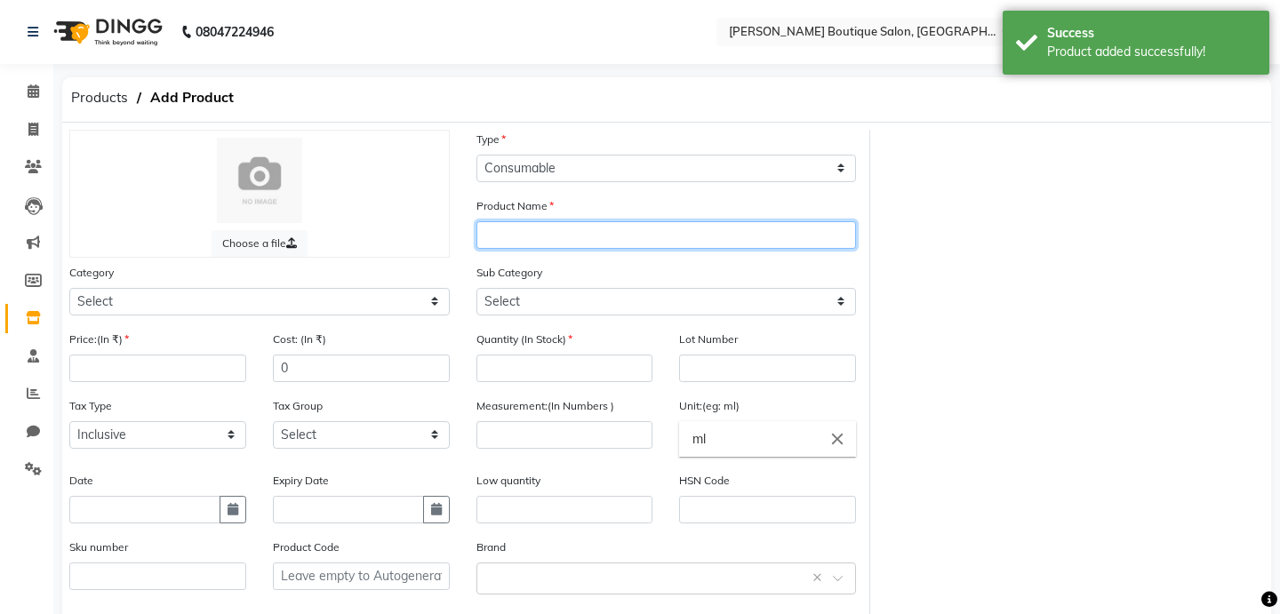
click at [560, 222] on input "text" at bounding box center [666, 235] width 380 height 28
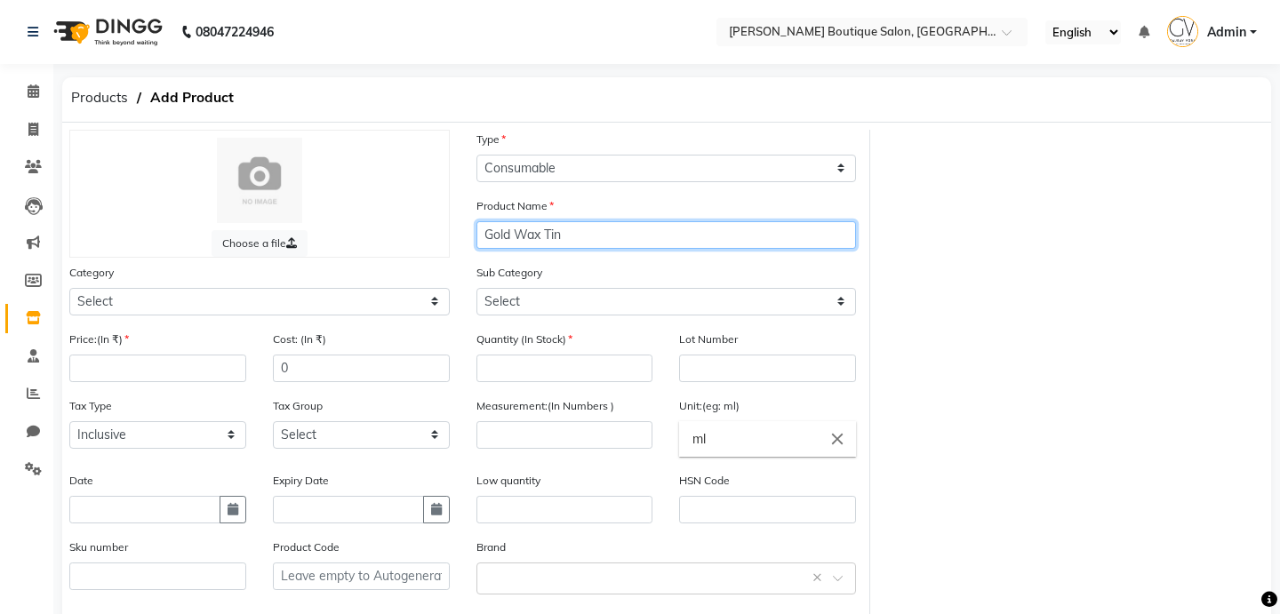
type input "Gold Wax Tin"
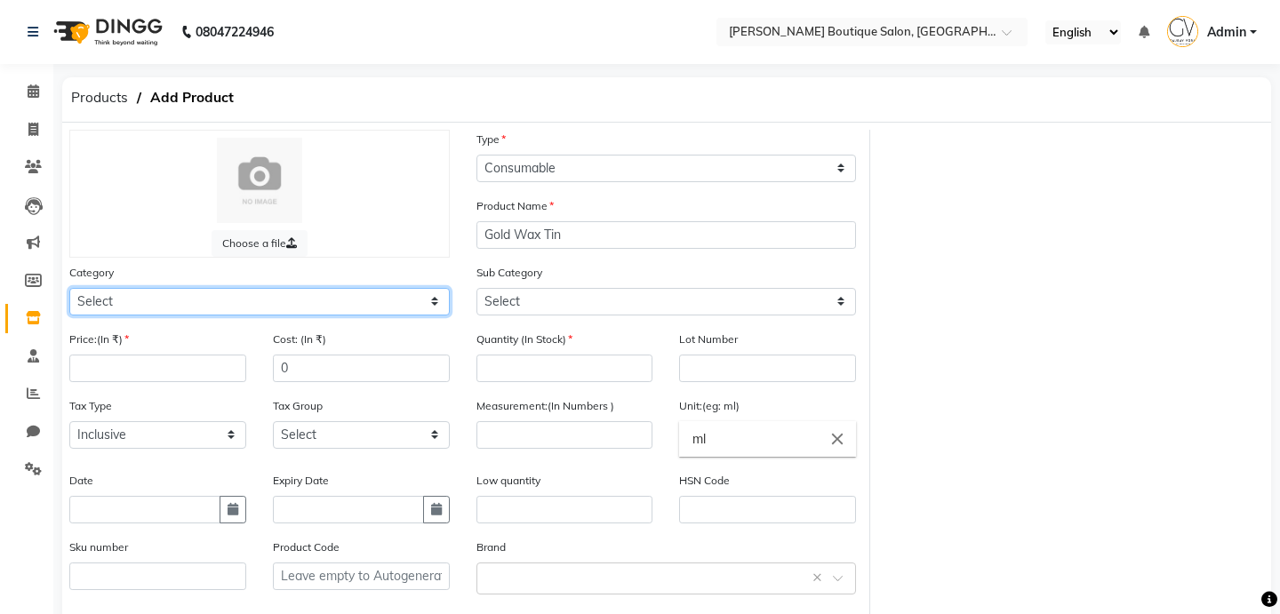
click at [309, 308] on select "Select Hair Skin Makeup Personal Care Appliances [PERSON_NAME] Waxing Disposabl…" at bounding box center [259, 302] width 380 height 28
select select "799601150"
click at [69, 288] on select "Select Hair Skin Makeup Personal Care Appliances [PERSON_NAME] Waxing Disposabl…" at bounding box center [259, 302] width 380 height 28
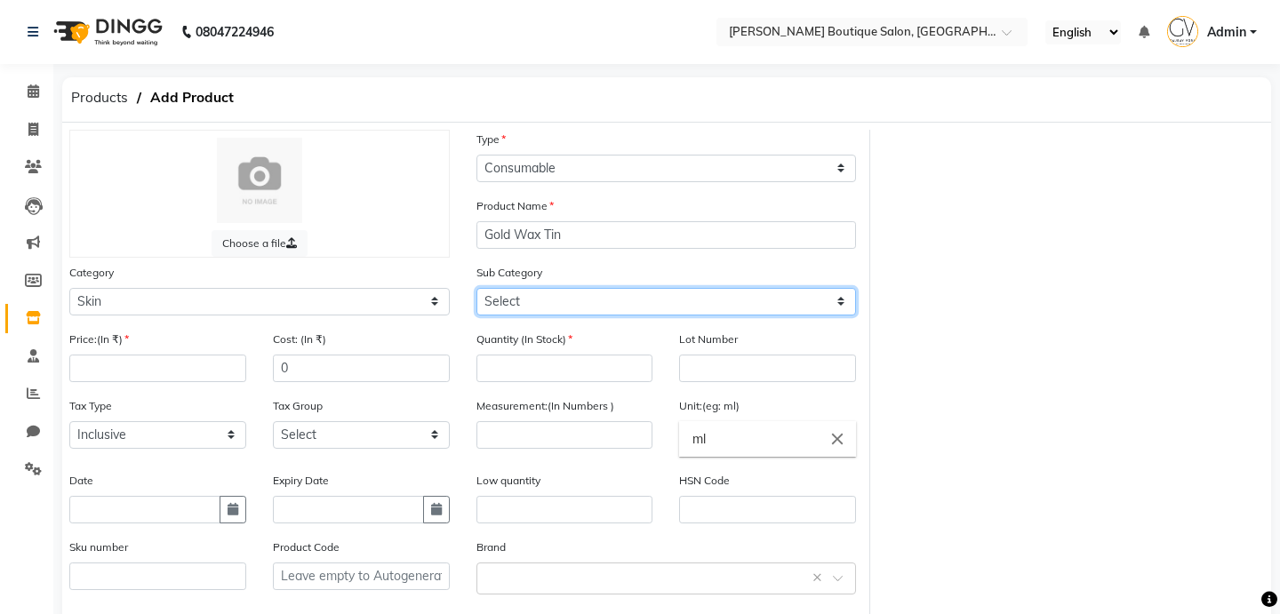
click at [530, 307] on select "Select" at bounding box center [666, 302] width 380 height 28
select select "799601165"
click at [476, 288] on select "Select Cleanser Facial Moisturiser Serum Toner Sun Care Masks Lip Care Eye Care…" at bounding box center [666, 302] width 380 height 28
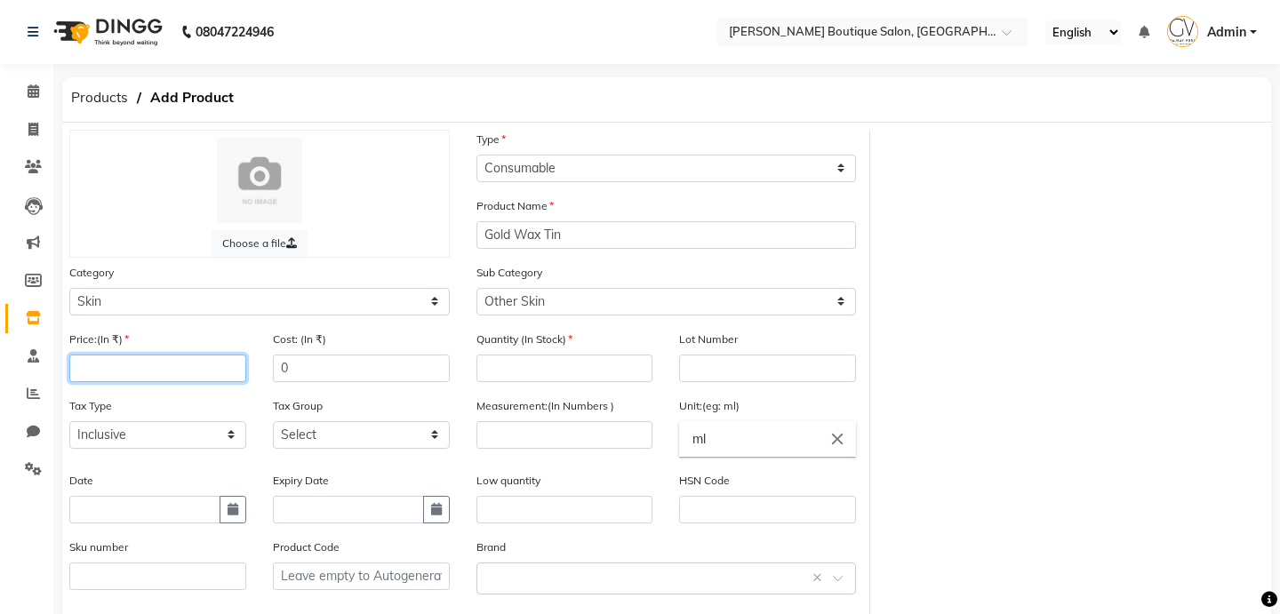
click at [108, 360] on input "number" at bounding box center [157, 369] width 177 height 28
type input "500"
click at [527, 390] on div "Quantity (In Stock)" at bounding box center [564, 363] width 203 height 67
click at [530, 370] on input "number" at bounding box center [564, 369] width 177 height 28
type input "2"
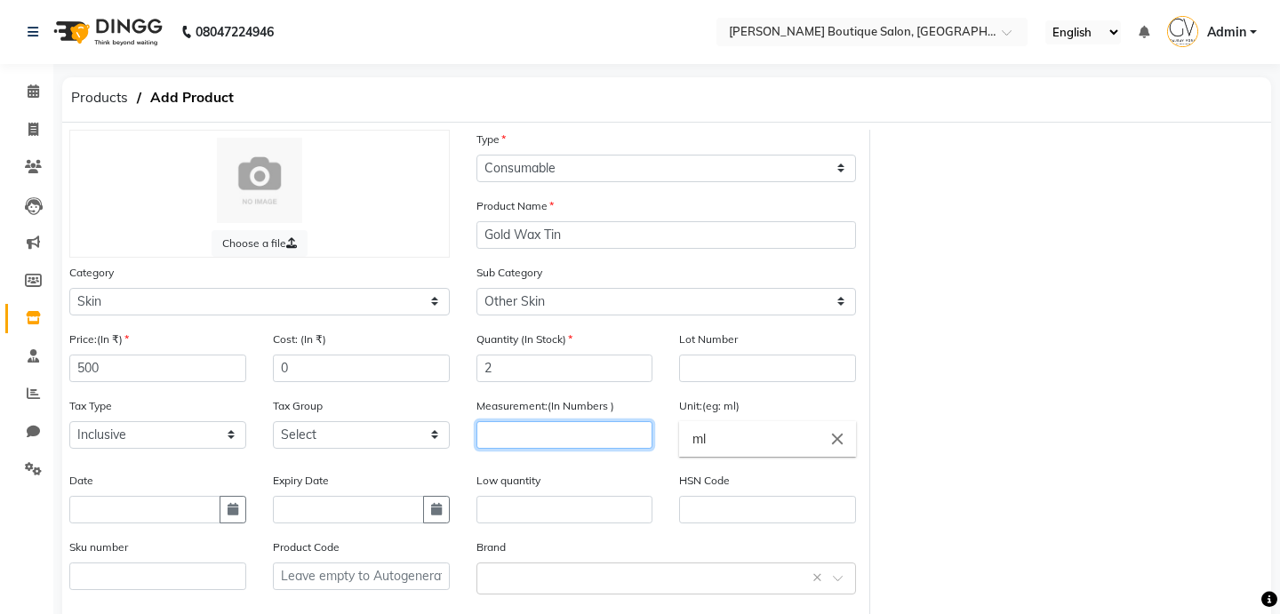
click at [541, 435] on input "number" at bounding box center [564, 435] width 177 height 28
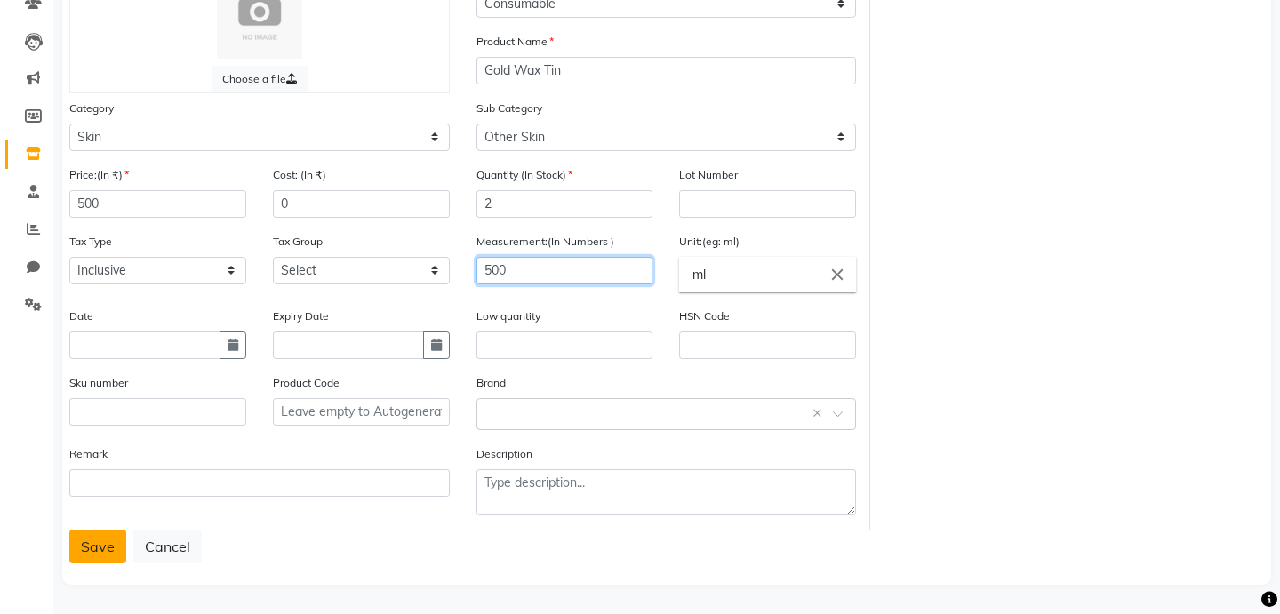
type input "500"
click at [91, 550] on button "Save" at bounding box center [97, 547] width 57 height 34
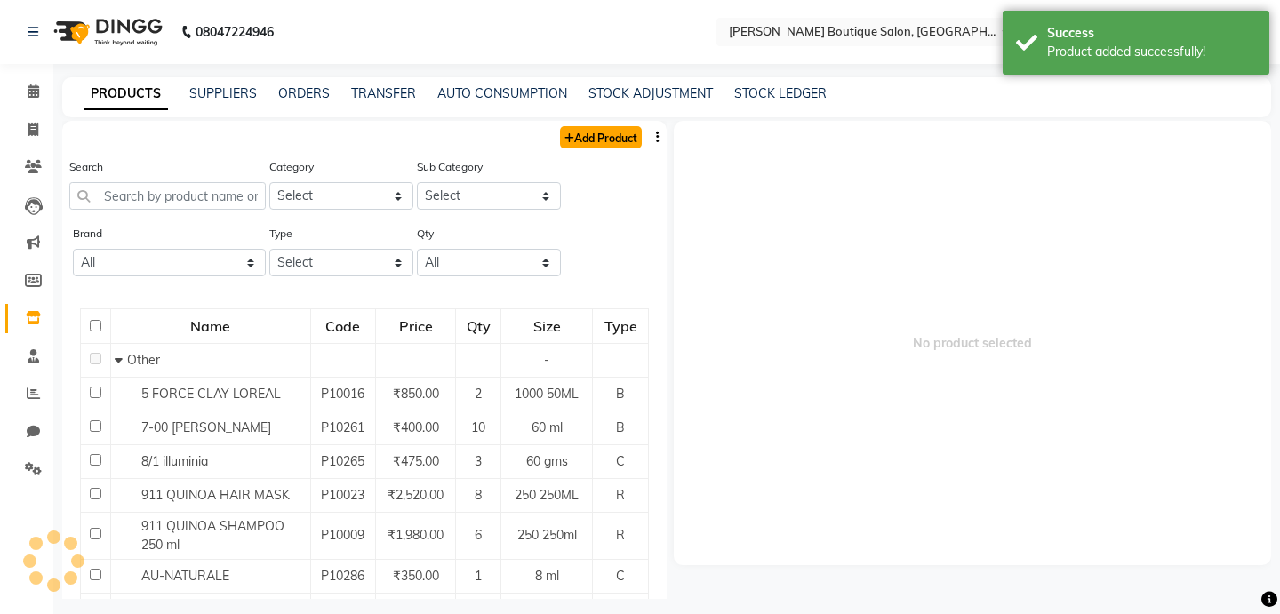
click at [600, 140] on link "Add Product" at bounding box center [601, 137] width 82 height 22
select select "true"
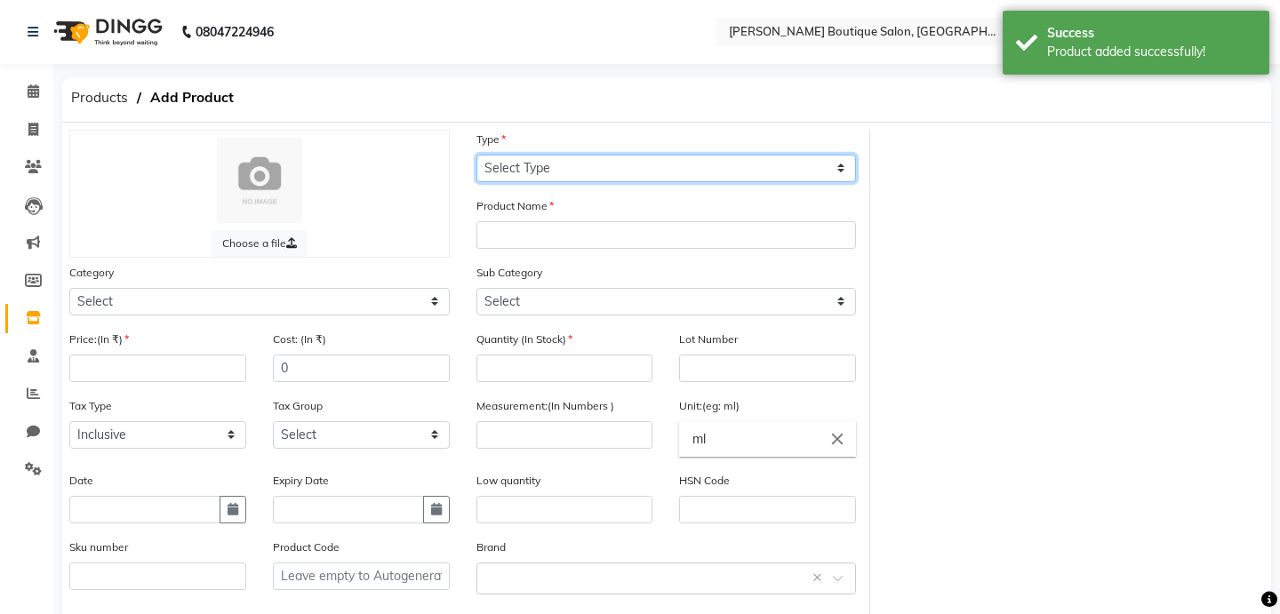
click at [564, 163] on select "Select Type Both Retail Consumable" at bounding box center [666, 169] width 380 height 28
select select "C"
click at [476, 155] on select "Select Type Both Retail Consumable" at bounding box center [666, 169] width 380 height 28
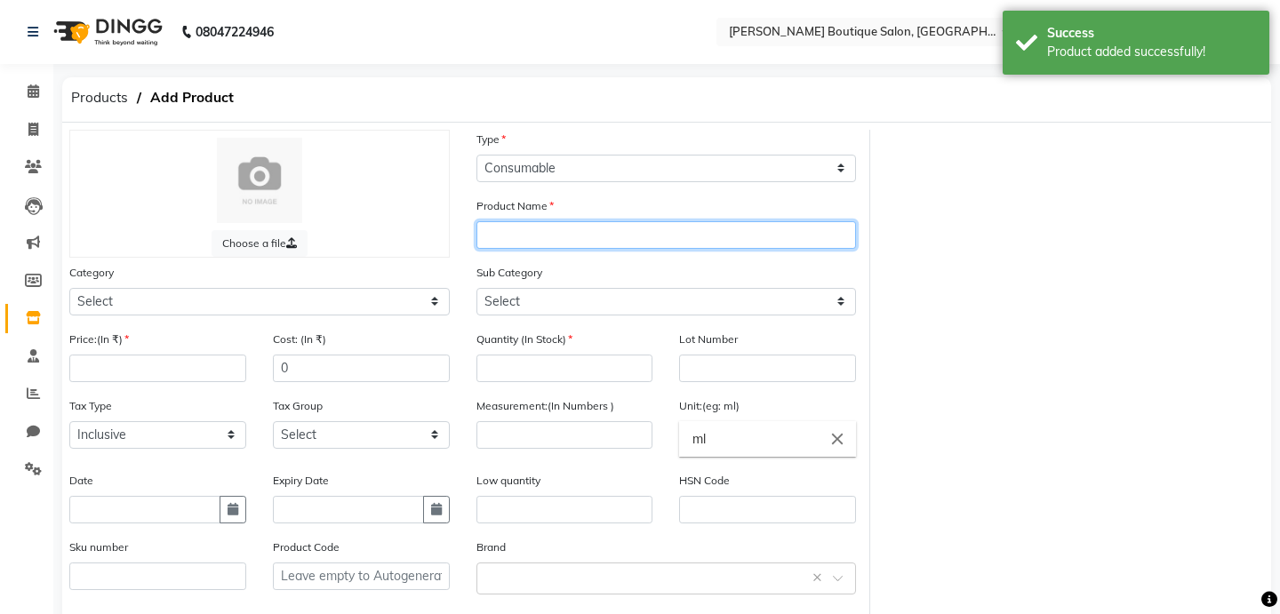
click at [535, 226] on input "text" at bounding box center [666, 235] width 380 height 28
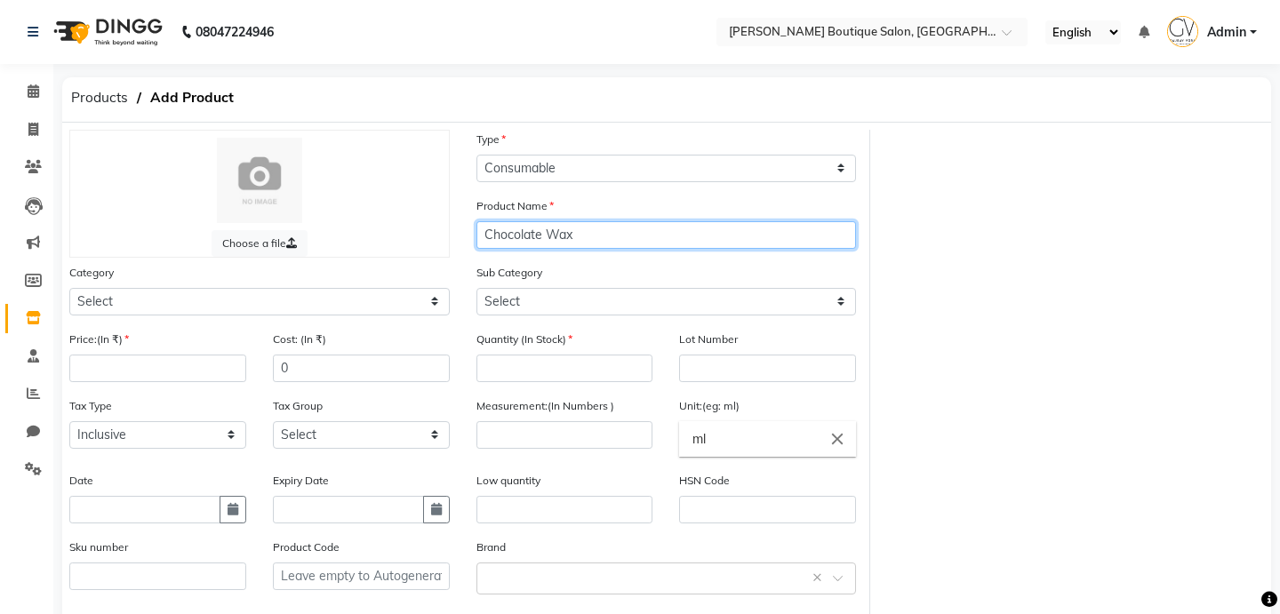
type input "Chocolate Wax"
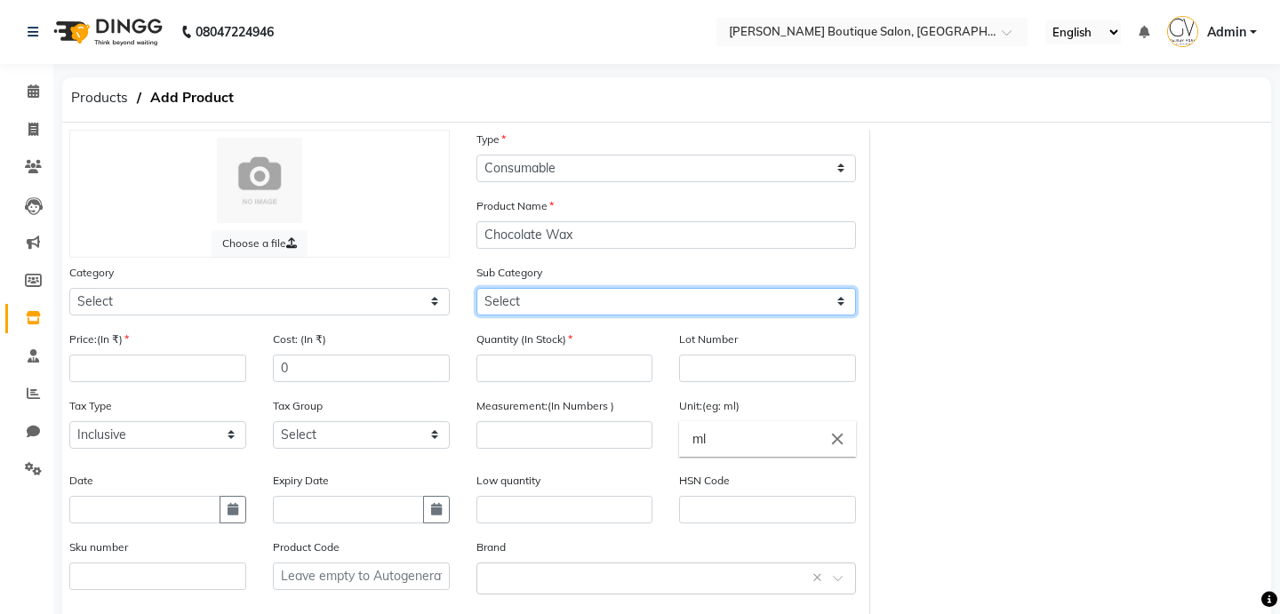
click at [522, 299] on select "Select" at bounding box center [666, 302] width 380 height 28
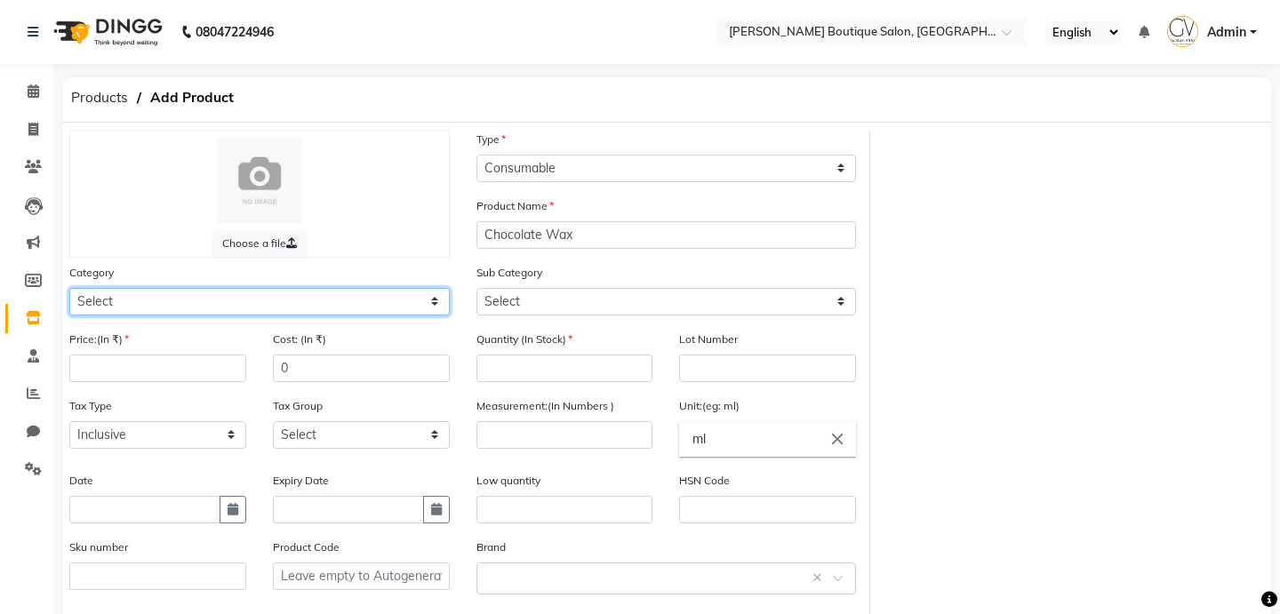
click at [353, 296] on select "Select Hair Skin Makeup Personal Care Appliances [PERSON_NAME] Waxing Disposabl…" at bounding box center [259, 302] width 380 height 28
select select "799601150"
click at [69, 288] on select "Select Hair Skin Makeup Personal Care Appliances [PERSON_NAME] Waxing Disposabl…" at bounding box center [259, 302] width 380 height 28
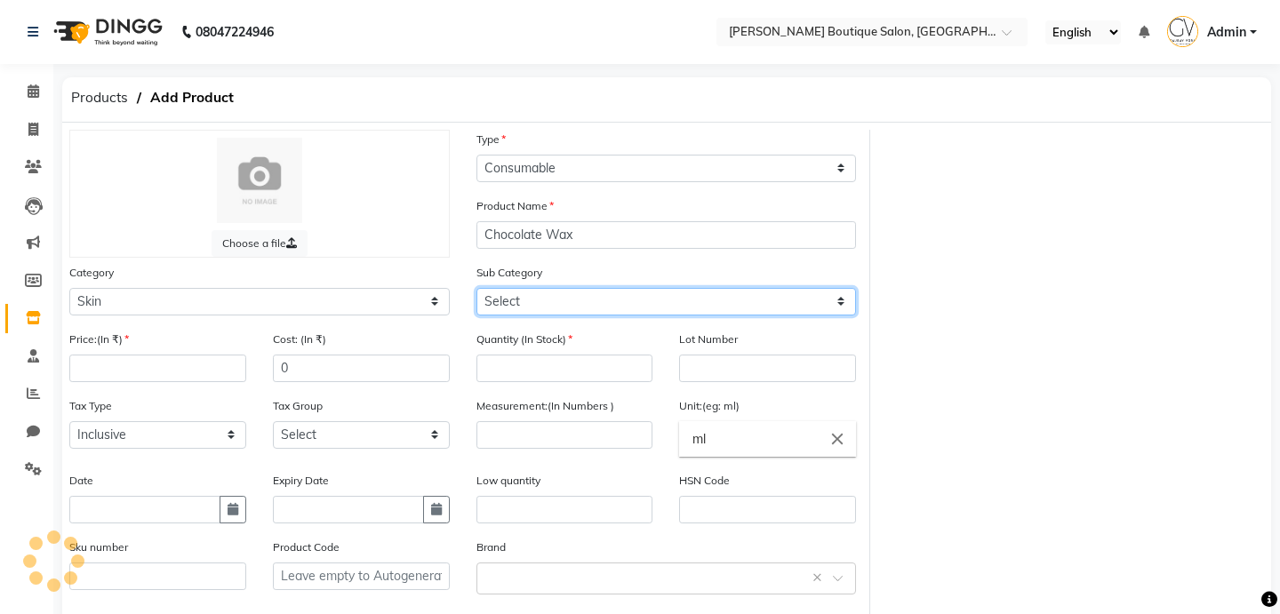
click at [578, 299] on select "Select Cleanser Facial Moisturiser Serum Toner Sun Care Masks Lip Care Eye Care…" at bounding box center [666, 302] width 380 height 28
select select "799601165"
click at [476, 288] on select "Select Cleanser Facial Moisturiser Serum Toner Sun Care Masks Lip Care Eye Care…" at bounding box center [666, 302] width 380 height 28
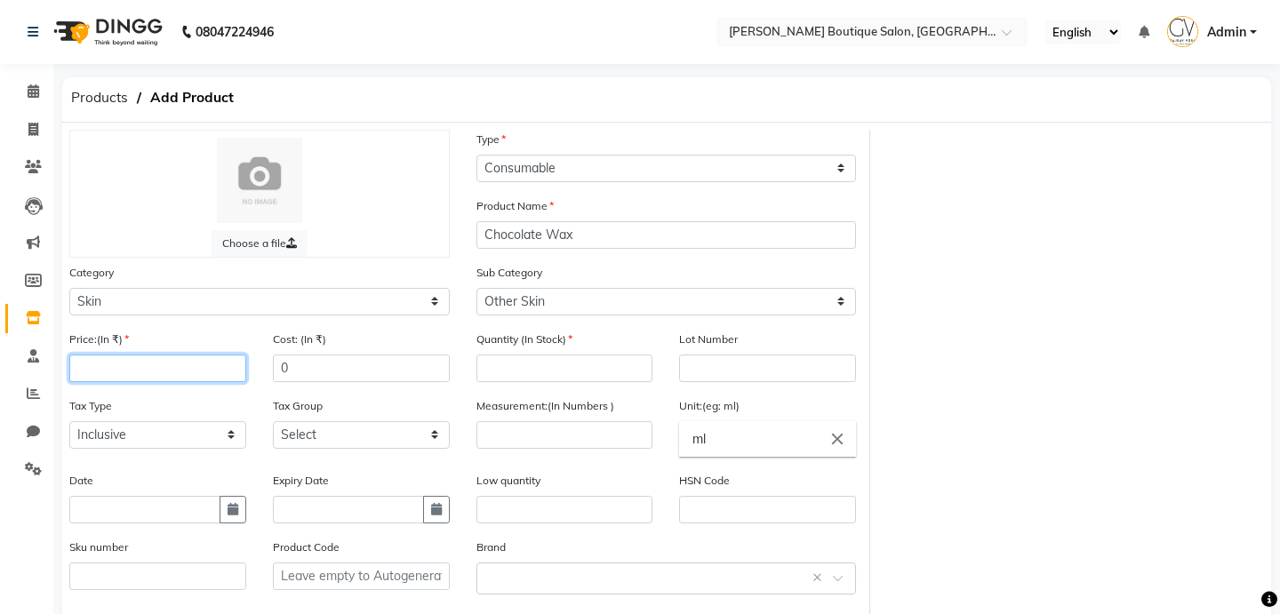
click at [159, 376] on input "number" at bounding box center [157, 369] width 177 height 28
type input "500"
click at [532, 369] on input "number" at bounding box center [564, 369] width 177 height 28
type input "1"
click at [531, 421] on input "number" at bounding box center [564, 435] width 177 height 28
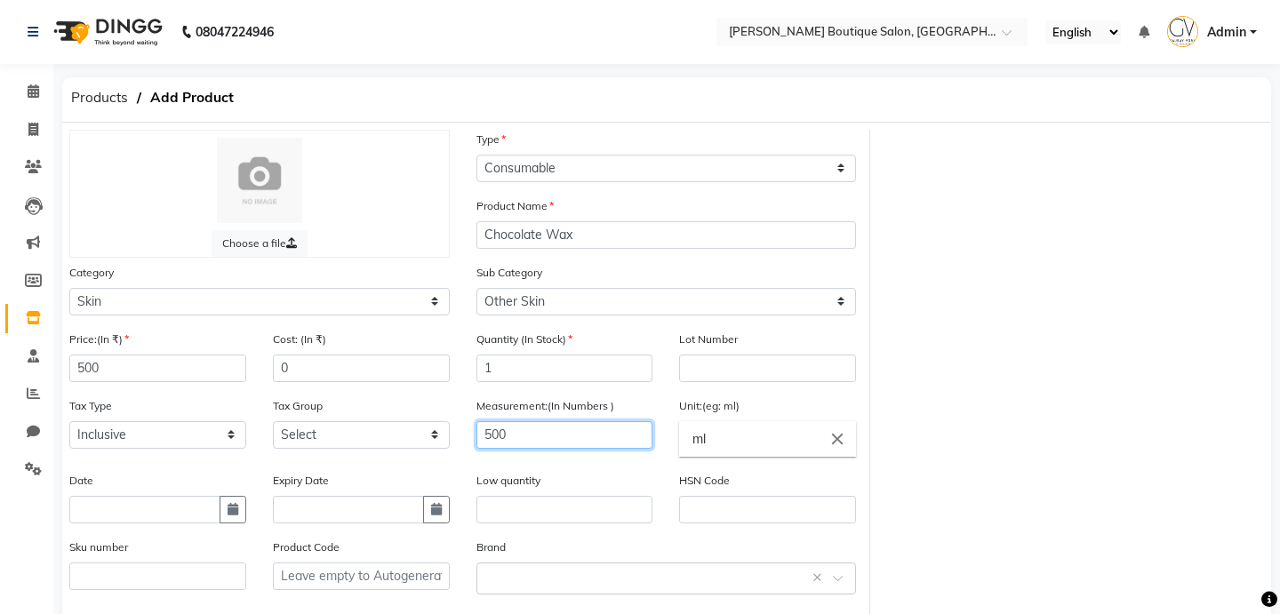
scroll to position [164, 0]
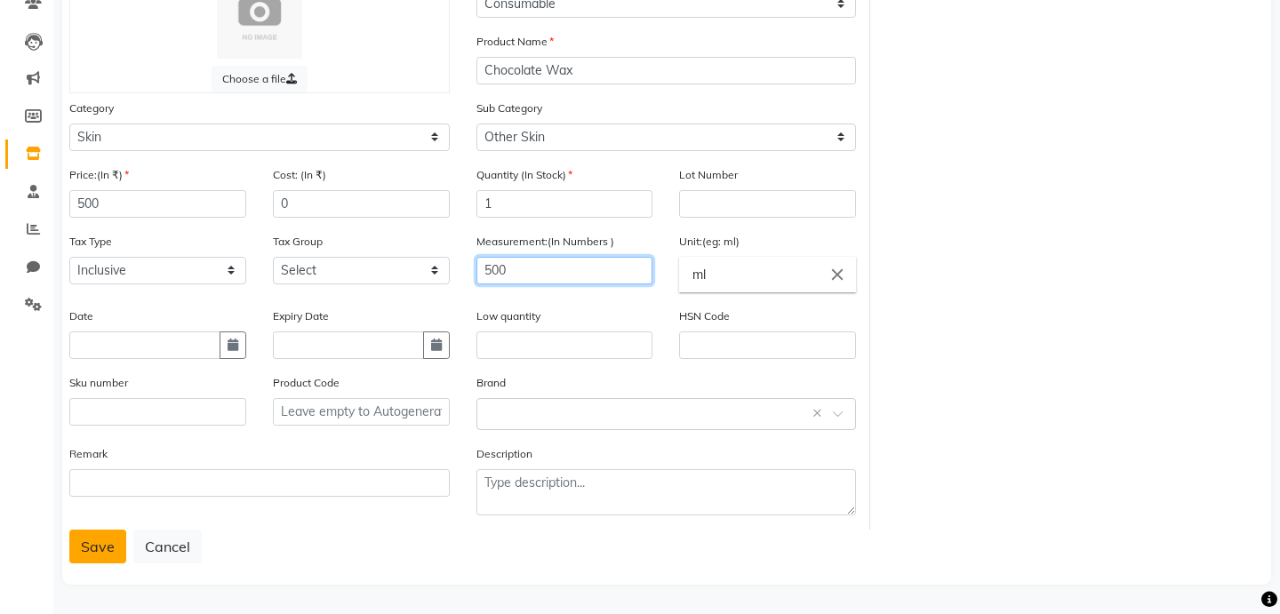
type input "500"
click at [112, 534] on button "Save" at bounding box center [97, 547] width 57 height 34
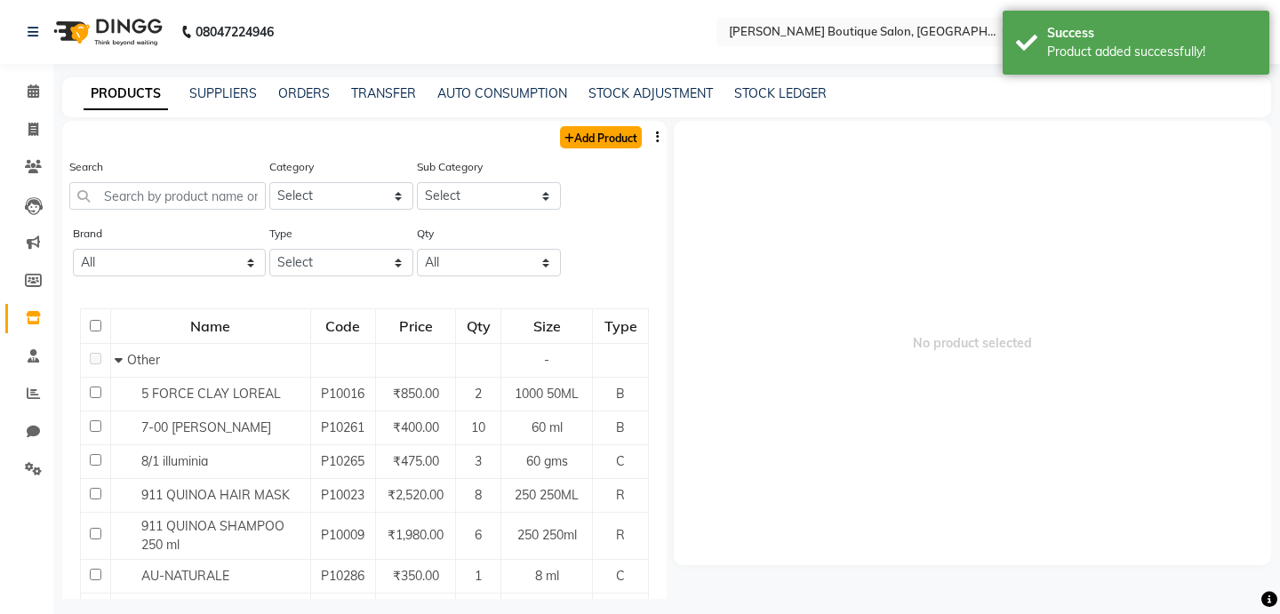
click at [587, 139] on link "Add Product" at bounding box center [601, 137] width 82 height 22
select select "true"
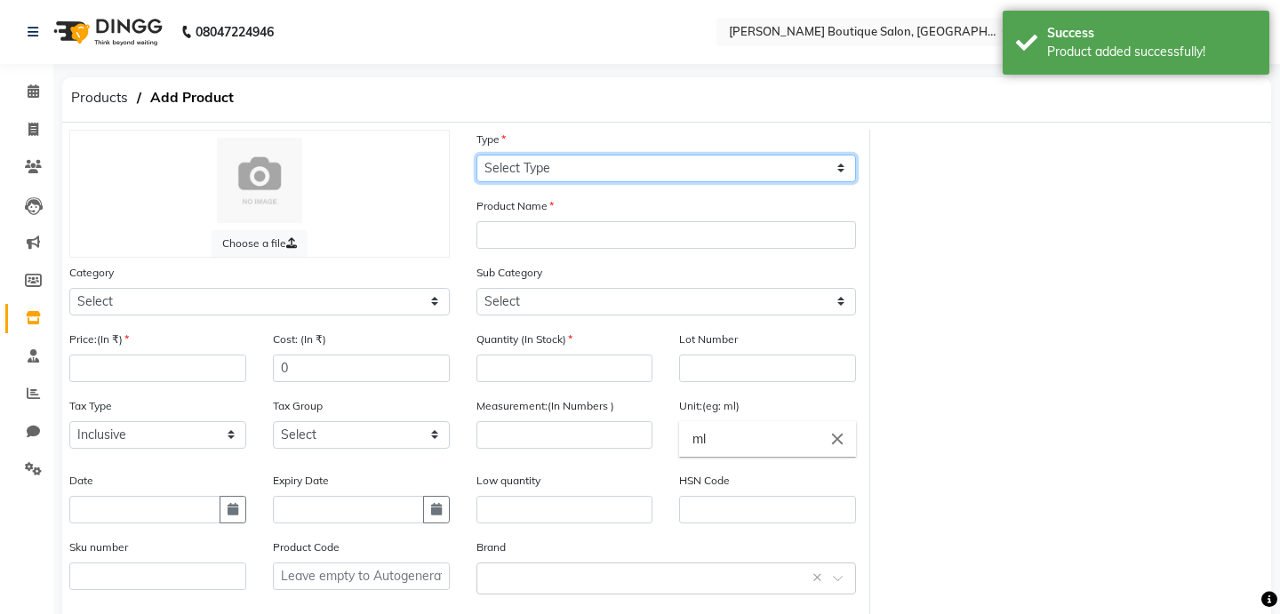
click at [561, 163] on select "Select Type Both Retail Consumable" at bounding box center [666, 169] width 380 height 28
click at [476, 155] on select "Select Type Both Retail Consumable" at bounding box center [666, 169] width 380 height 28
click at [546, 175] on select "Select Type Both Retail Consumable" at bounding box center [666, 169] width 380 height 28
select select "C"
click at [476, 155] on select "Select Type Both Retail Consumable" at bounding box center [666, 169] width 380 height 28
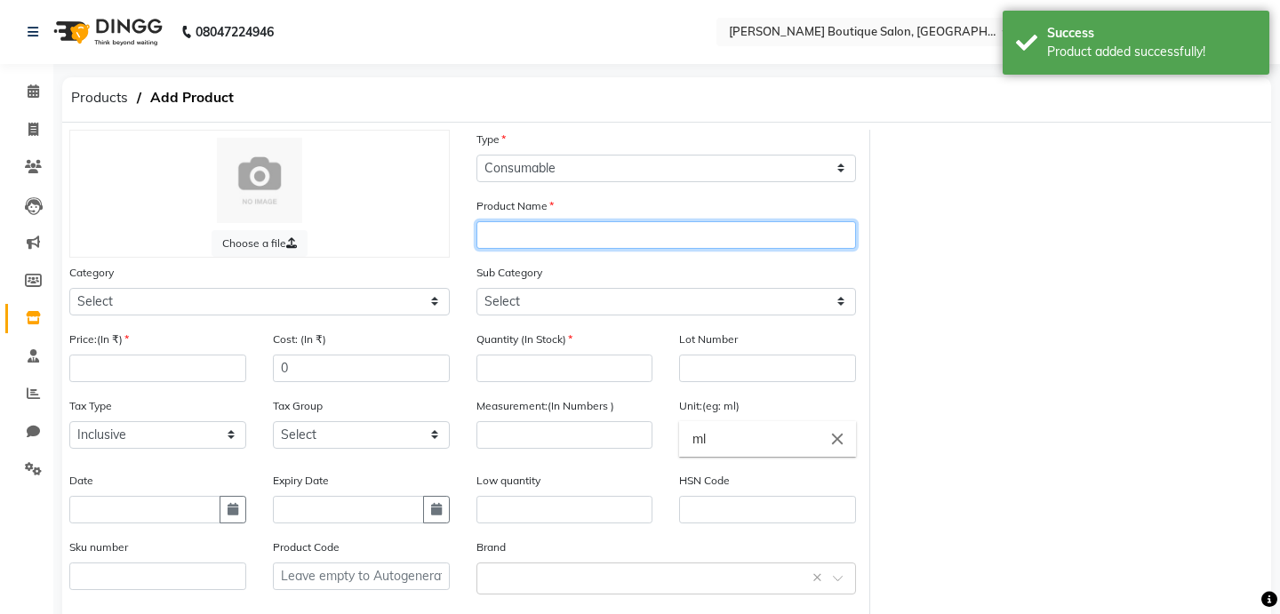
click at [546, 223] on input "text" at bounding box center [666, 235] width 380 height 28
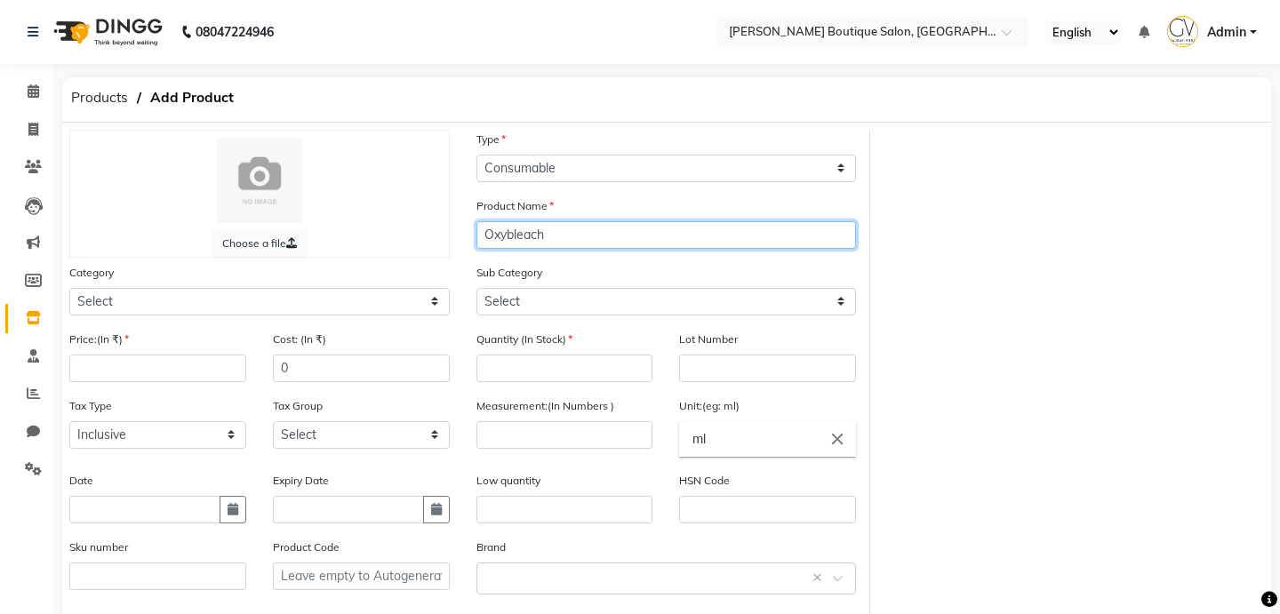
type input "Oxybleach"
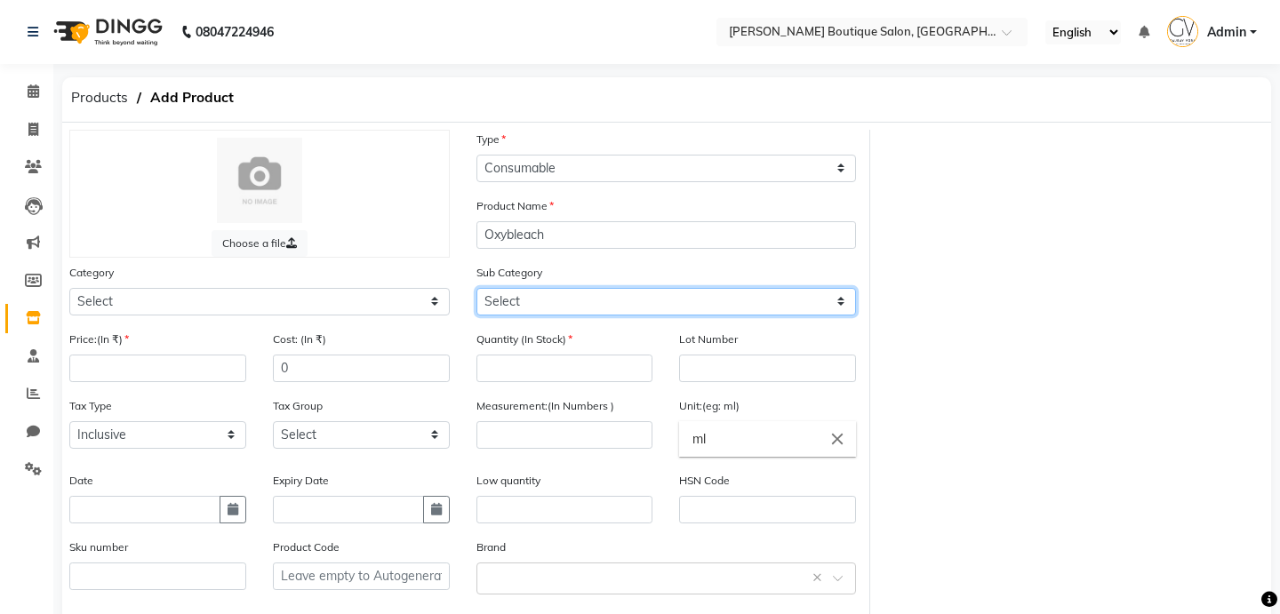
click at [530, 300] on select "Select" at bounding box center [666, 302] width 380 height 28
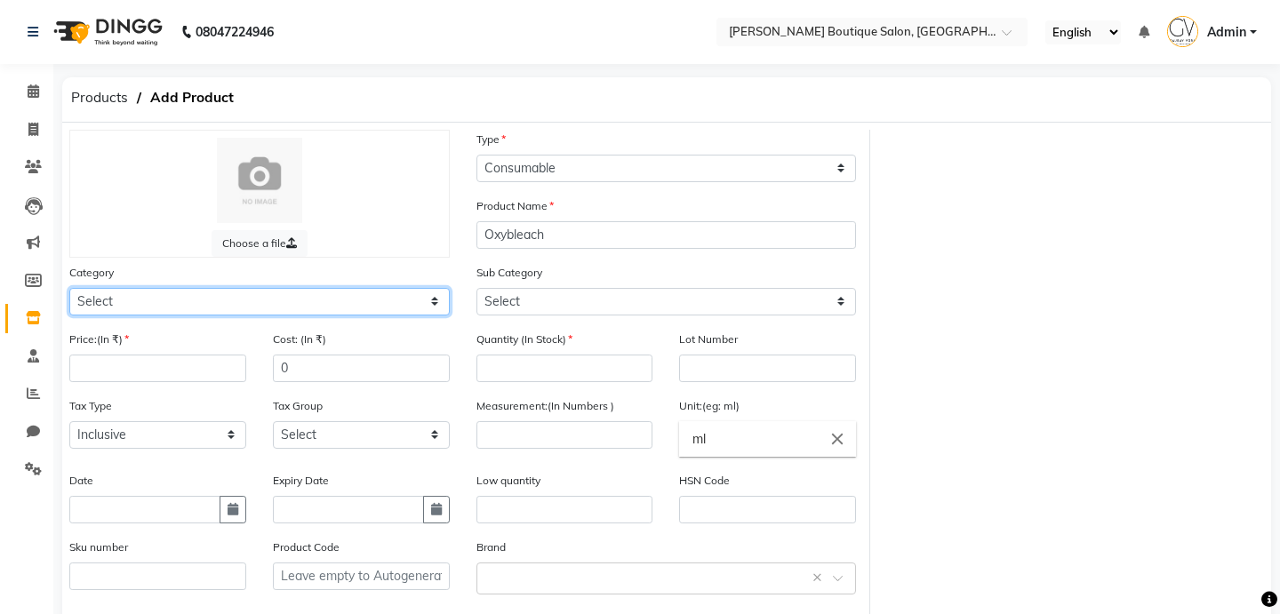
click at [267, 304] on select "Select Hair Skin Makeup Personal Care Appliances [PERSON_NAME] Waxing Disposabl…" at bounding box center [259, 302] width 380 height 28
select select "799601150"
click at [69, 288] on select "Select Hair Skin Makeup Personal Care Appliances [PERSON_NAME] Waxing Disposabl…" at bounding box center [259, 302] width 380 height 28
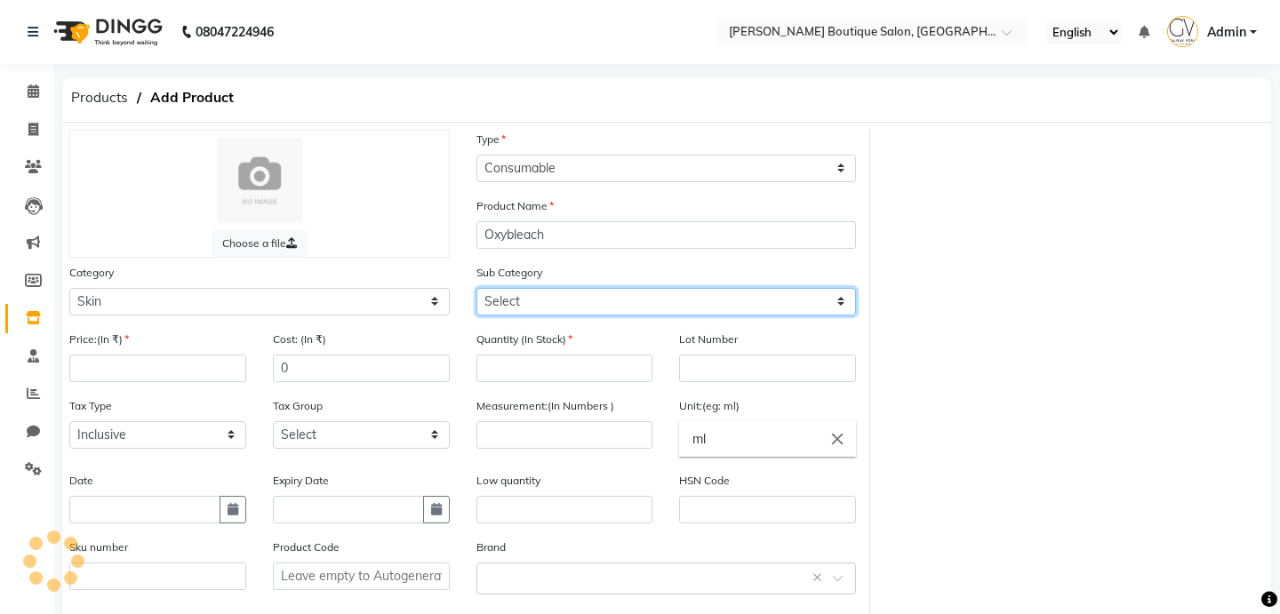
click at [550, 300] on select "Select Cleanser Facial Moisturiser Serum Toner Sun Care Masks Lip Care Eye Care…" at bounding box center [666, 302] width 380 height 28
select select "799601152"
click at [476, 288] on select "Select Cleanser Facial Moisturiser Serum Toner Sun Care Masks Lip Care Eye Care…" at bounding box center [666, 302] width 380 height 28
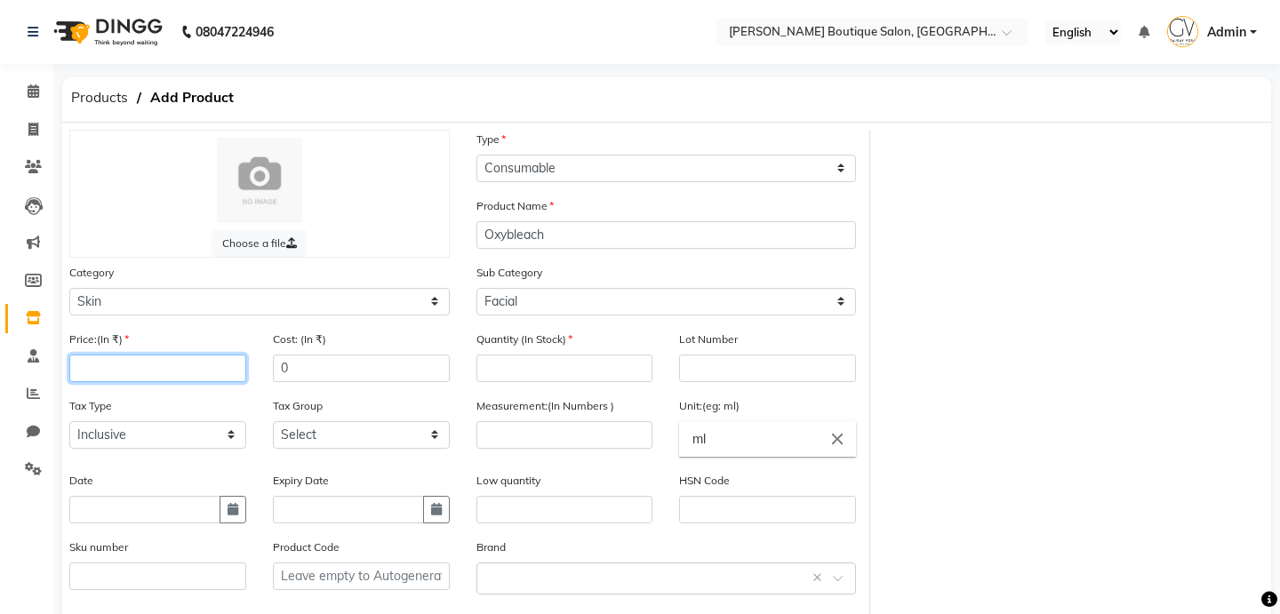
click at [162, 368] on input "number" at bounding box center [157, 369] width 177 height 28
type input "500"
click at [534, 372] on input "number" at bounding box center [564, 369] width 177 height 28
type input "3"
click at [537, 426] on input "number" at bounding box center [564, 435] width 177 height 28
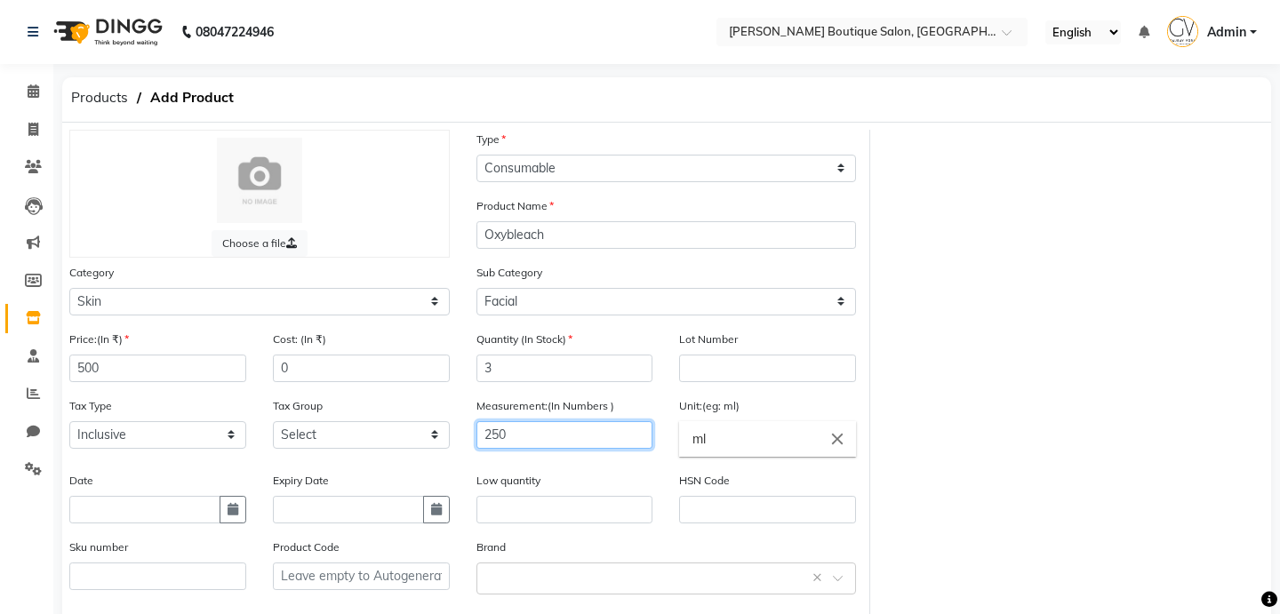
scroll to position [164, 0]
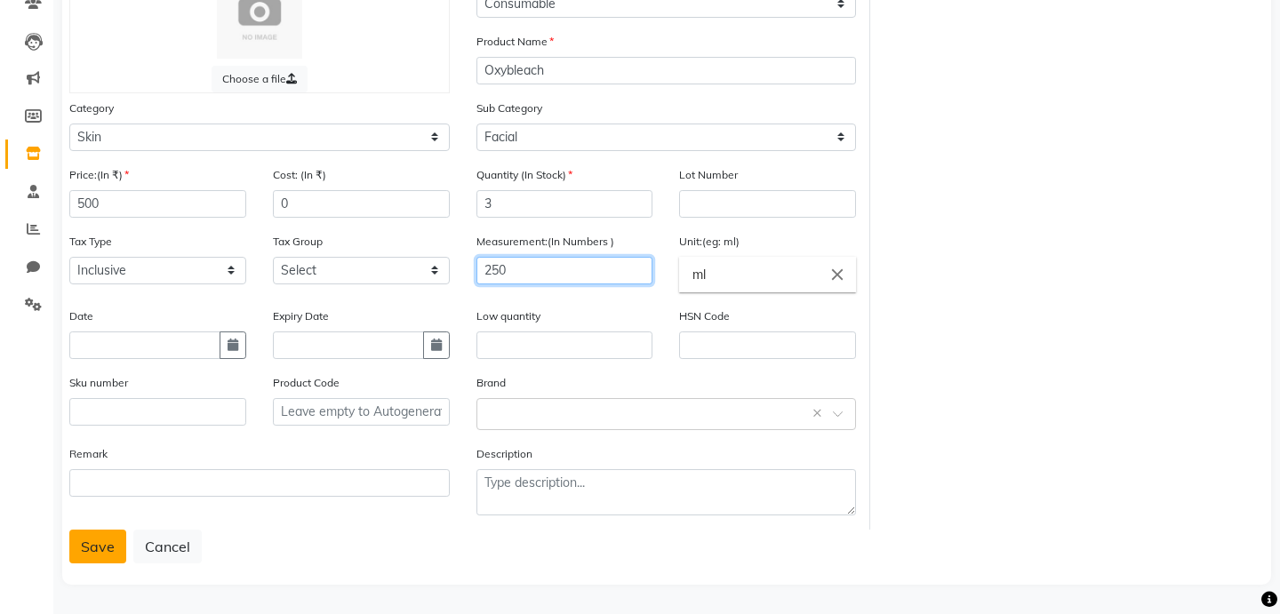
type input "250"
click at [99, 547] on button "Save" at bounding box center [97, 547] width 57 height 34
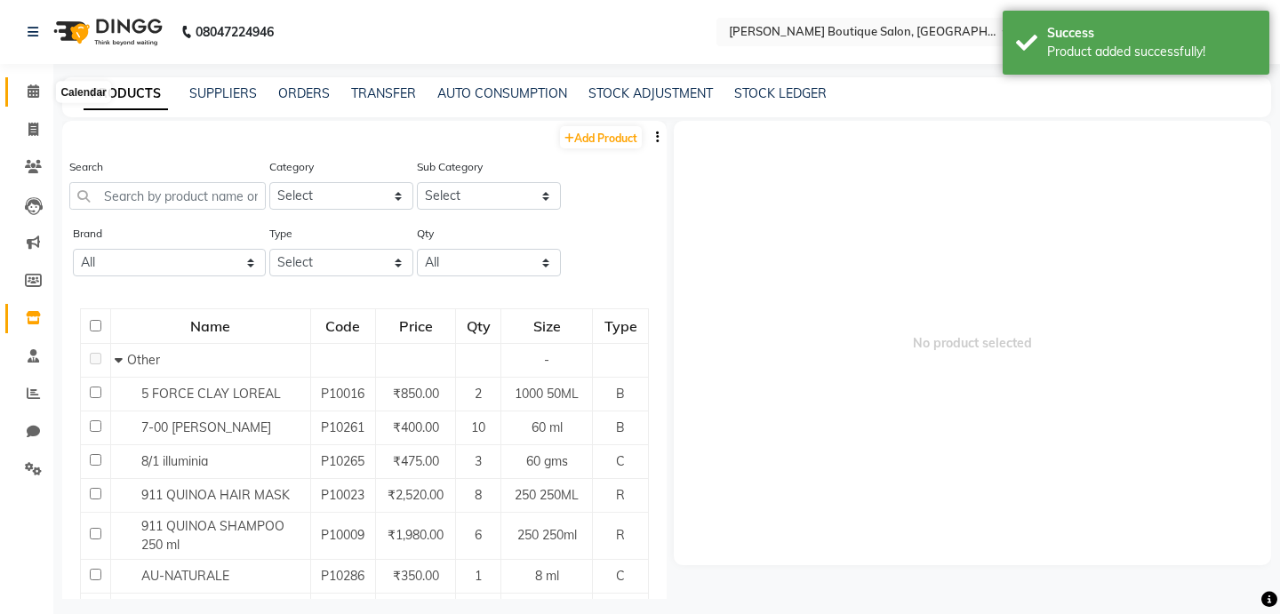
click at [36, 91] on icon at bounding box center [34, 90] width 12 height 13
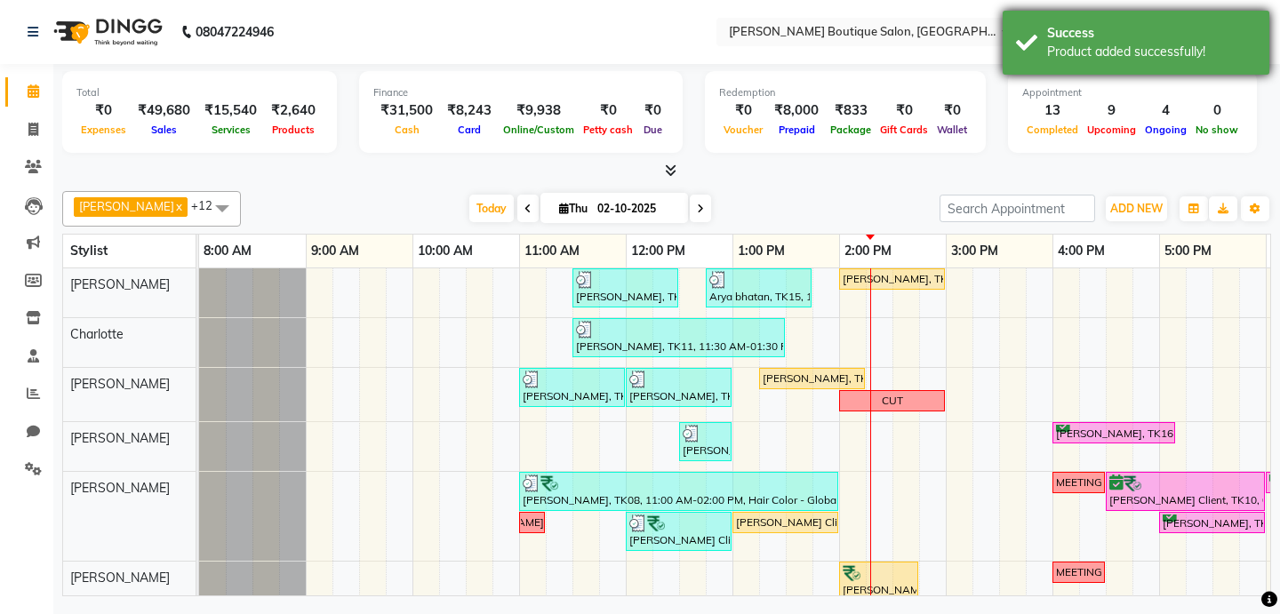
click at [1180, 28] on div "Success" at bounding box center [1151, 33] width 209 height 19
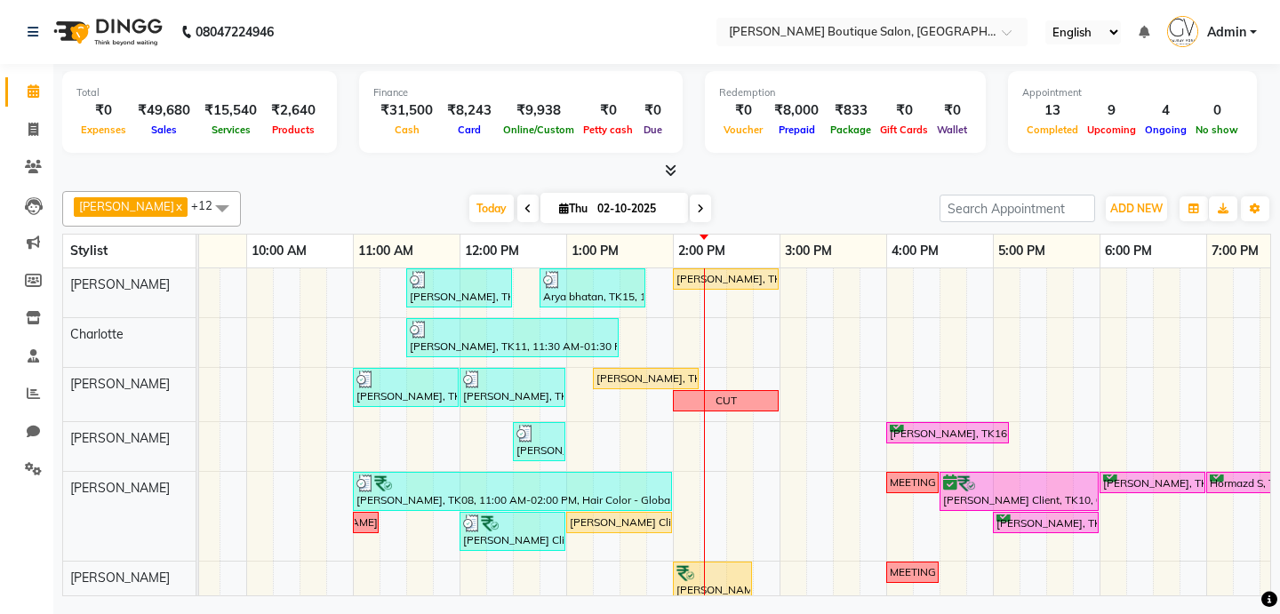
scroll to position [0, 167]
click at [1216, 34] on span "Admin" at bounding box center [1226, 32] width 39 height 19
click at [1155, 142] on div "Version:3.18.2" at bounding box center [1165, 155] width 163 height 26
click at [1219, 35] on span "Admin" at bounding box center [1226, 32] width 39 height 19
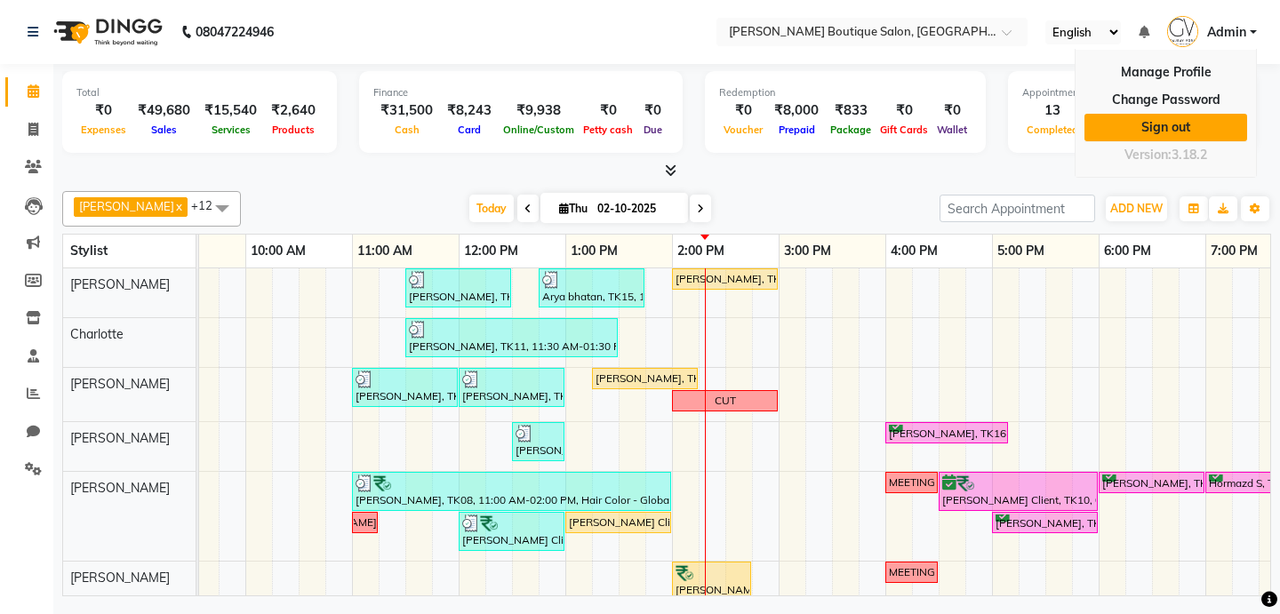
click at [1186, 127] on link "Sign out" at bounding box center [1165, 128] width 163 height 28
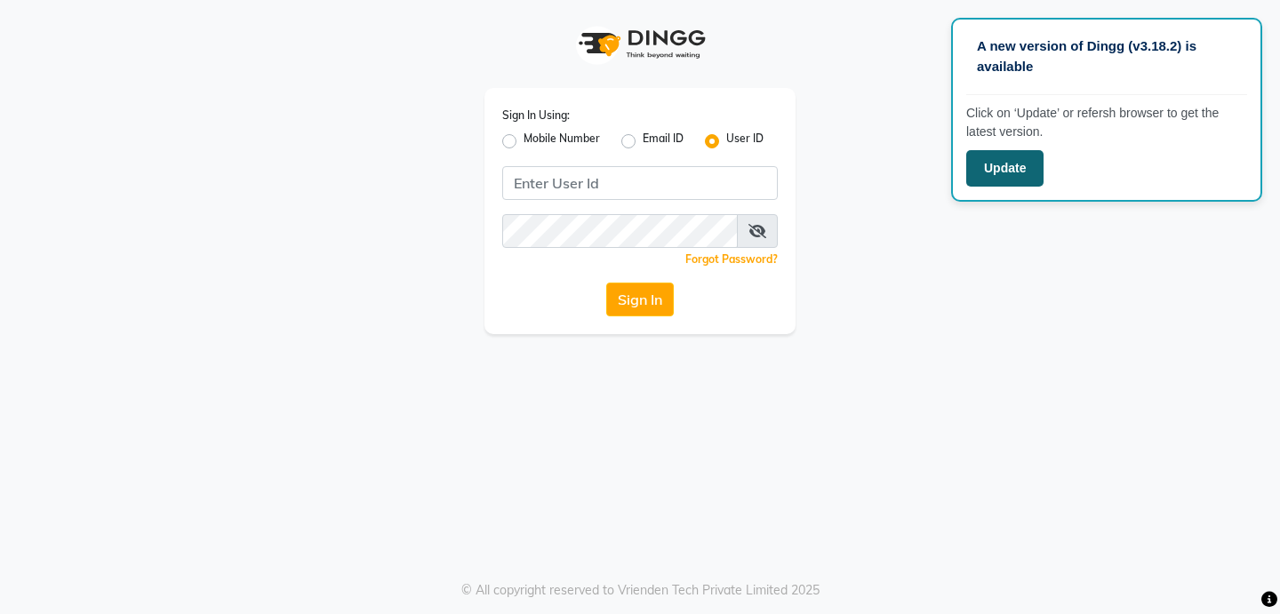
click at [1012, 175] on button "Update" at bounding box center [1004, 168] width 77 height 36
